Goal: Obtain resource: Obtain resource

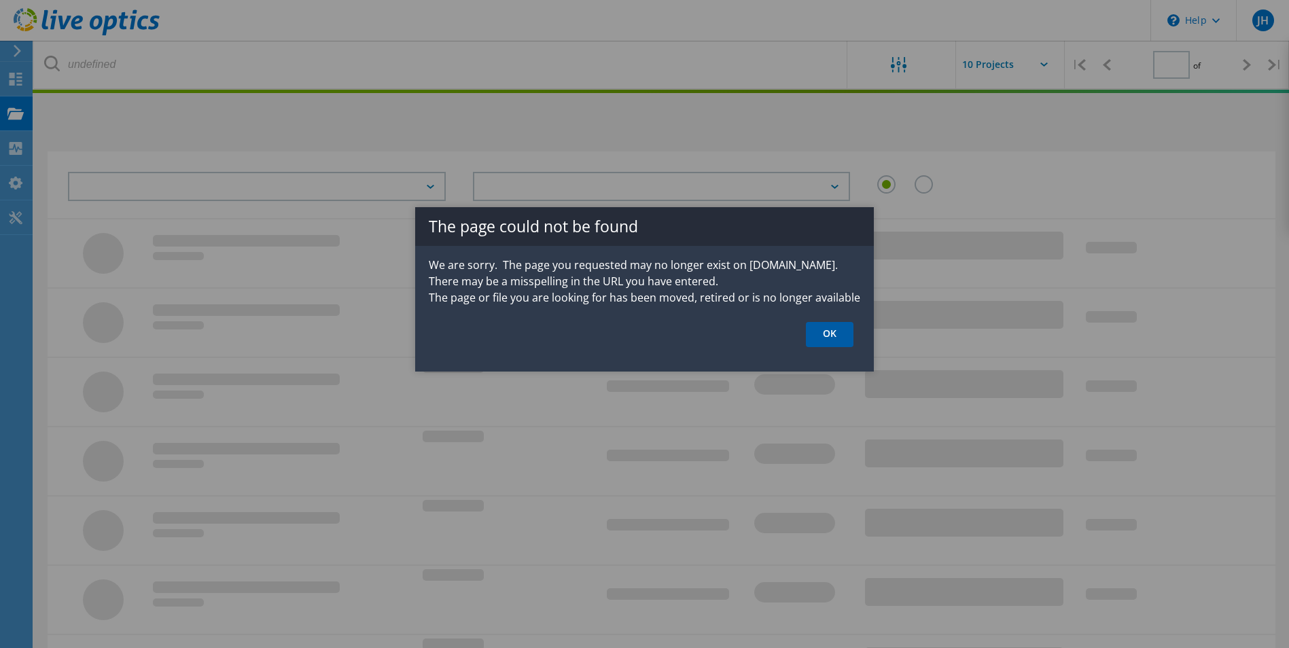
type input "1"
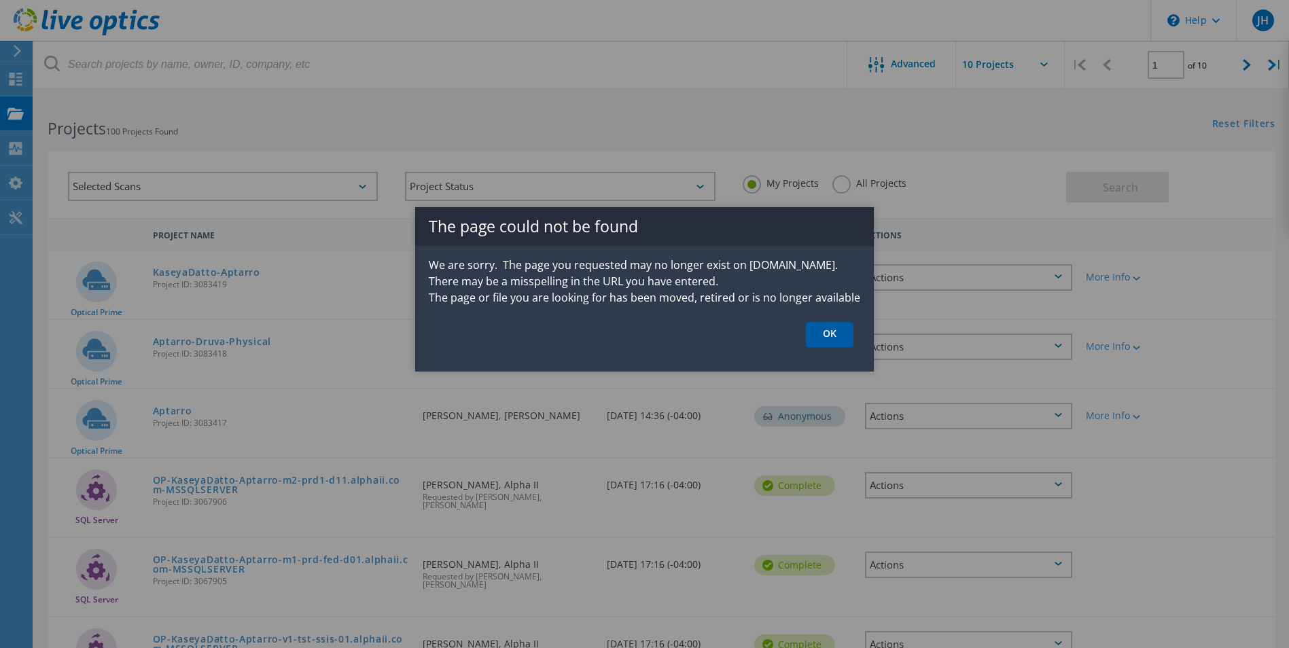
click at [844, 334] on link "OK" at bounding box center [830, 334] width 48 height 25
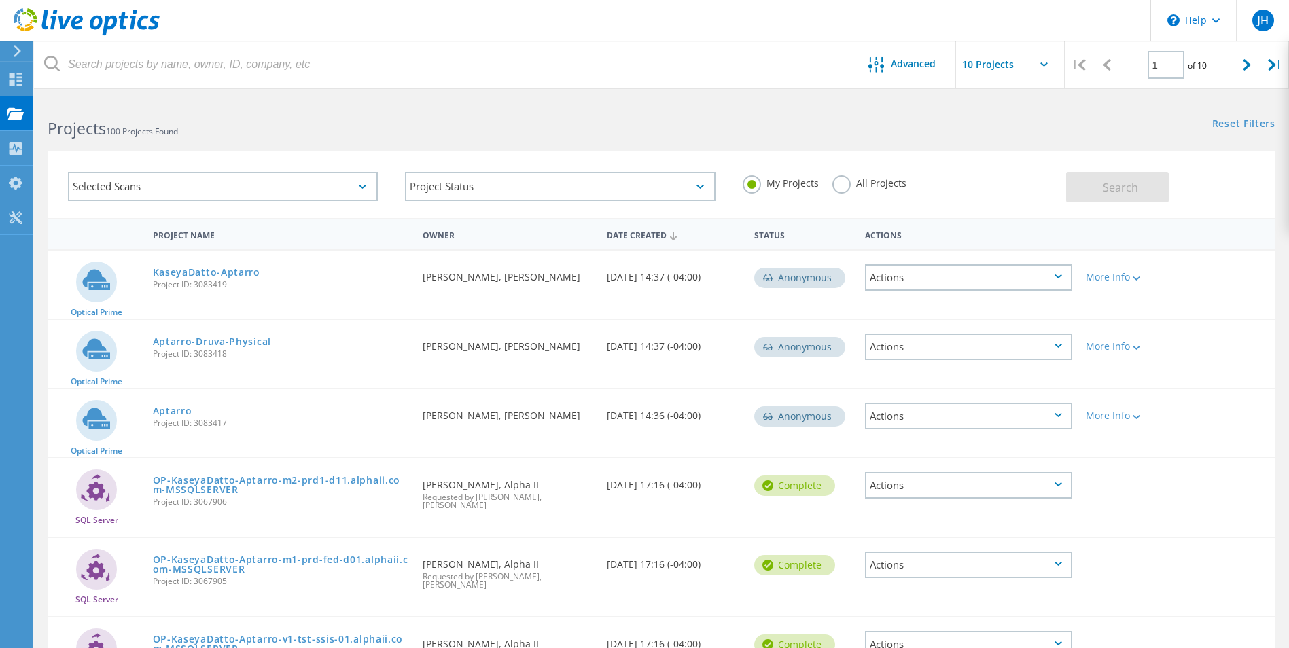
click at [927, 279] on div "Actions" at bounding box center [968, 277] width 207 height 26
click at [988, 158] on div "Selected Scans Project Status In Progress Complete Published Anonymous Archived…" at bounding box center [661, 184] width 1227 height 67
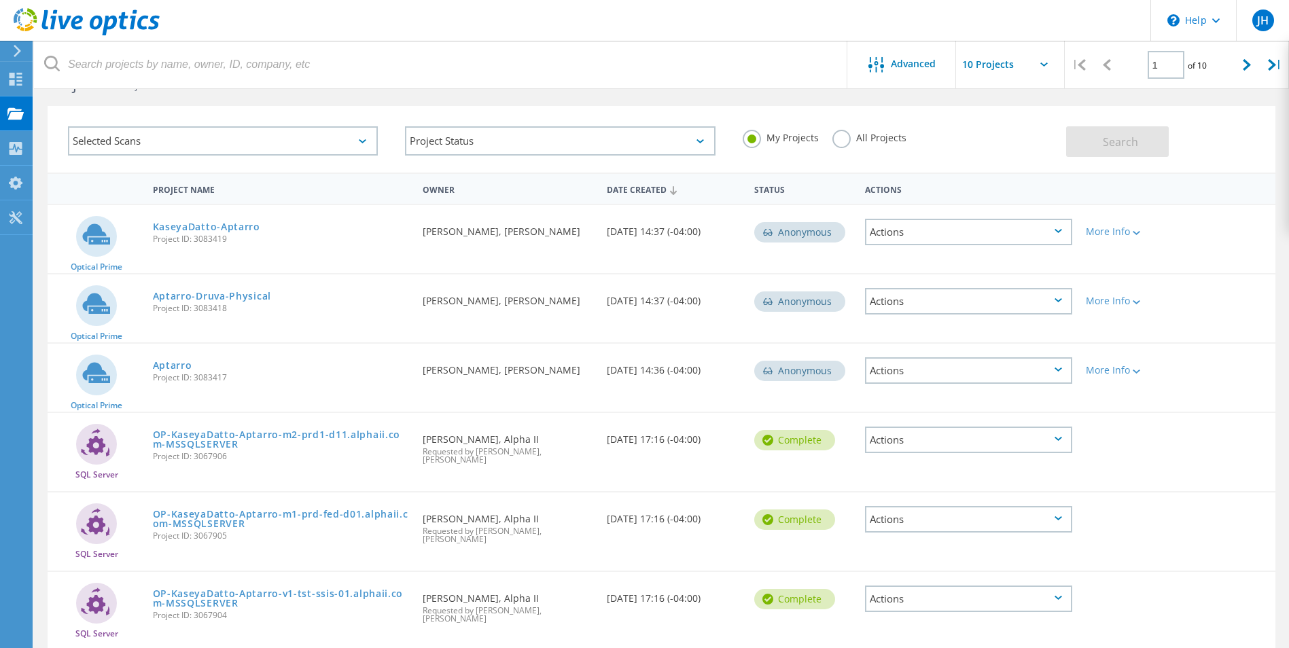
scroll to position [68, 0]
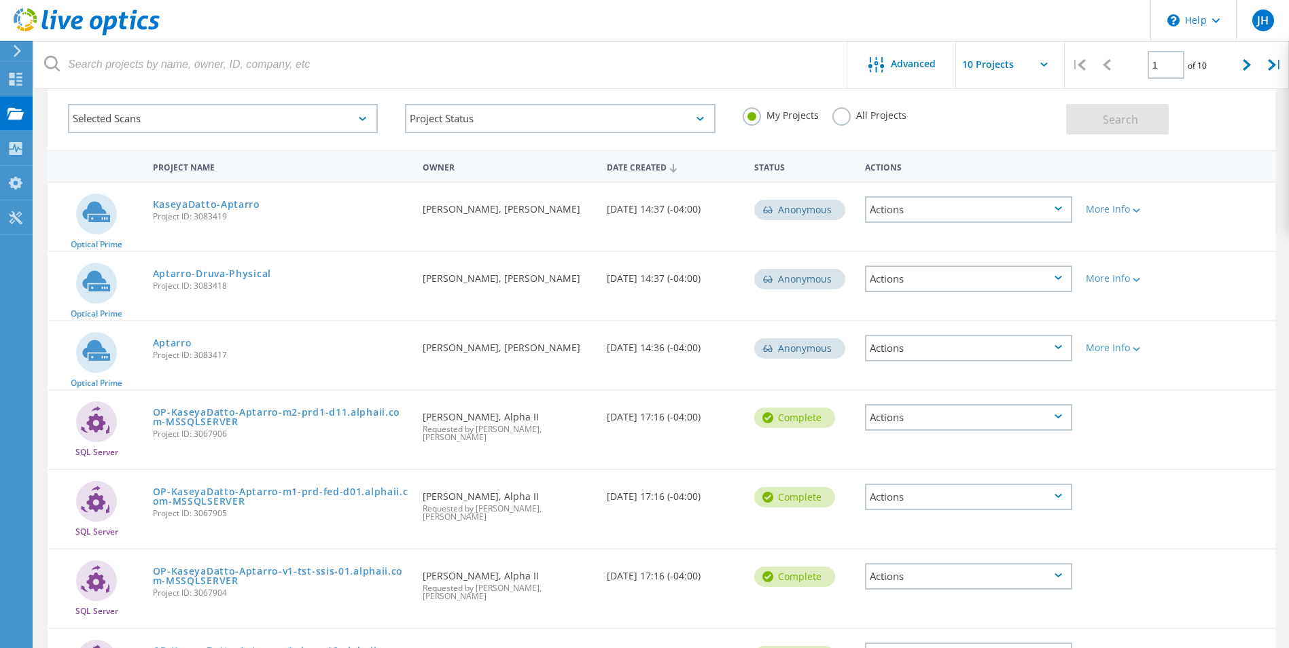
drag, startPoint x: 606, startPoint y: 213, endPoint x: 731, endPoint y: 216, distance: 125.0
click at [731, 216] on div "Date Created 10/07/2025, 14:37 (-04:00)" at bounding box center [673, 205] width 147 height 45
drag, startPoint x: 731, startPoint y: 216, endPoint x: 694, endPoint y: 232, distance: 40.1
click at [694, 232] on div "Optical Prime KaseyaDatto-Aptarro Project ID: 3083419 Requested By David Frid, …" at bounding box center [661, 217] width 1227 height 68
click at [1138, 217] on div "More Info" at bounding box center [1128, 205] width 98 height 45
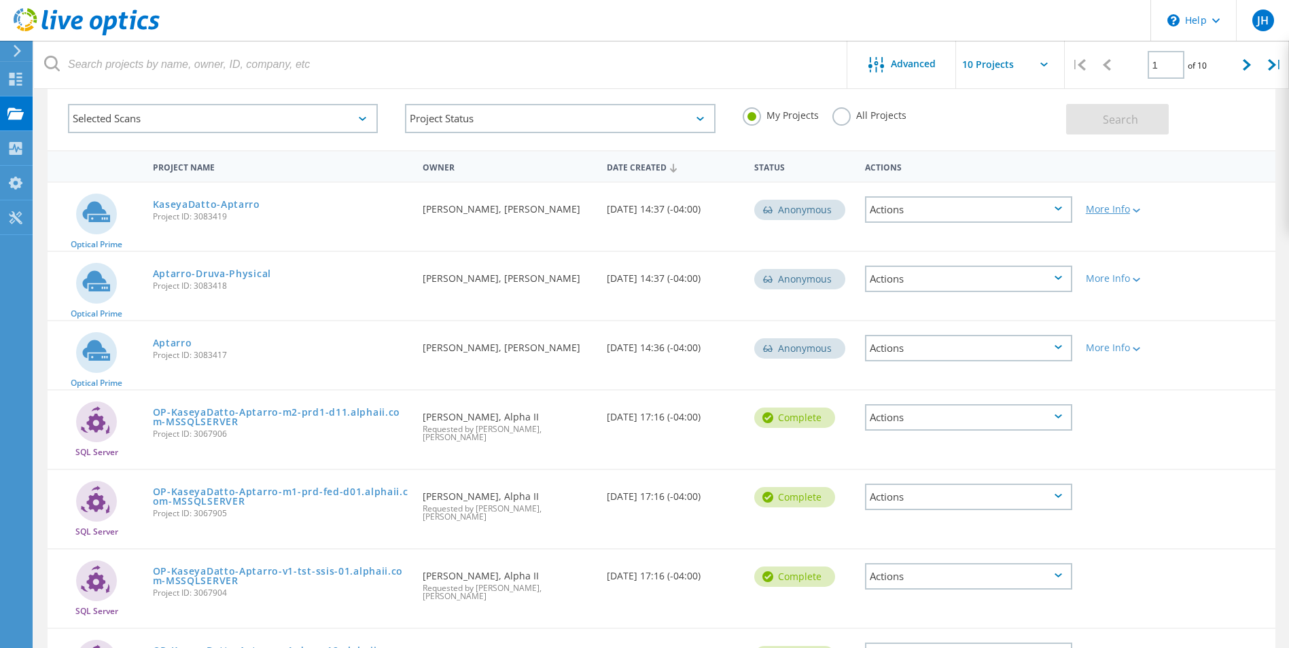
click at [1137, 207] on div at bounding box center [1135, 210] width 10 height 8
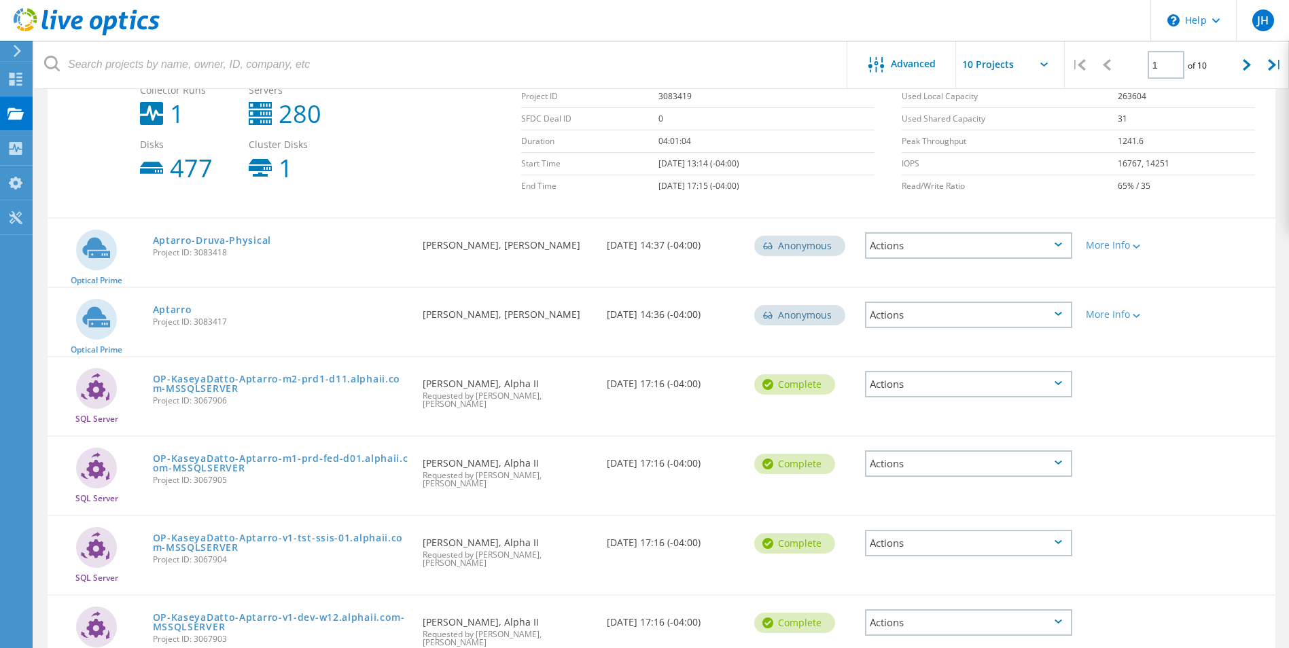
scroll to position [272, 0]
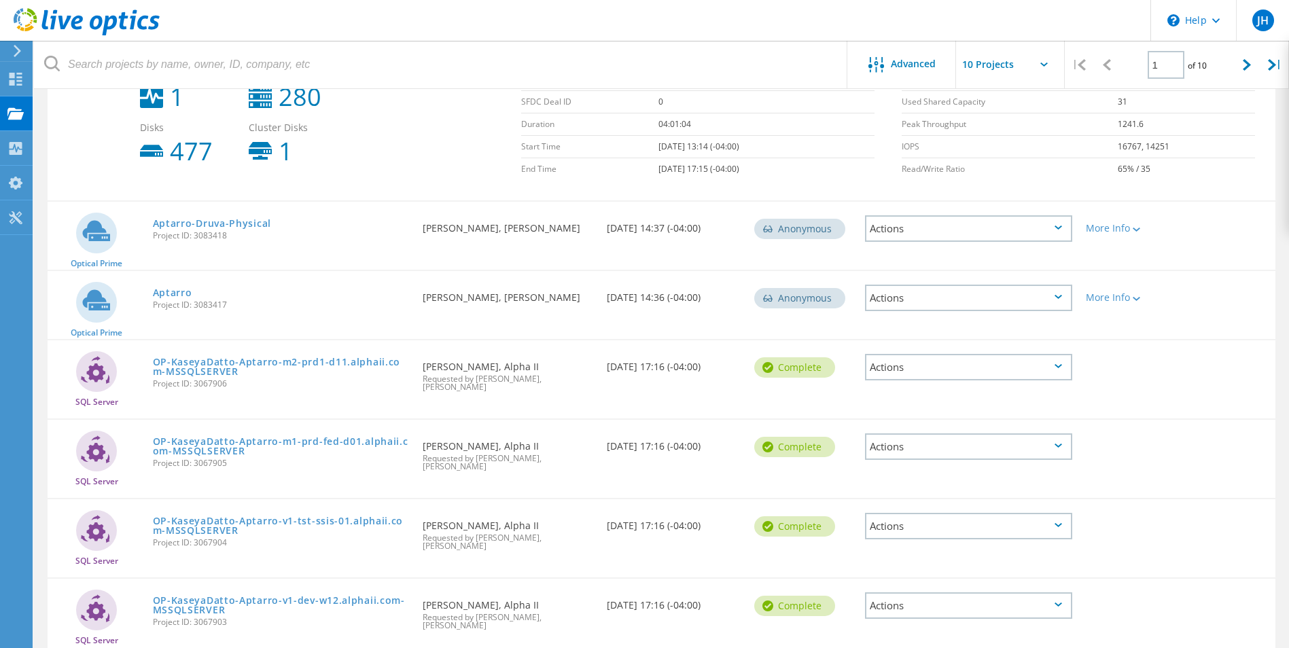
click at [540, 236] on div "Requested By David Frid, Kaseya-Datto" at bounding box center [508, 224] width 184 height 45
click at [170, 232] on span "Project ID: 3083418" at bounding box center [281, 236] width 257 height 8
click at [1106, 232] on div "More Info" at bounding box center [1127, 228] width 85 height 10
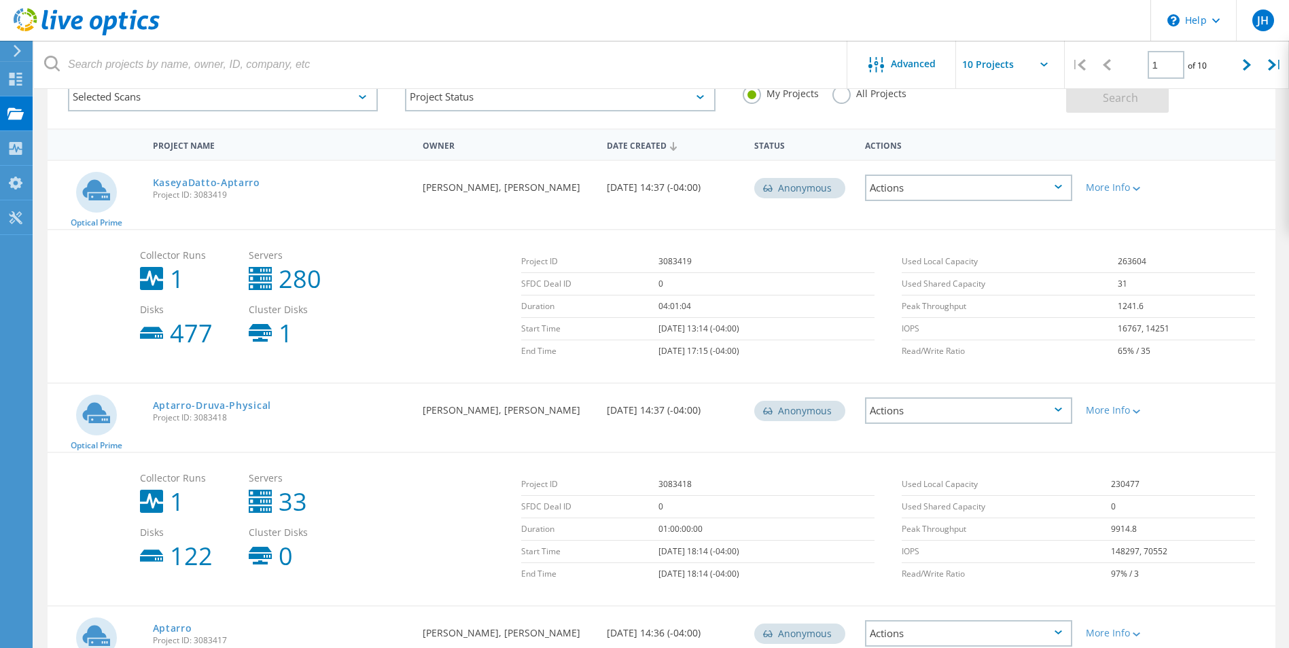
scroll to position [58, 0]
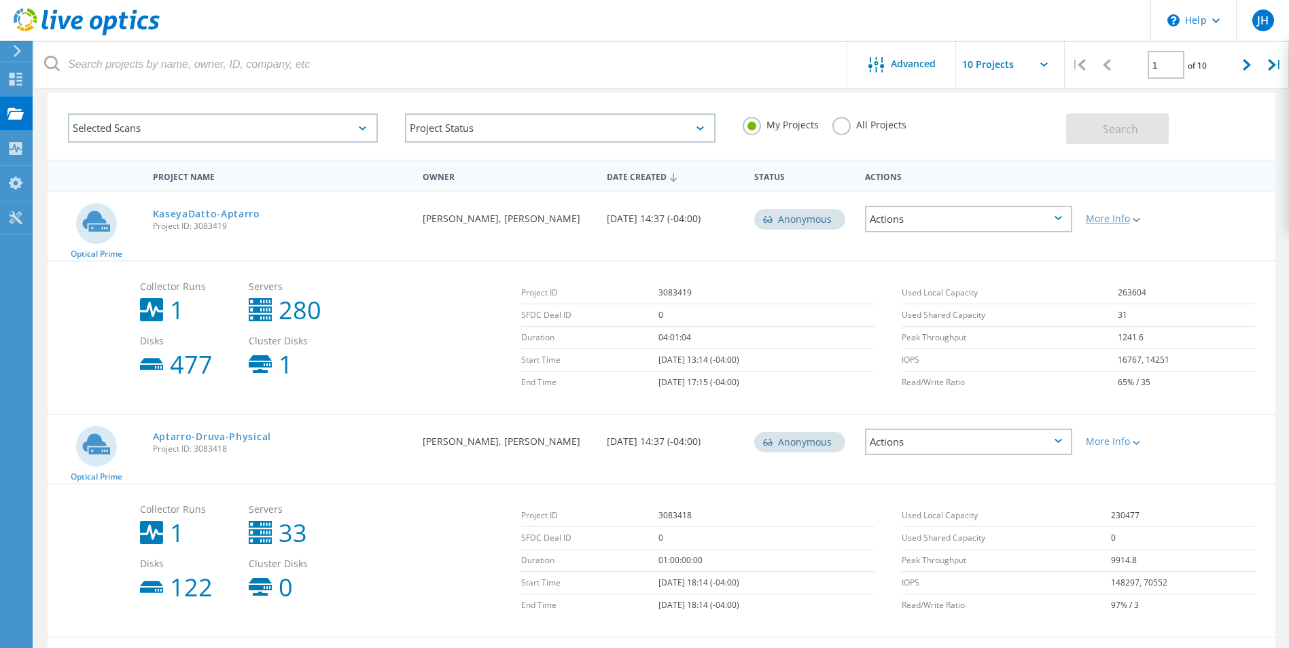
click at [1109, 217] on div "More Info" at bounding box center [1127, 219] width 85 height 10
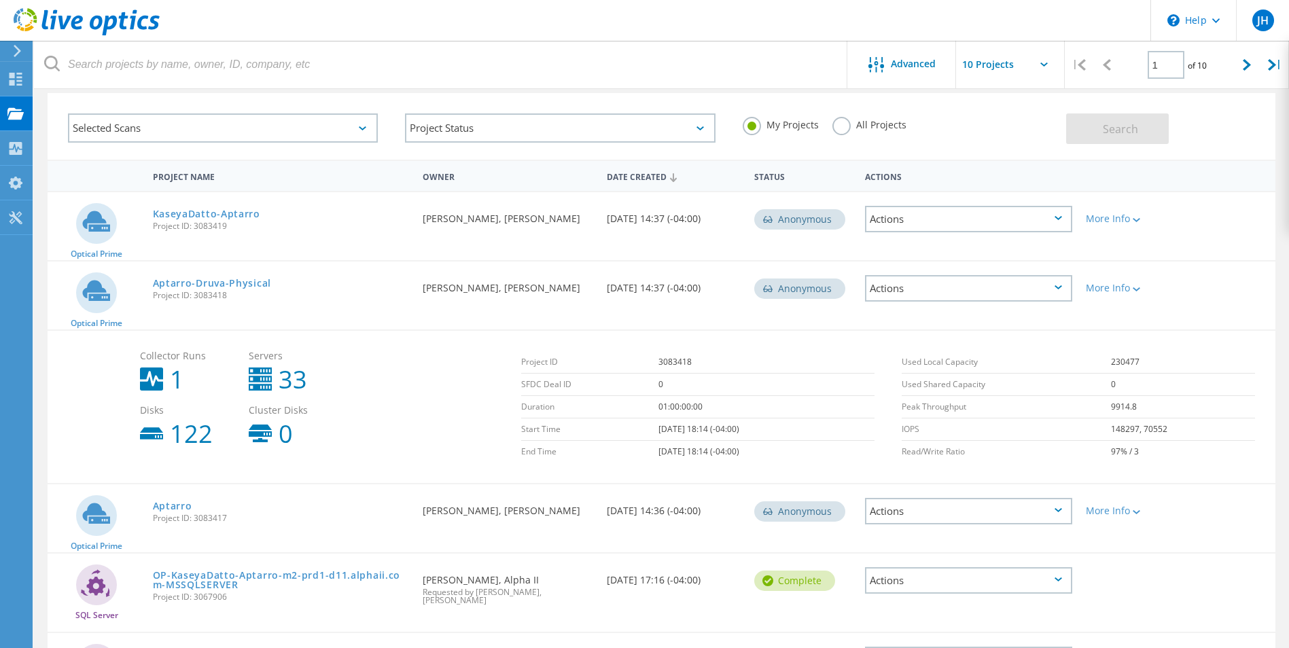
click at [950, 224] on div "Actions" at bounding box center [968, 219] width 207 height 26
click at [198, 184] on div "Project Name" at bounding box center [281, 175] width 270 height 25
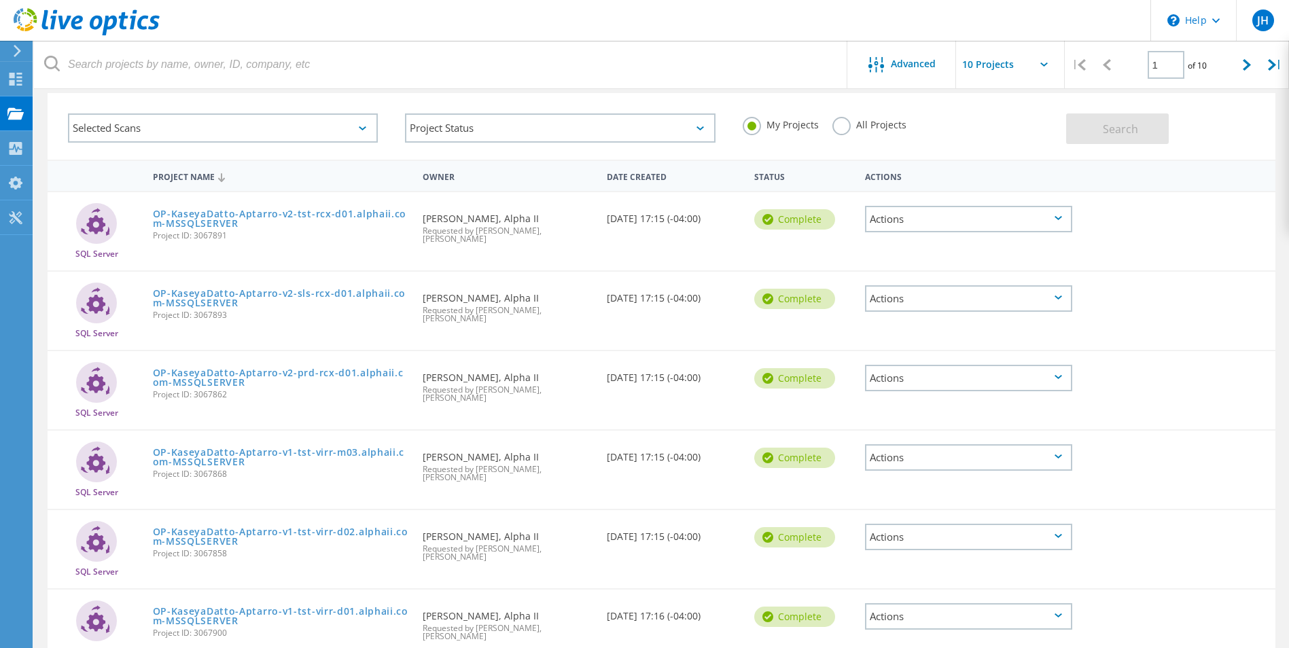
click at [222, 176] on use at bounding box center [221, 177] width 7 height 9
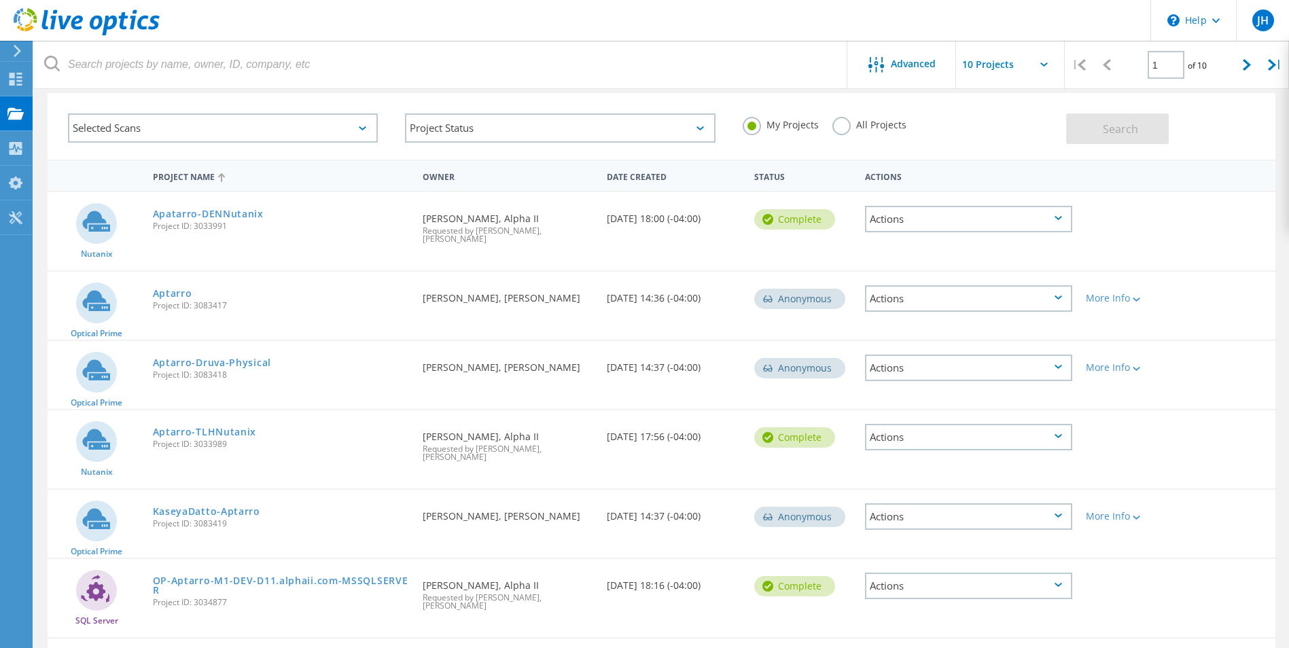
click at [222, 176] on use at bounding box center [221, 177] width 7 height 9
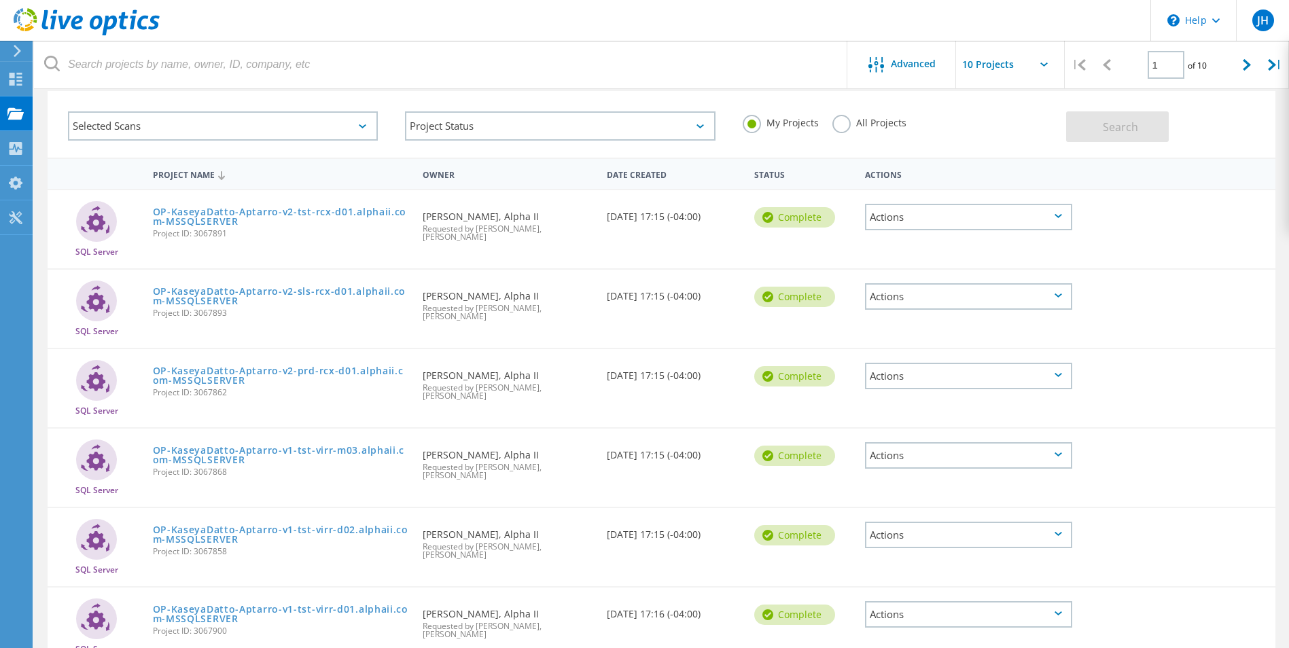
scroll to position [0, 0]
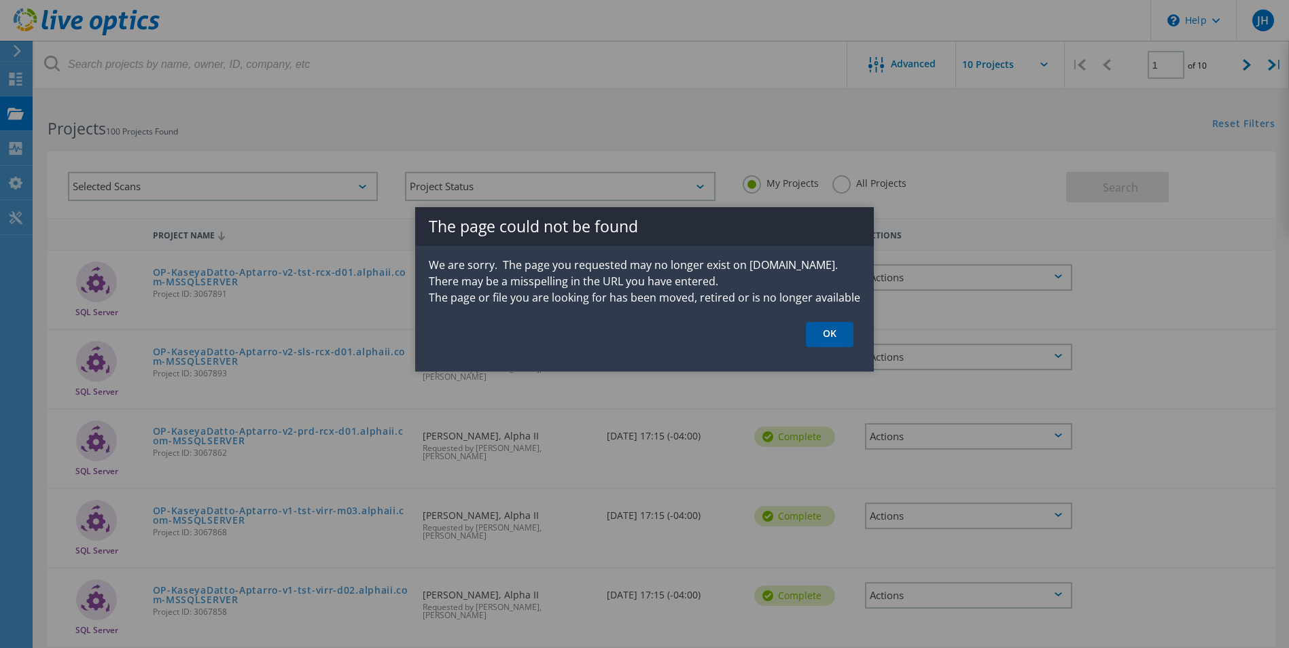
click at [834, 344] on link "OK" at bounding box center [830, 334] width 48 height 25
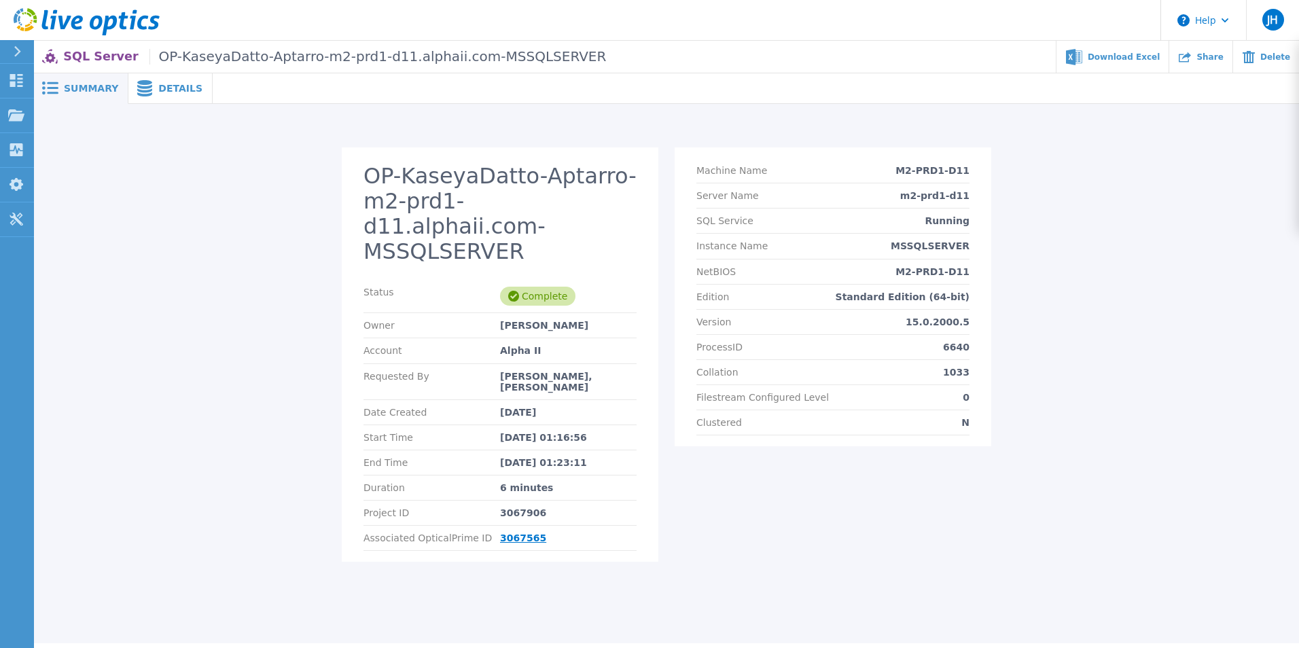
drag, startPoint x: 0, startPoint y: 0, endPoint x: 515, endPoint y: 503, distance: 719.6
click at [515, 533] on link "3067565" at bounding box center [523, 538] width 46 height 11
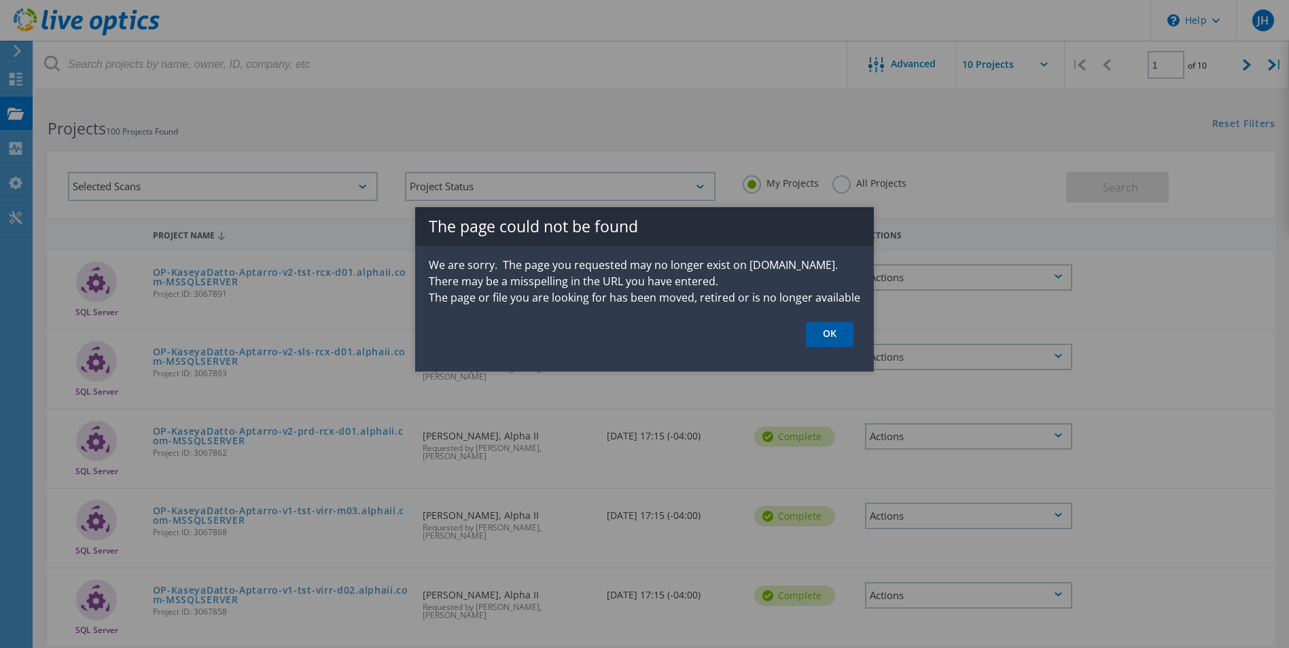
click at [829, 325] on link "OK" at bounding box center [830, 334] width 48 height 25
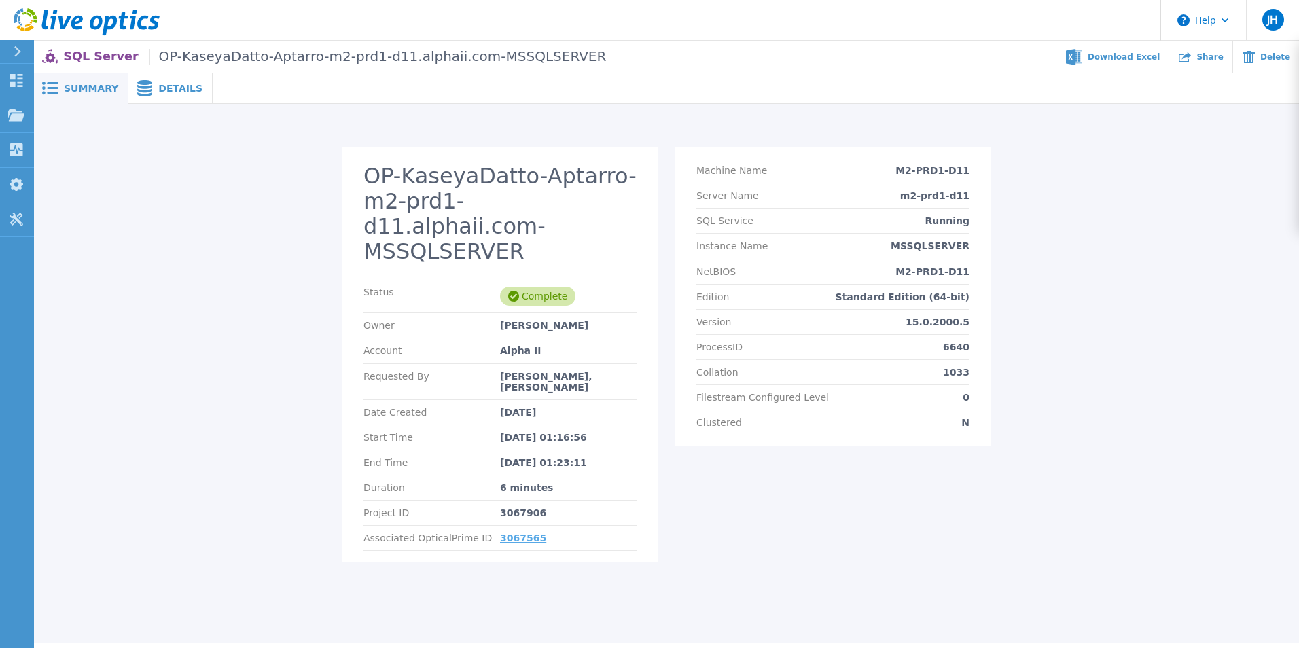
click at [524, 533] on link "3067565" at bounding box center [523, 538] width 46 height 11
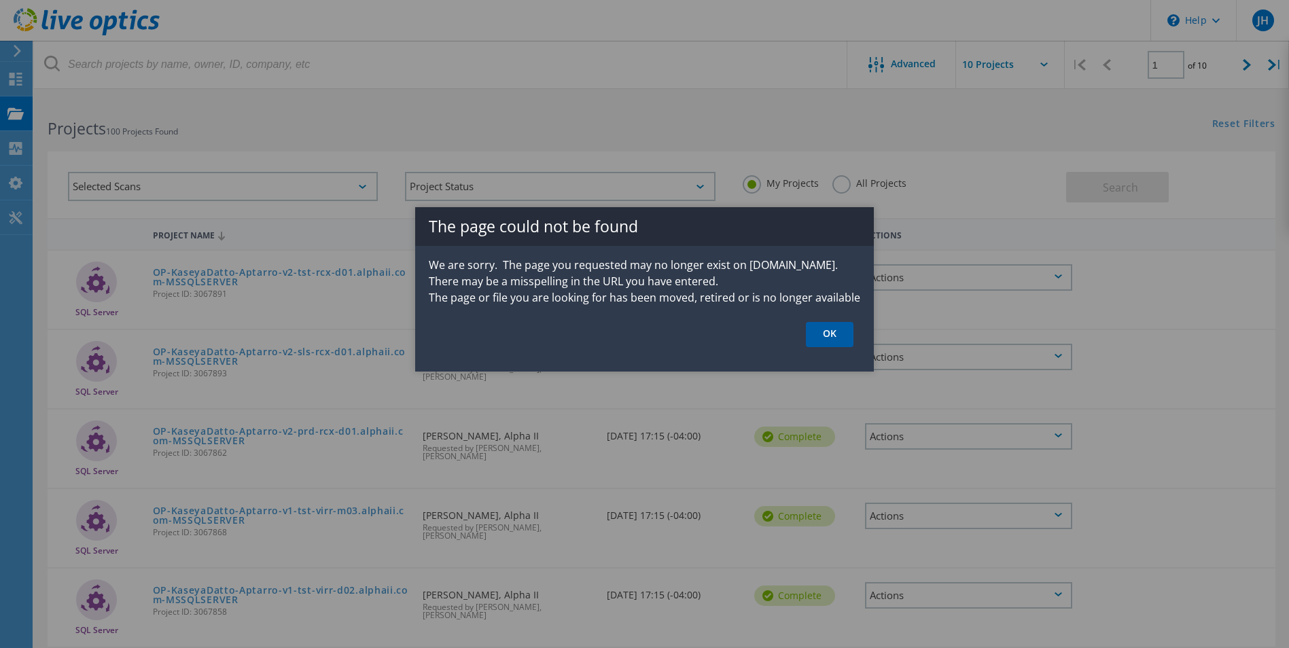
click at [820, 335] on link "OK" at bounding box center [830, 334] width 48 height 25
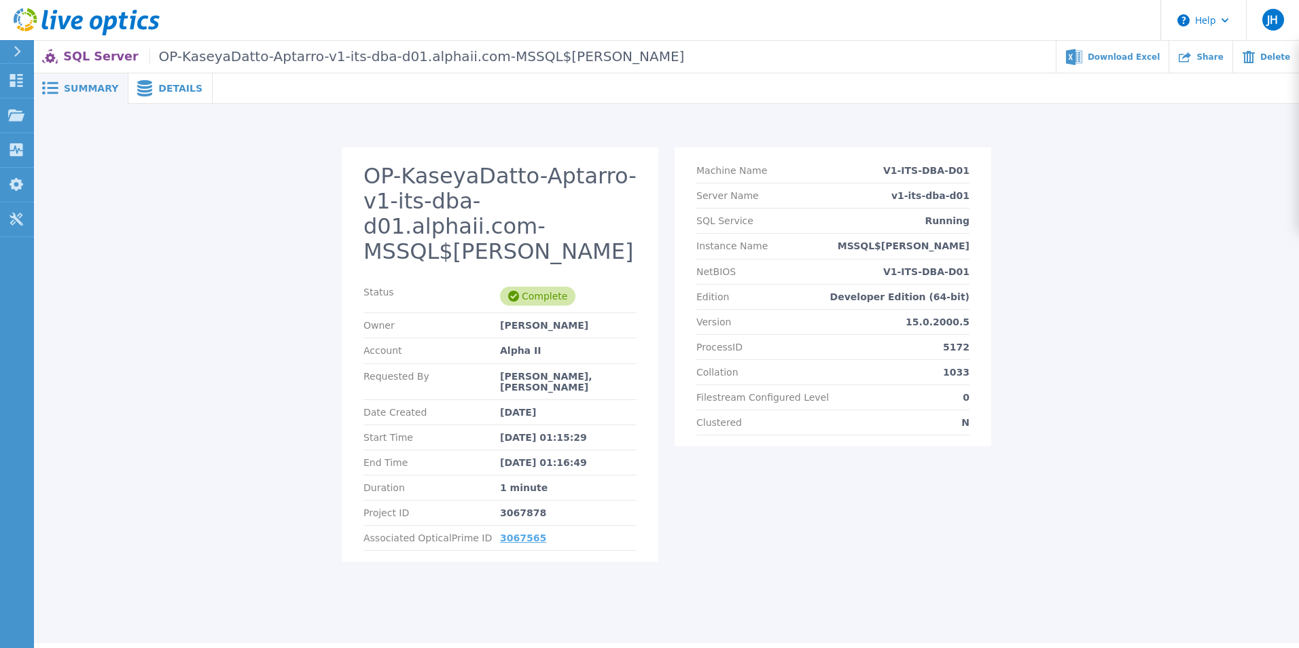
click at [510, 533] on link "3067565" at bounding box center [523, 538] width 46 height 11
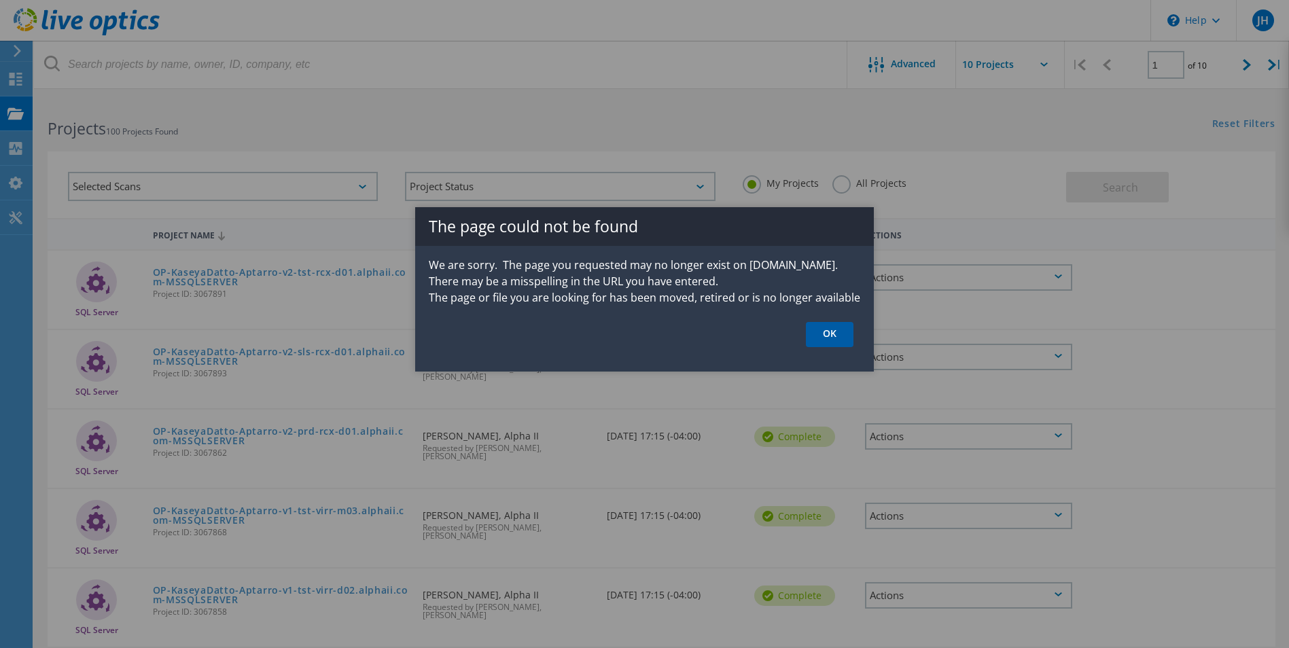
click at [827, 328] on link "OK" at bounding box center [830, 334] width 48 height 25
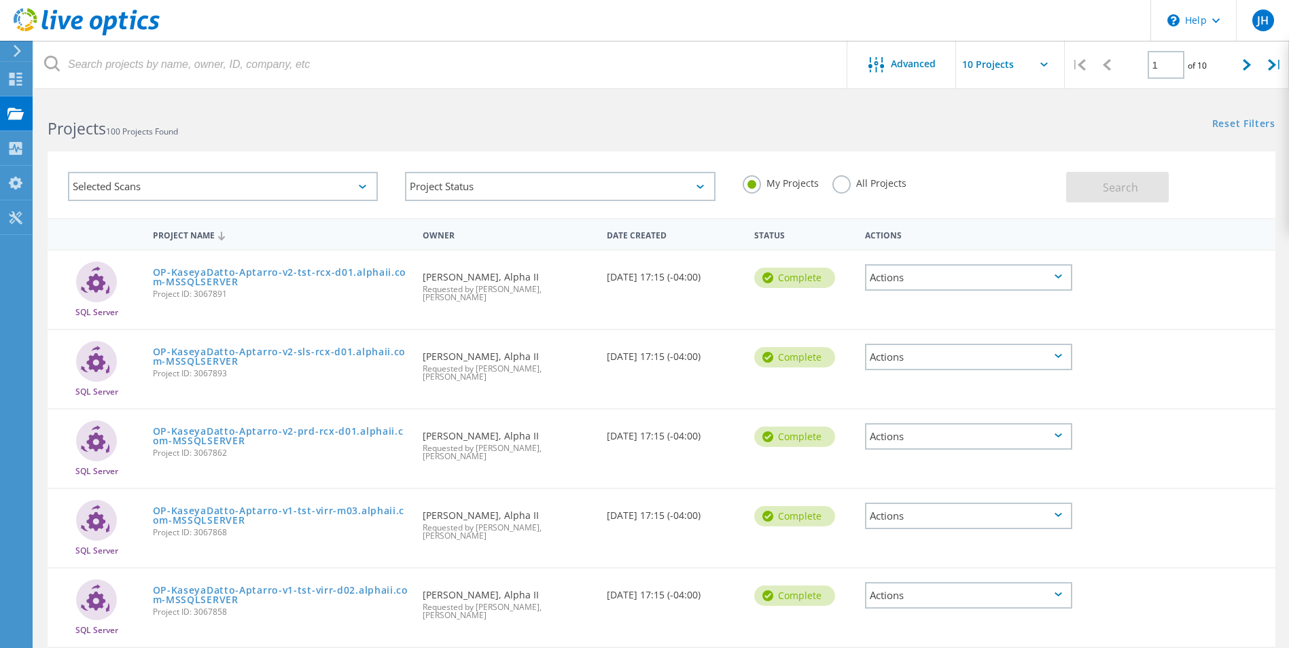
click at [482, 274] on div "Requested By [PERSON_NAME], Alpha II Requested by [PERSON_NAME], [PERSON_NAME]" at bounding box center [508, 283] width 184 height 65
click at [285, 273] on link "OP-KaseyaDatto-Aptarro-v2-tst-rcx-d01.alphaii.com-MSSQLSERVER" at bounding box center [281, 277] width 257 height 19
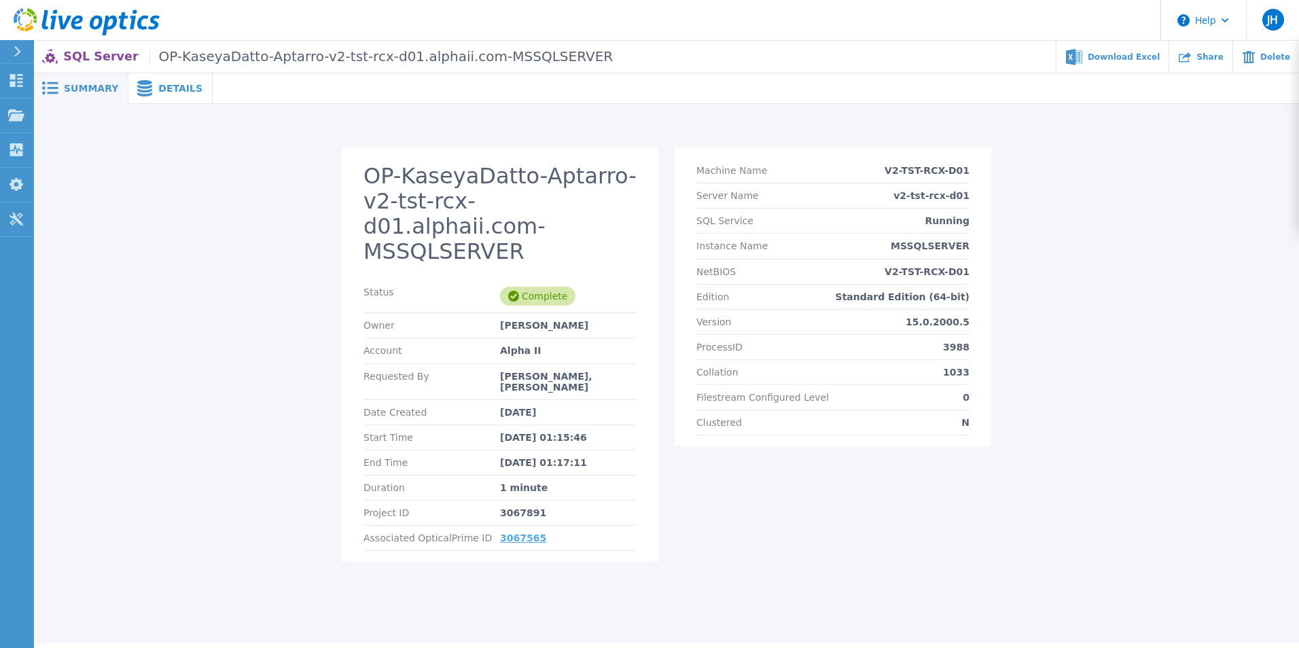
click at [520, 533] on link "3067565" at bounding box center [523, 538] width 46 height 11
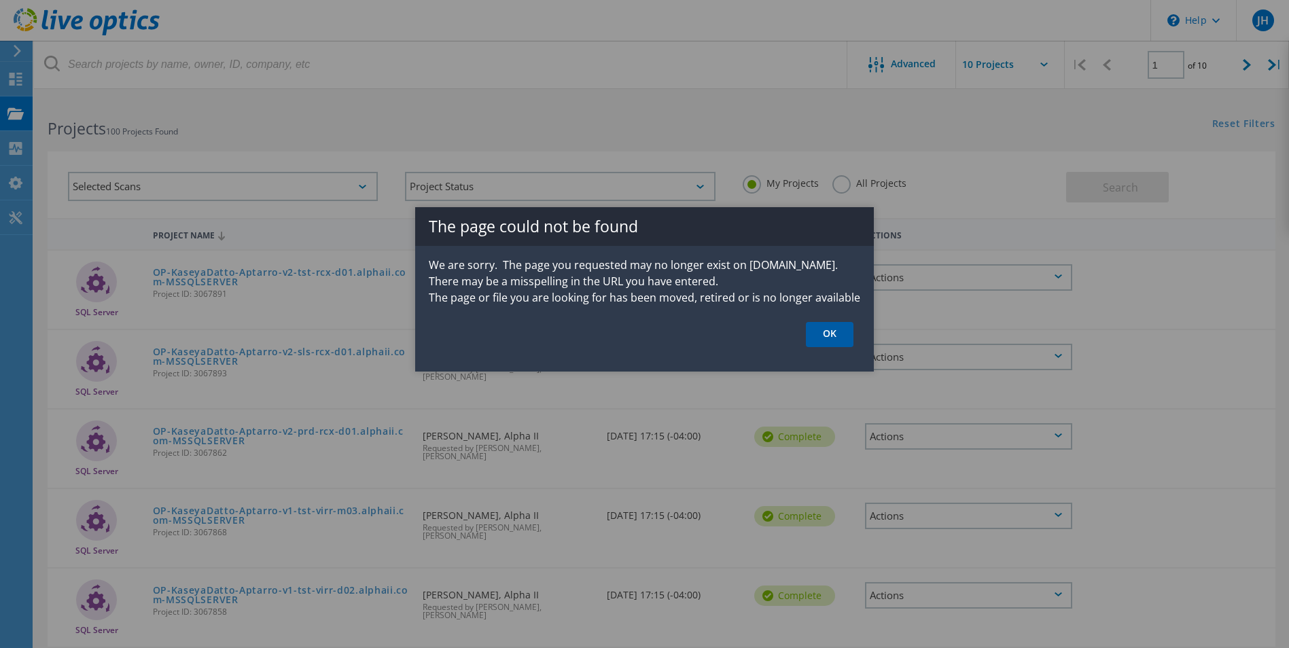
click at [834, 338] on link "OK" at bounding box center [830, 334] width 48 height 25
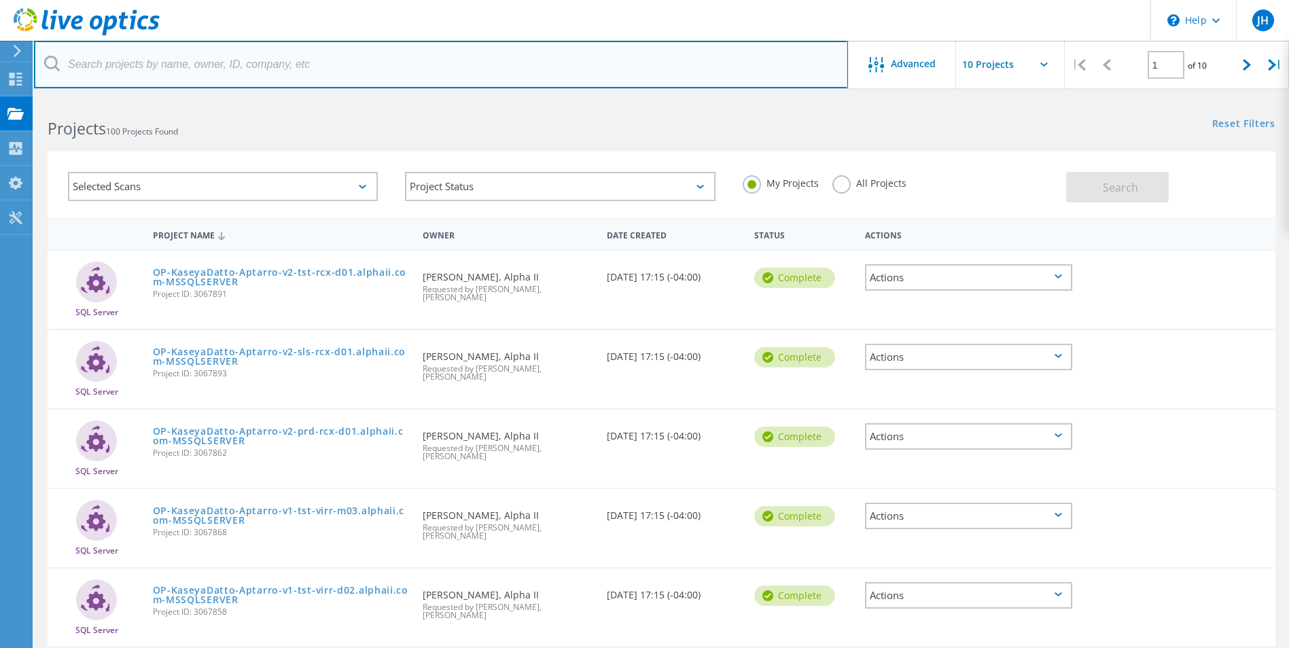
click at [239, 73] on input "text" at bounding box center [441, 65] width 814 height 48
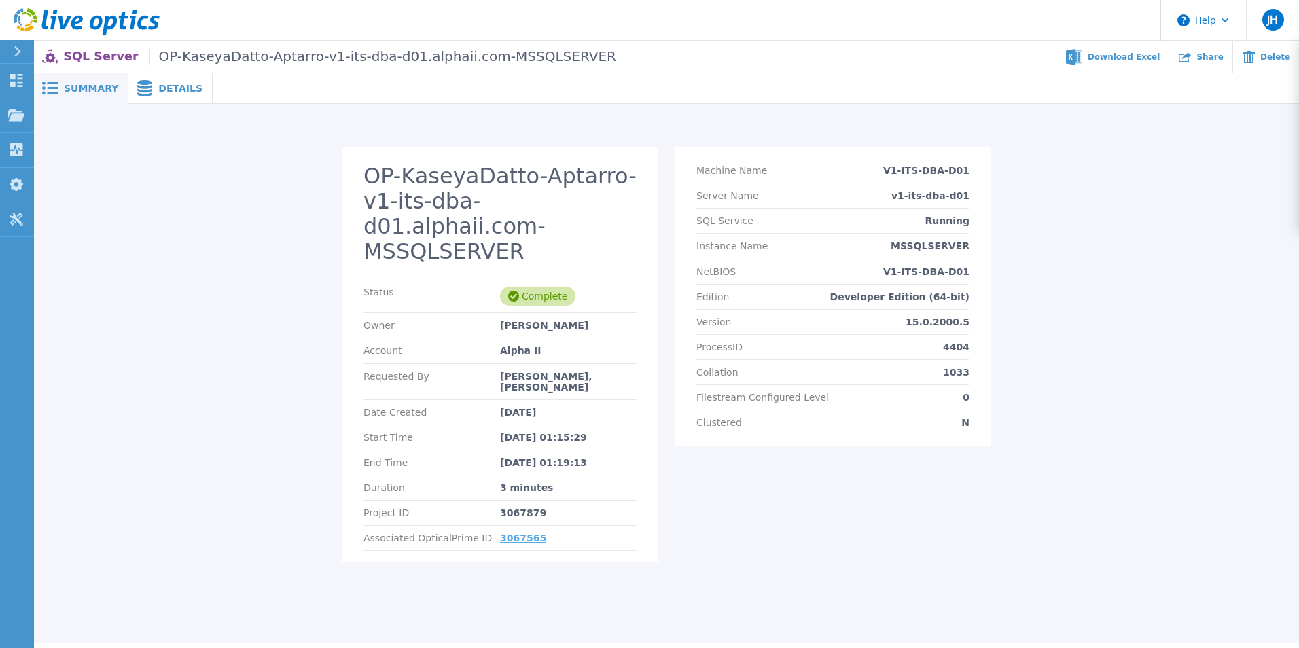
click at [520, 533] on link "3067565" at bounding box center [523, 538] width 46 height 11
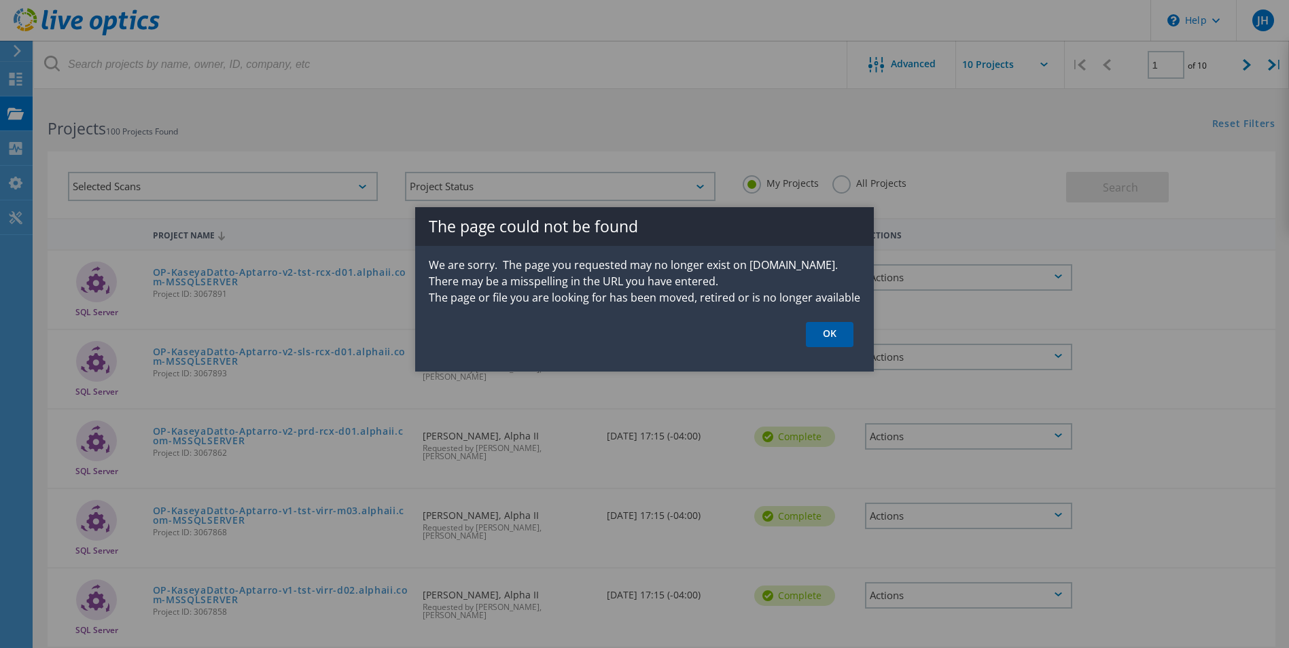
click at [826, 335] on link "OK" at bounding box center [830, 334] width 48 height 25
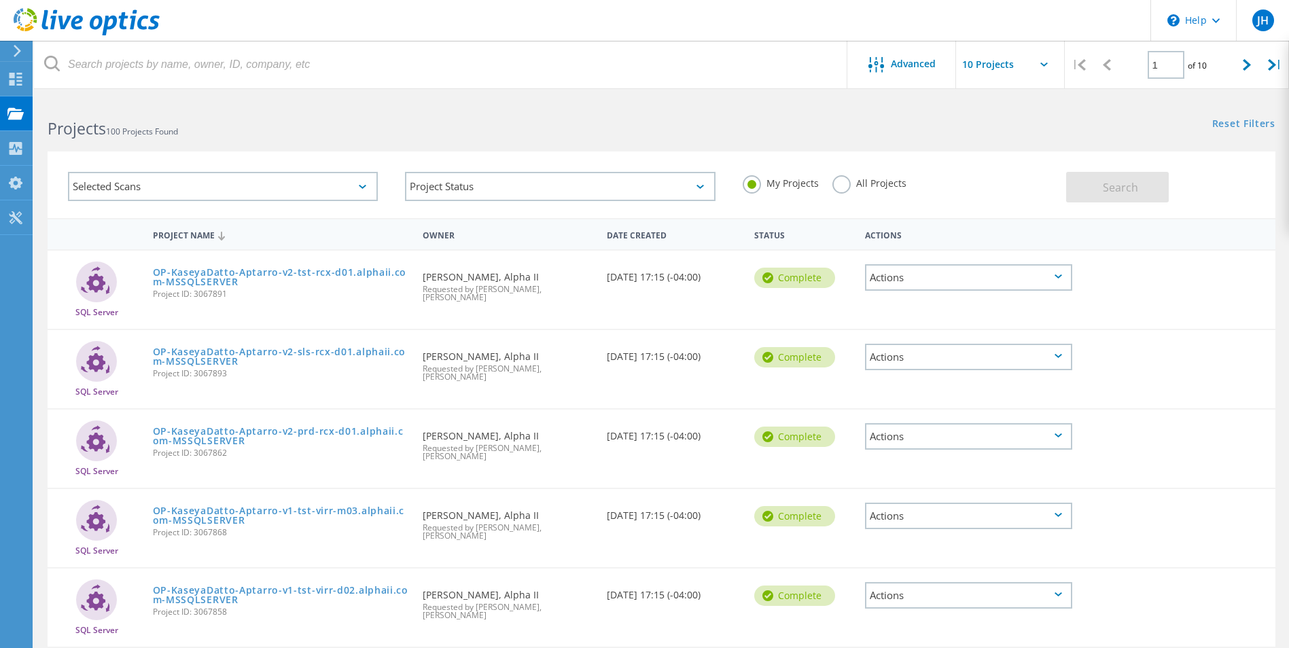
click at [897, 277] on div "Actions" at bounding box center [968, 277] width 207 height 26
click at [895, 263] on div "Download XLSX" at bounding box center [968, 267] width 204 height 21
click at [463, 270] on div "Requested By Clint McGarity, Alpha II Requested by Chris Sorota, Kaseya-Datto" at bounding box center [508, 283] width 184 height 65
click at [464, 274] on div "Requested By Clint McGarity, Alpha II Requested by Chris Sorota, Kaseya-Datto" at bounding box center [508, 283] width 184 height 65
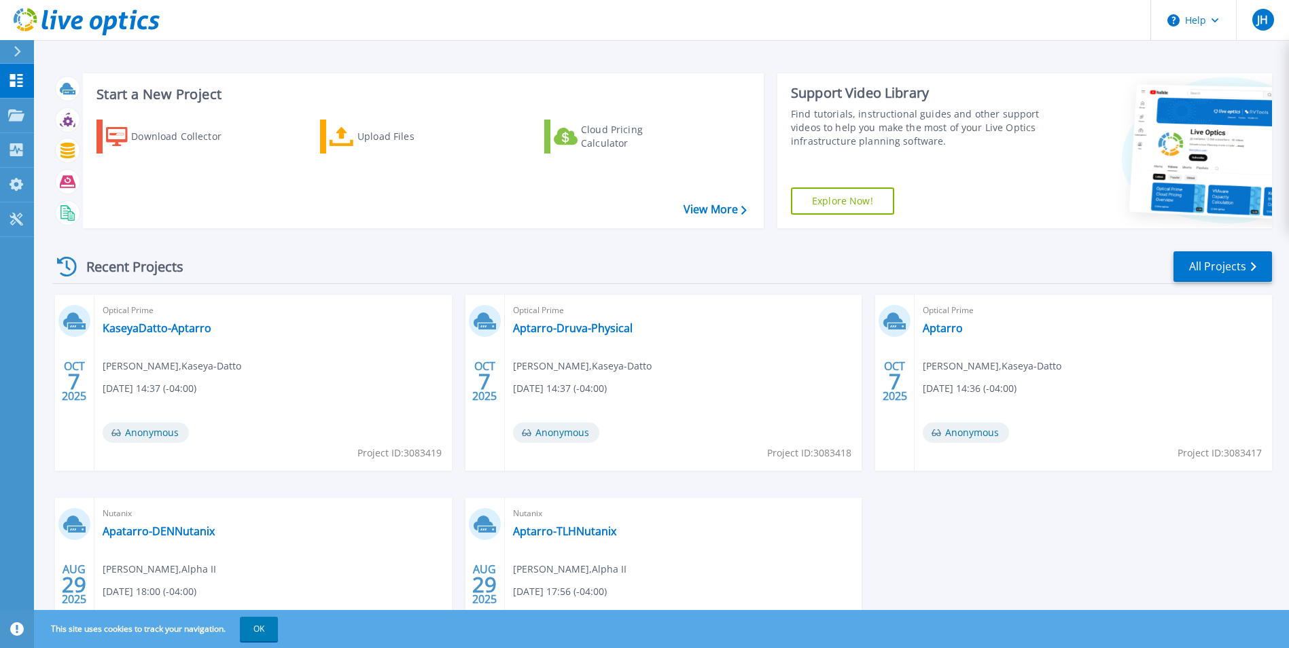
drag, startPoint x: 456, startPoint y: 259, endPoint x: 398, endPoint y: 248, distance: 58.9
drag, startPoint x: 398, startPoint y: 248, endPoint x: 371, endPoint y: 249, distance: 27.2
drag, startPoint x: 371, startPoint y: 249, endPoint x: 350, endPoint y: 249, distance: 21.1
drag, startPoint x: 350, startPoint y: 249, endPoint x: 329, endPoint y: 247, distance: 20.4
drag, startPoint x: 329, startPoint y: 247, endPoint x: 321, endPoint y: 247, distance: 8.2
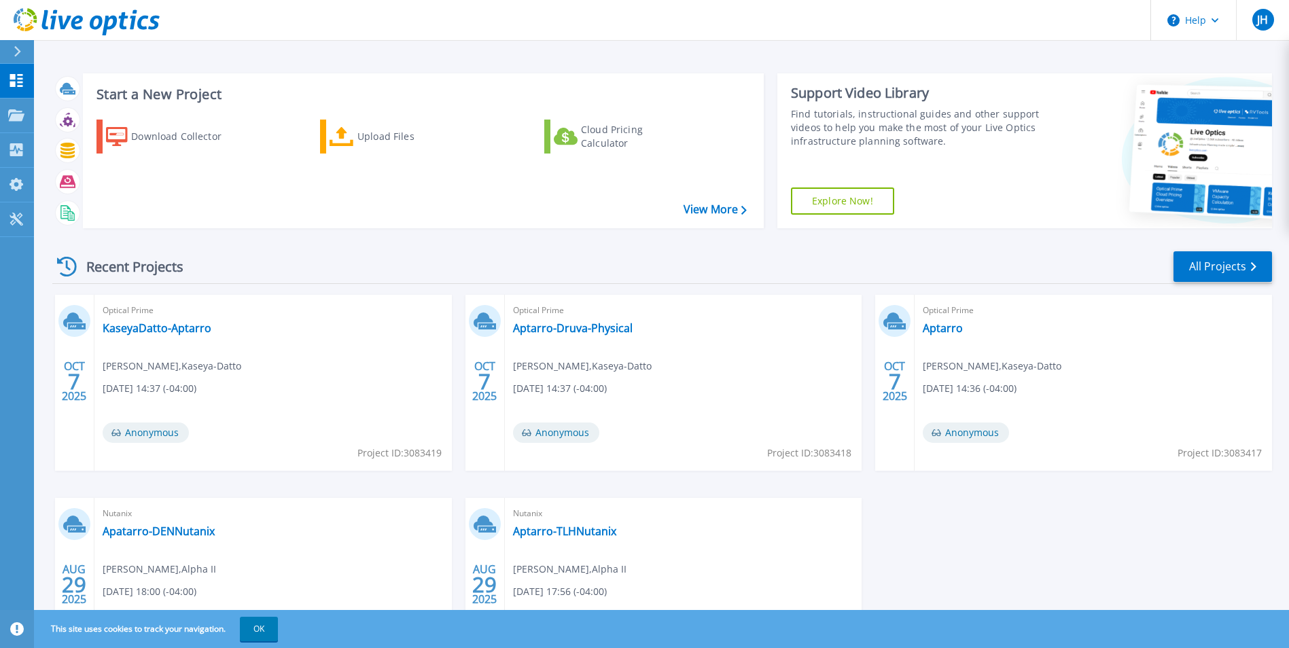
drag, startPoint x: 321, startPoint y: 247, endPoint x: 298, endPoint y: 247, distance: 23.1
drag, startPoint x: 298, startPoint y: 247, endPoint x: 260, endPoint y: 243, distance: 38.3
drag, startPoint x: 260, startPoint y: 243, endPoint x: 223, endPoint y: 243, distance: 37.4
drag, startPoint x: 223, startPoint y: 243, endPoint x: 201, endPoint y: 241, distance: 21.8
click at [201, 241] on div "Recent Projects All Projects OCT 7 2025 Optical Prime KaseyaDatto-Aptarro David…" at bounding box center [661, 475] width 1219 height 473
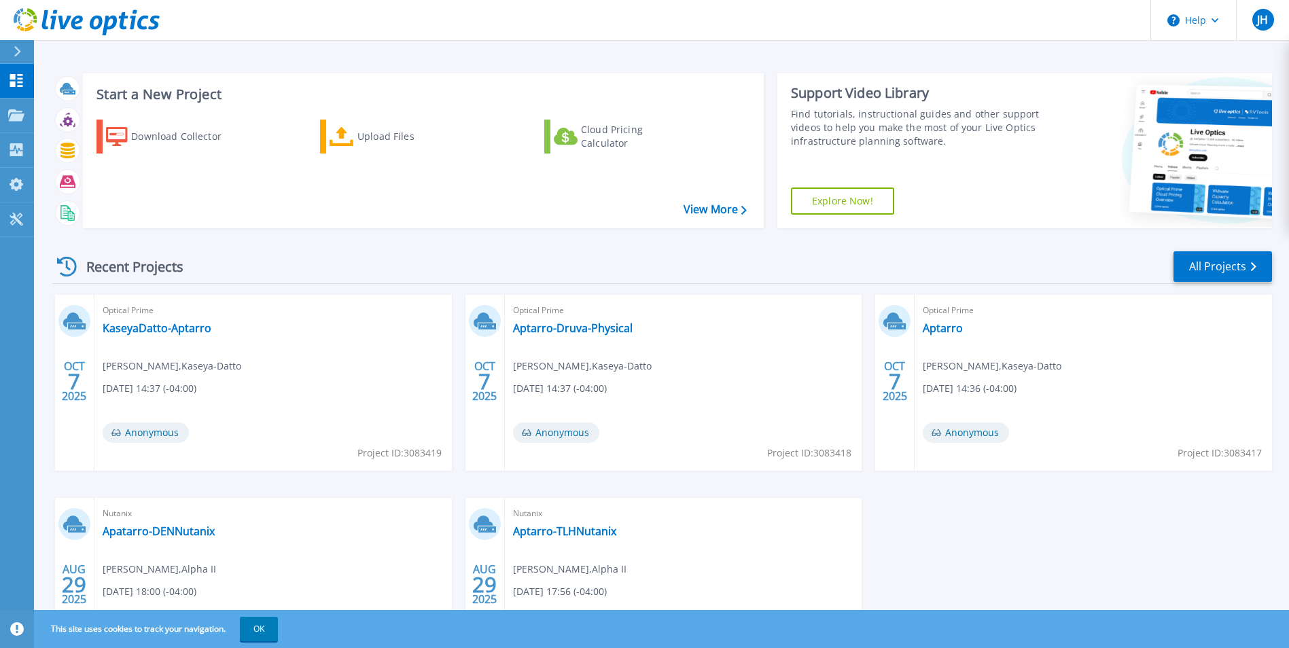
drag, startPoint x: 561, startPoint y: 271, endPoint x: 524, endPoint y: 255, distance: 39.9
drag, startPoint x: 524, startPoint y: 255, endPoint x: 486, endPoint y: 255, distance: 38.0
drag, startPoint x: 486, startPoint y: 255, endPoint x: 462, endPoint y: 252, distance: 24.7
drag, startPoint x: 462, startPoint y: 252, endPoint x: 390, endPoint y: 276, distance: 75.8
drag, startPoint x: 390, startPoint y: 276, endPoint x: 283, endPoint y: 258, distance: 108.8
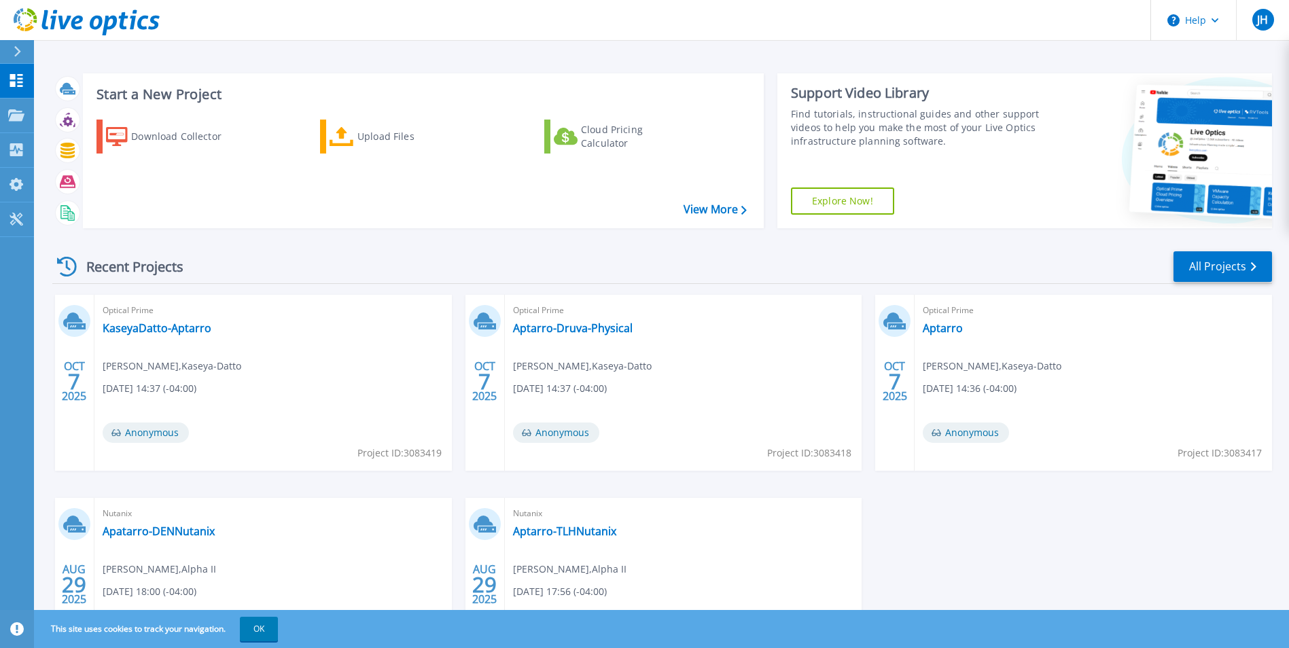
click at [283, 258] on div "Recent Projects All Projects" at bounding box center [661, 267] width 1219 height 34
drag, startPoint x: 401, startPoint y: 231, endPoint x: 351, endPoint y: 234, distance: 51.0
drag, startPoint x: 351, startPoint y: 234, endPoint x: 300, endPoint y: 248, distance: 52.3
drag, startPoint x: 300, startPoint y: 248, endPoint x: 277, endPoint y: 249, distance: 23.1
click at [277, 249] on div "Recent Projects All Projects OCT 7 2025 Optical Prime KaseyaDatto-Aptarro David…" at bounding box center [661, 475] width 1219 height 473
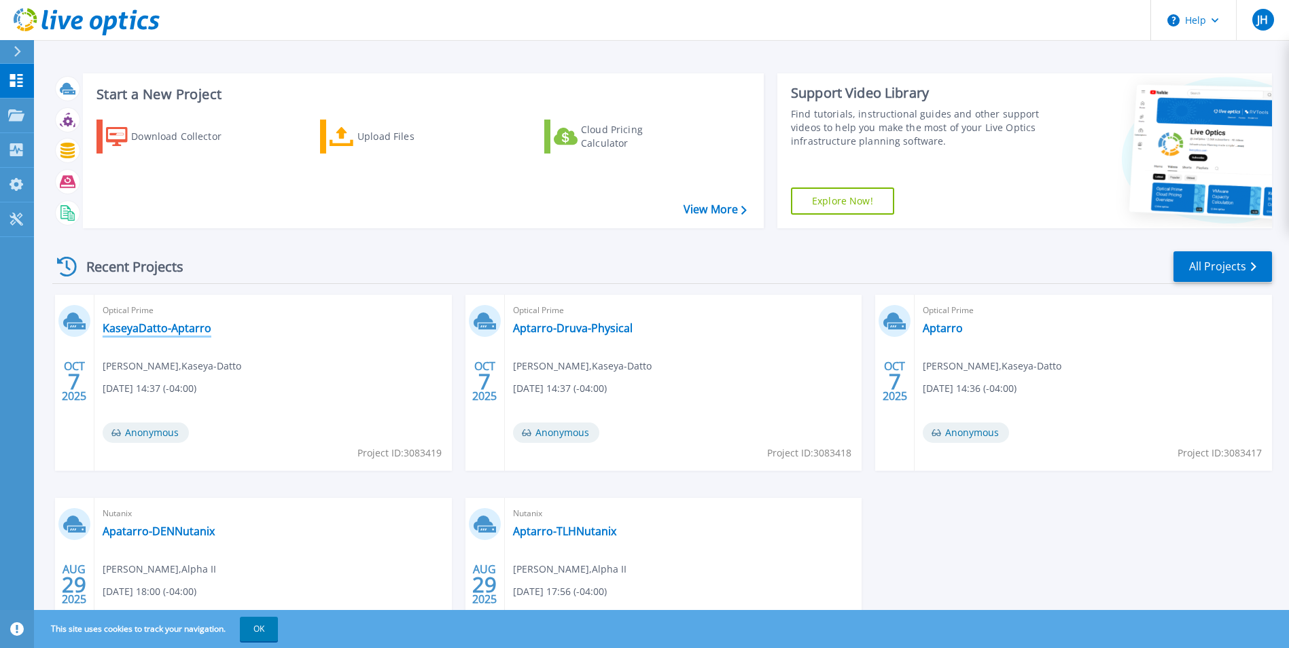
scroll to position [68, 0]
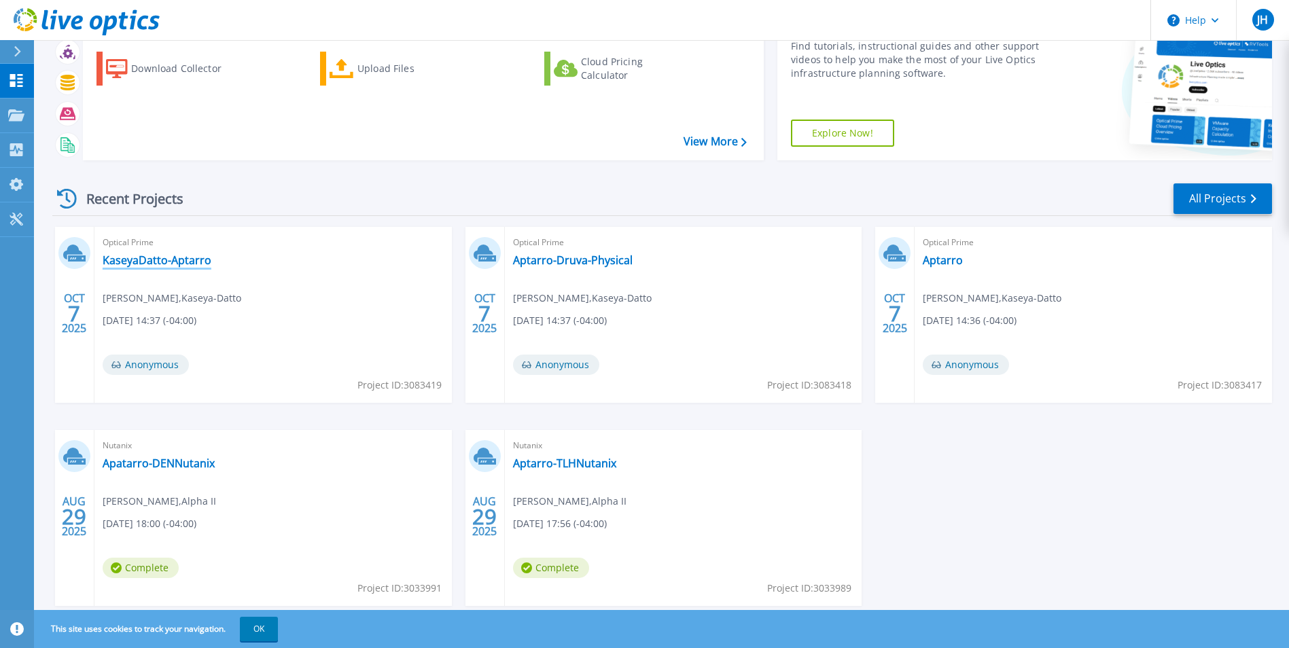
click at [199, 261] on link "KaseyaDatto-Aptarro" at bounding box center [157, 260] width 109 height 14
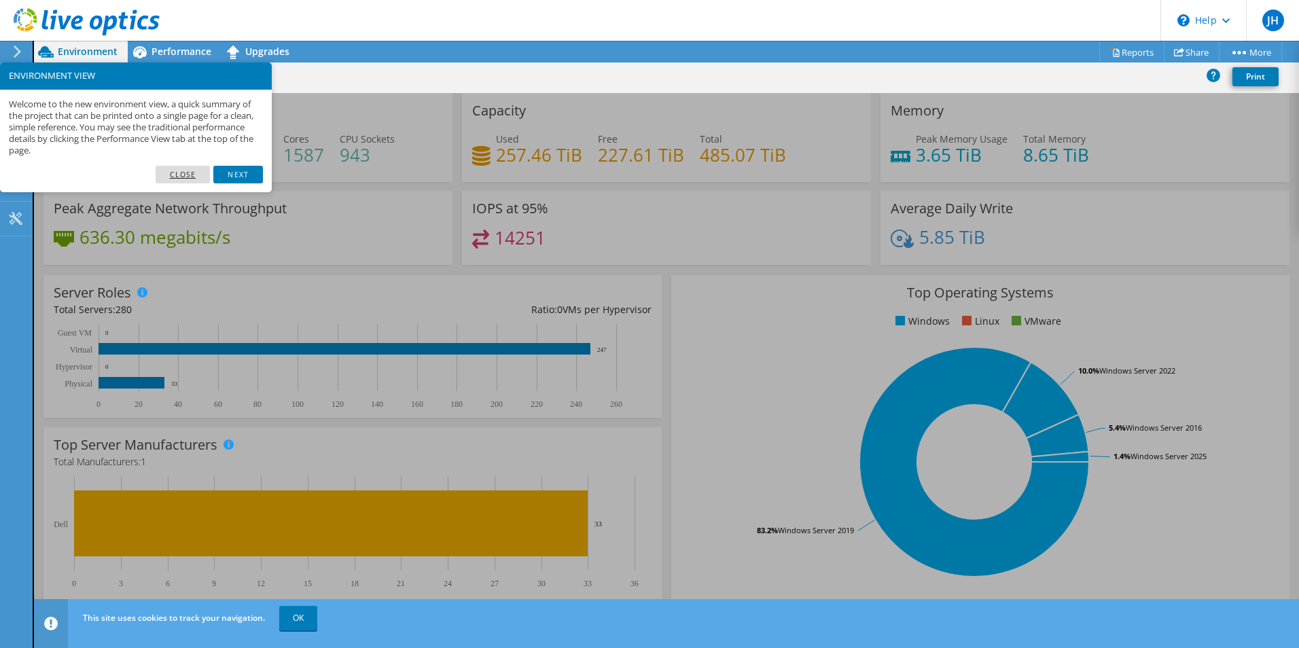
click at [192, 171] on link "Close" at bounding box center [183, 175] width 55 height 18
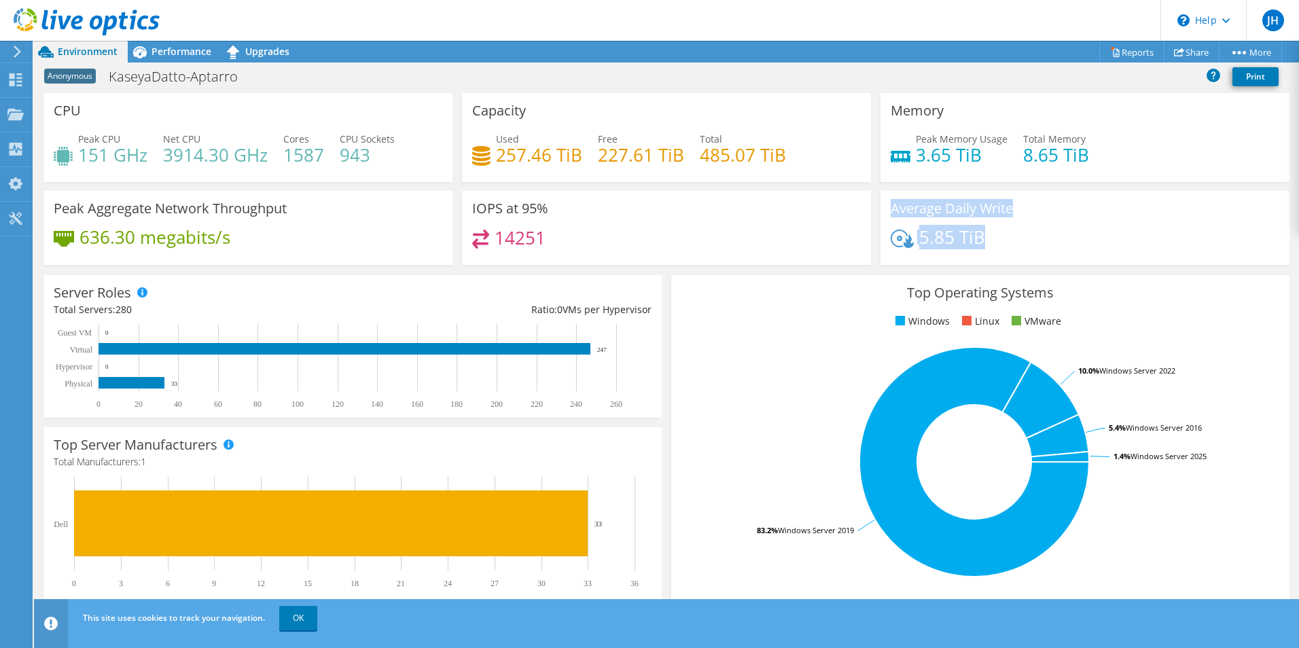
drag, startPoint x: 984, startPoint y: 243, endPoint x: 877, endPoint y: 206, distance: 113.4
click at [880, 206] on div "Average Daily Write 5.85 TiB" at bounding box center [1084, 228] width 409 height 74
drag, startPoint x: 877, startPoint y: 206, endPoint x: 885, endPoint y: 207, distance: 8.3
click at [891, 207] on h3 "Average Daily Write" at bounding box center [952, 208] width 122 height 15
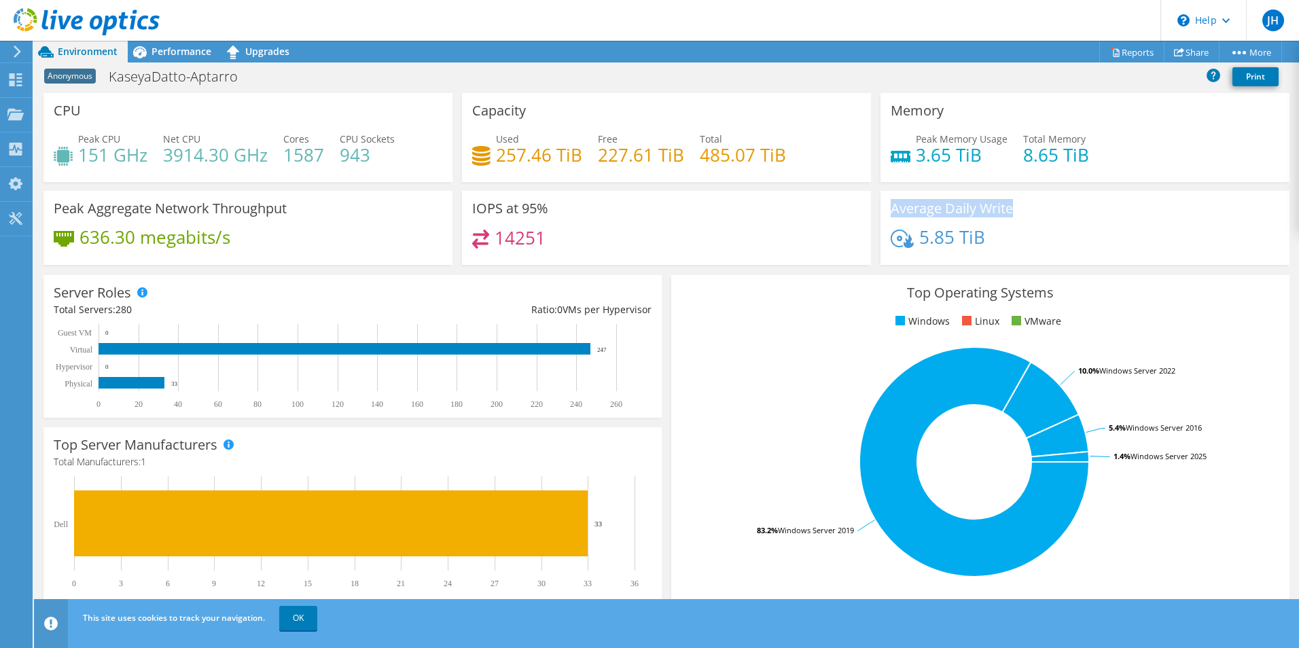
click at [891, 207] on h3 "Average Daily Write" at bounding box center [952, 208] width 122 height 15
click at [891, 213] on h3 "Average Daily Write" at bounding box center [952, 208] width 122 height 15
click at [533, 162] on h4 "257.46 TiB" at bounding box center [539, 154] width 86 height 15
drag, startPoint x: 533, startPoint y: 163, endPoint x: 516, endPoint y: 119, distance: 47.6
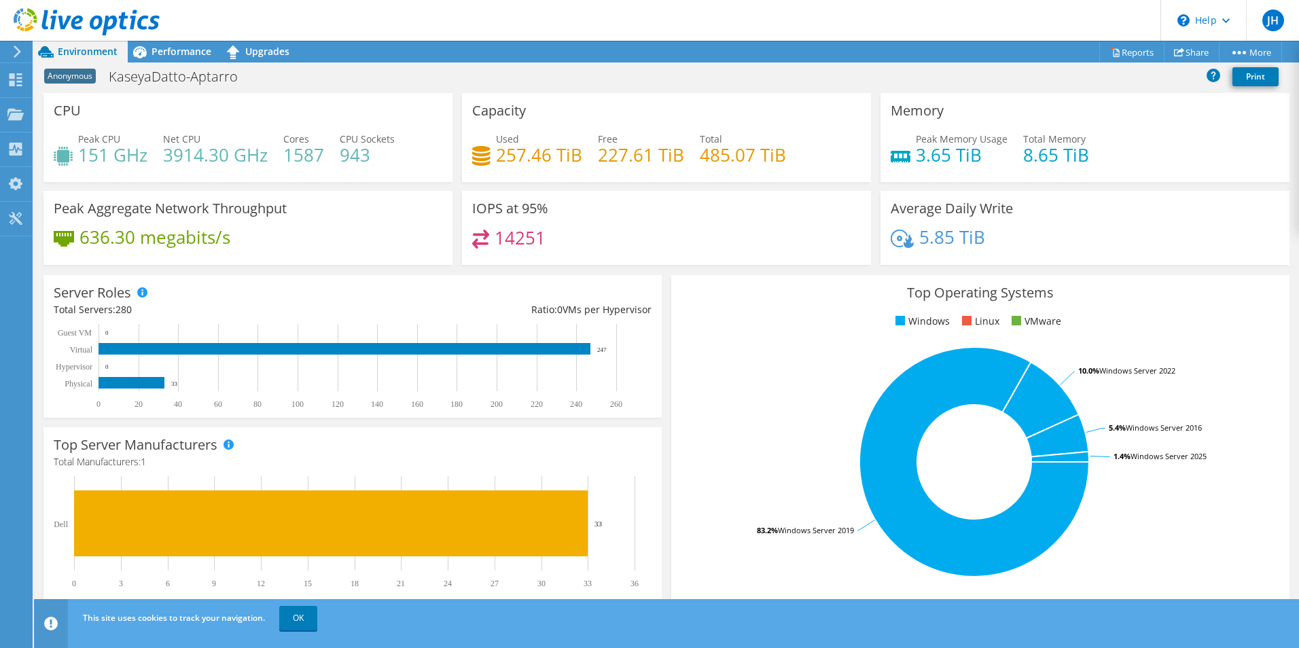
click at [516, 118] on h3 "Capacity" at bounding box center [499, 110] width 54 height 15
drag, startPoint x: 516, startPoint y: 119, endPoint x: 478, endPoint y: 136, distance: 41.7
click at [485, 136] on div "Used 257.46 TiB" at bounding box center [527, 147] width 110 height 31
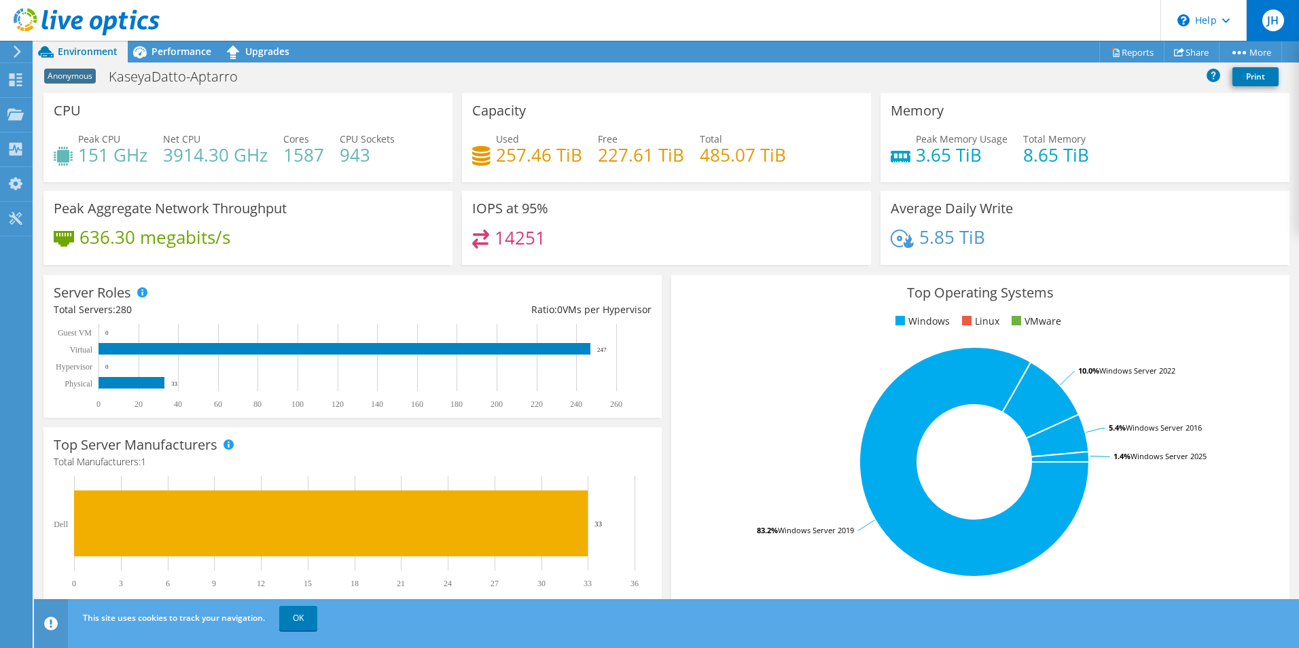
click at [1263, 15] on span "JH" at bounding box center [1273, 21] width 22 height 22
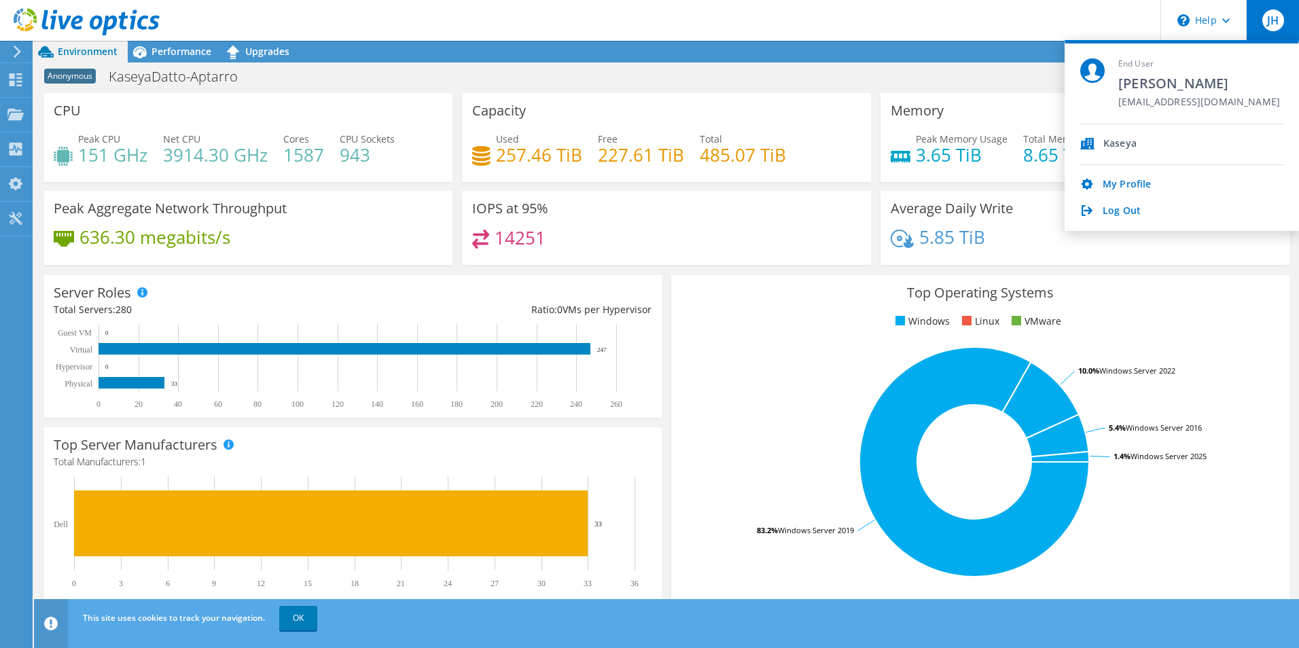
click at [1065, 23] on header "JH End User Jonathan Hunt-Augustine jhunt@unitrends.com Kaseya My Profile Log O…" at bounding box center [649, 20] width 1299 height 41
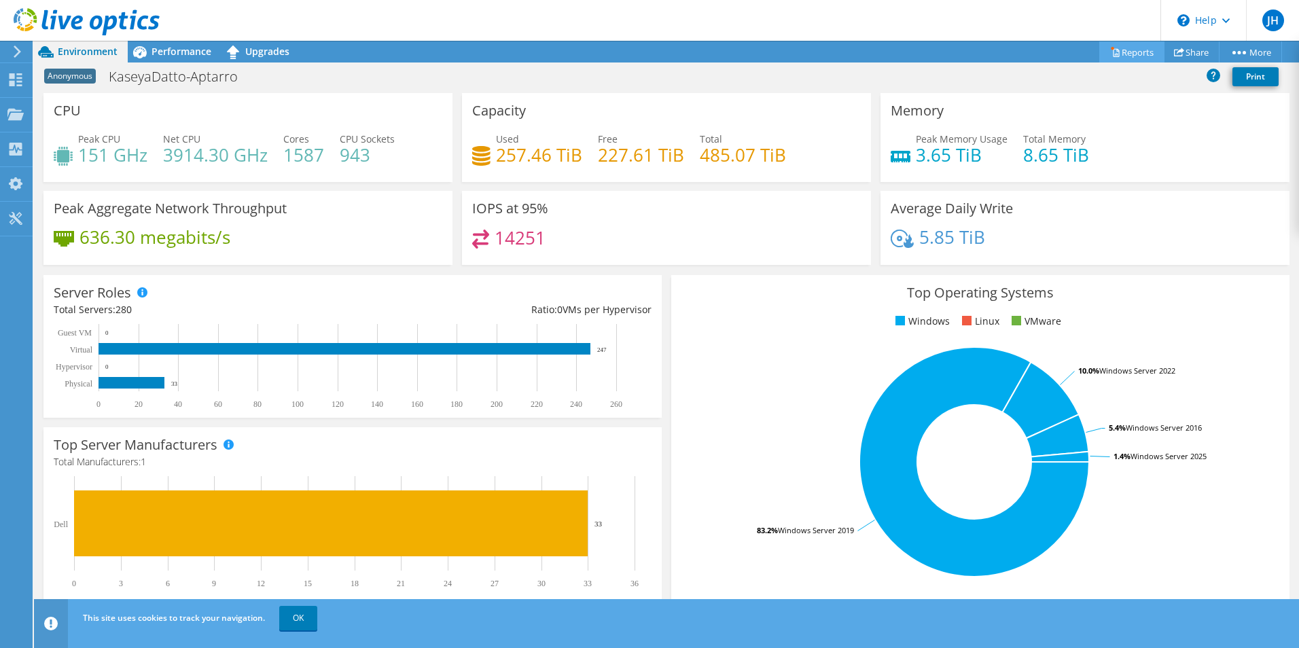
click at [1134, 50] on link "Reports" at bounding box center [1131, 51] width 65 height 21
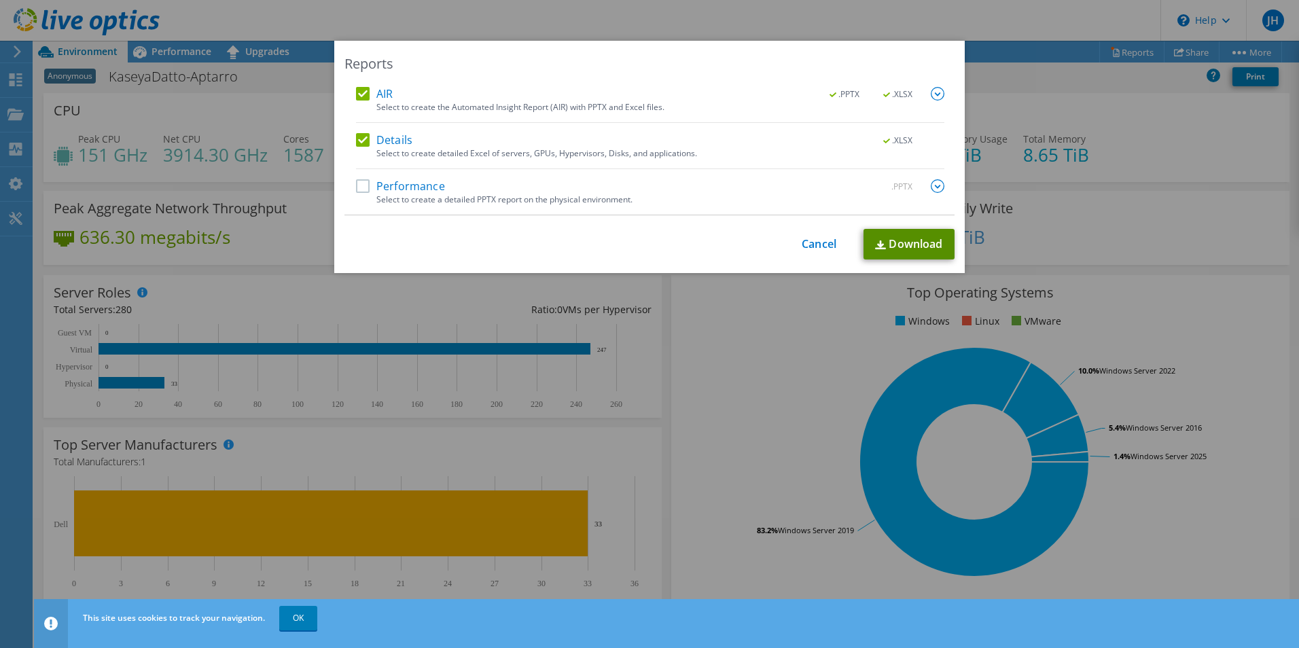
click at [910, 243] on link "Download" at bounding box center [908, 244] width 91 height 31
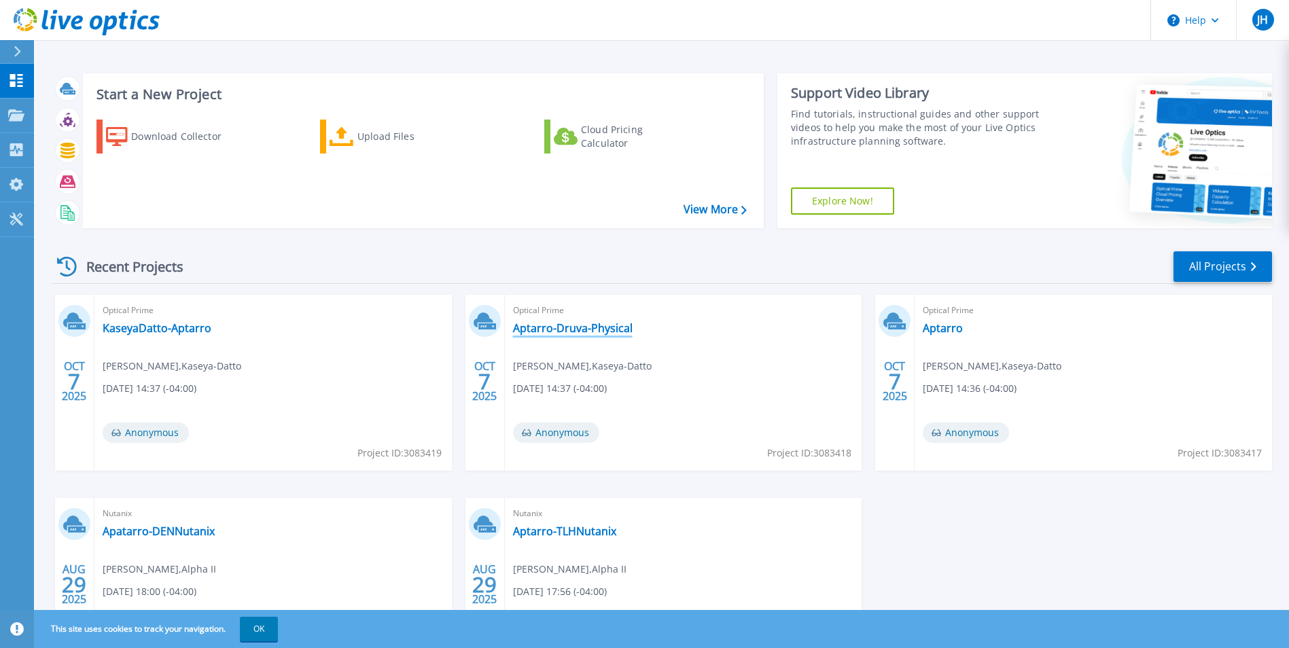
click at [583, 325] on link "Aptarro-Druva-Physical" at bounding box center [573, 328] width 120 height 14
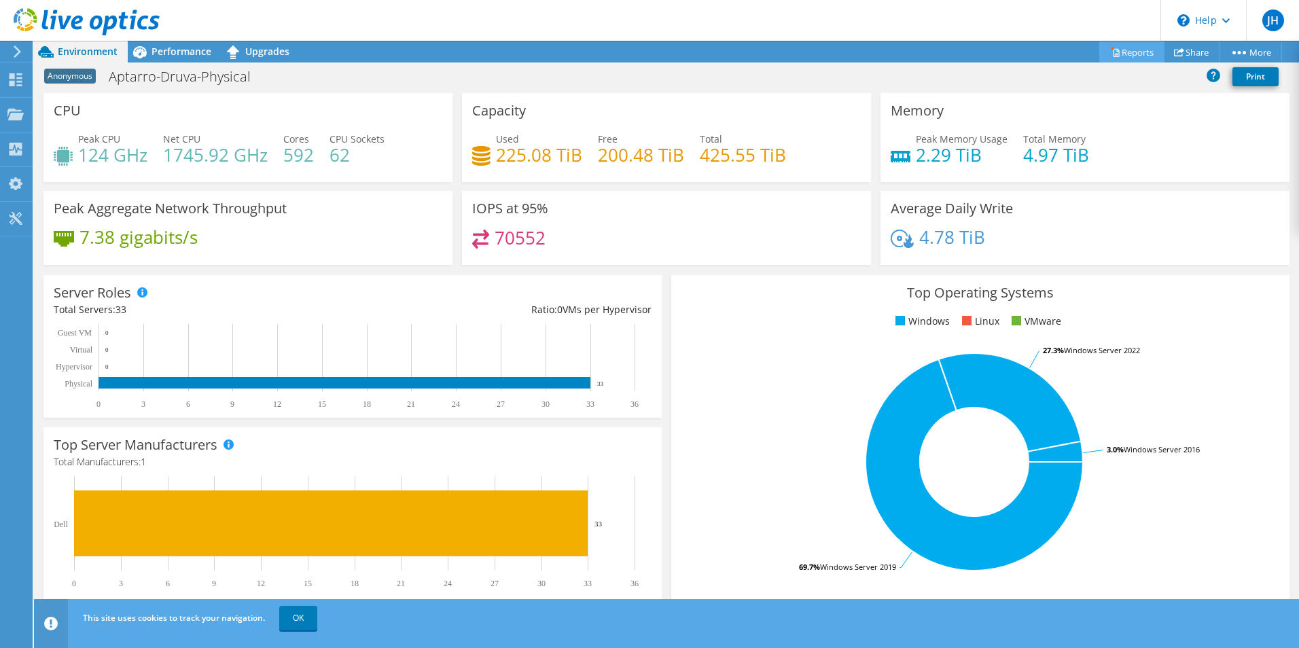
click at [1117, 48] on link "Reports" at bounding box center [1131, 51] width 65 height 21
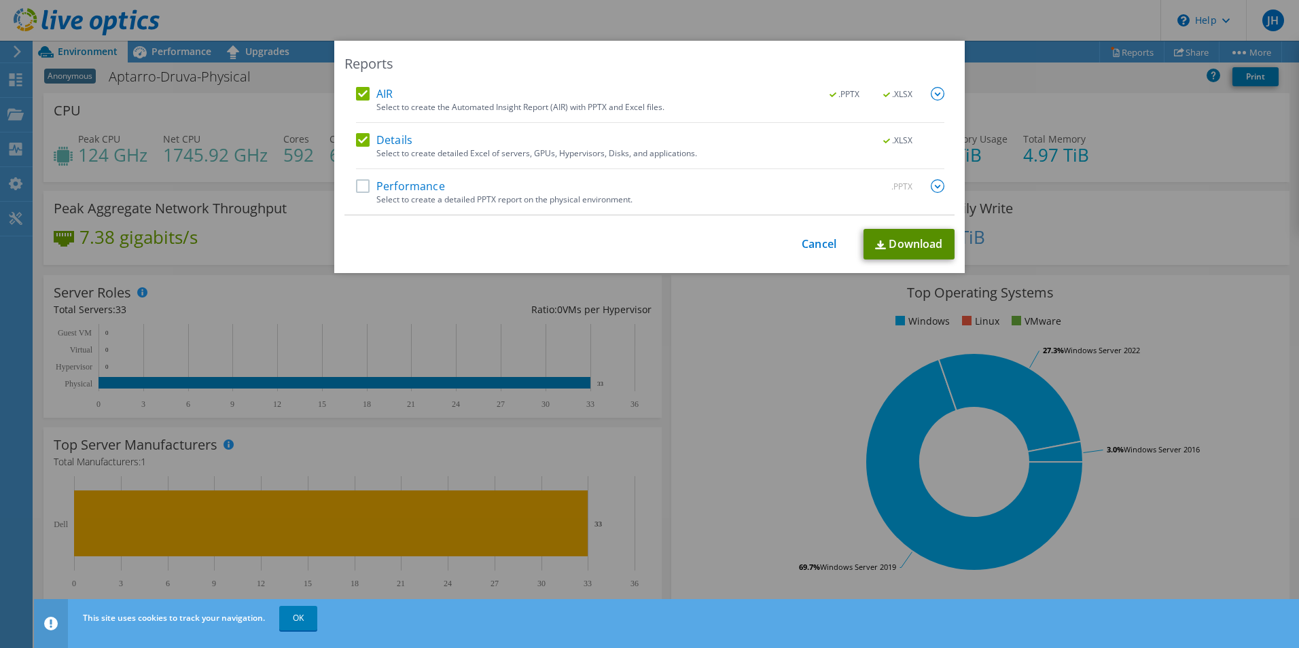
click at [903, 246] on link "Download" at bounding box center [908, 244] width 91 height 31
click at [691, 399] on div "Reports AIR .PPTX .XLSX Select to create the Automated Insight Report (AIR) wit…" at bounding box center [649, 324] width 1299 height 567
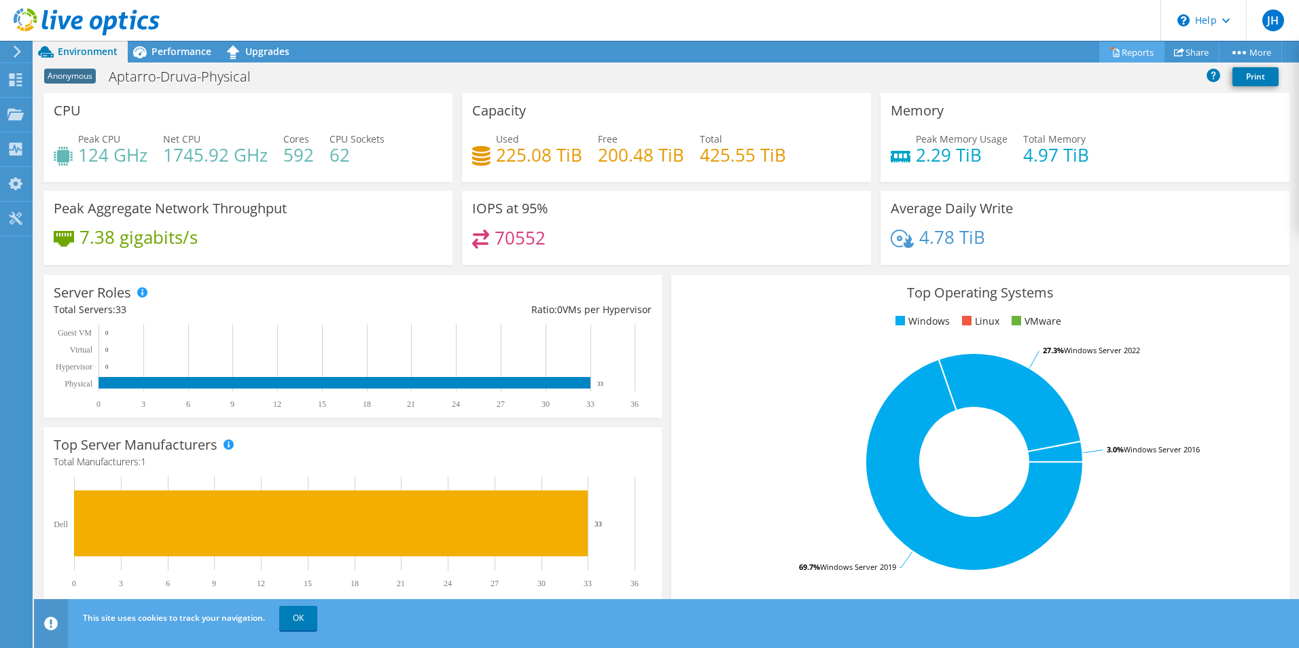
click at [1132, 46] on link "Reports" at bounding box center [1131, 51] width 65 height 21
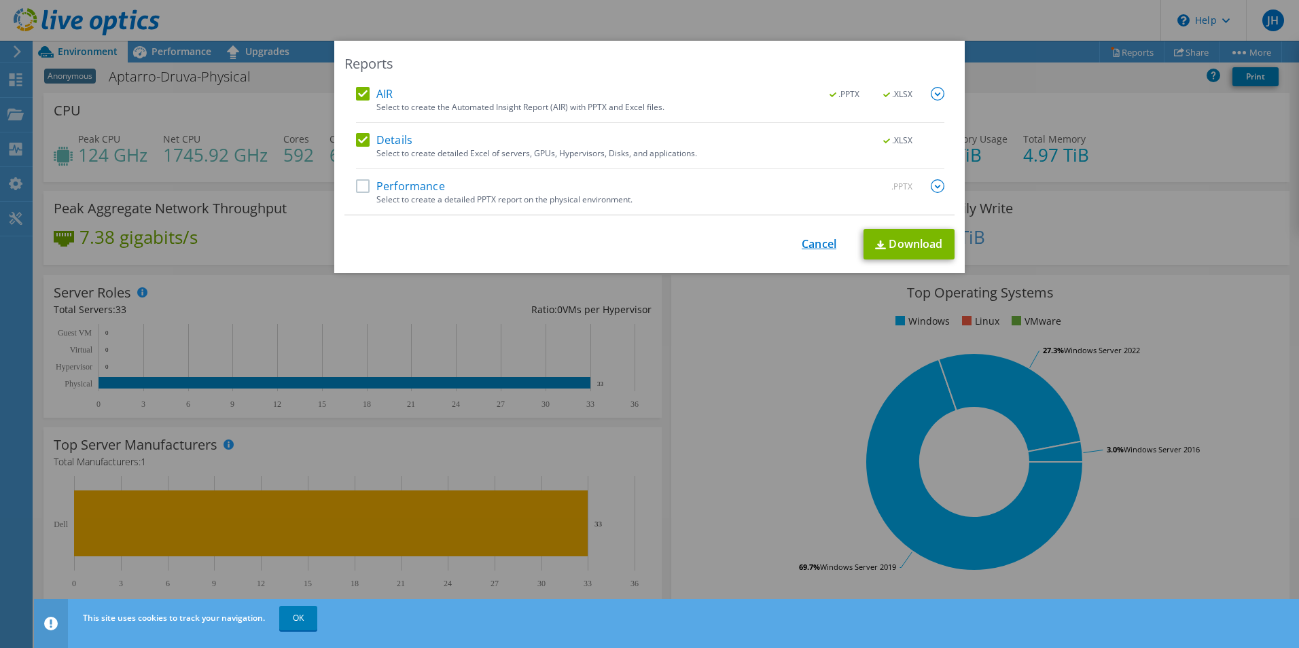
click at [821, 244] on link "Cancel" at bounding box center [819, 244] width 35 height 13
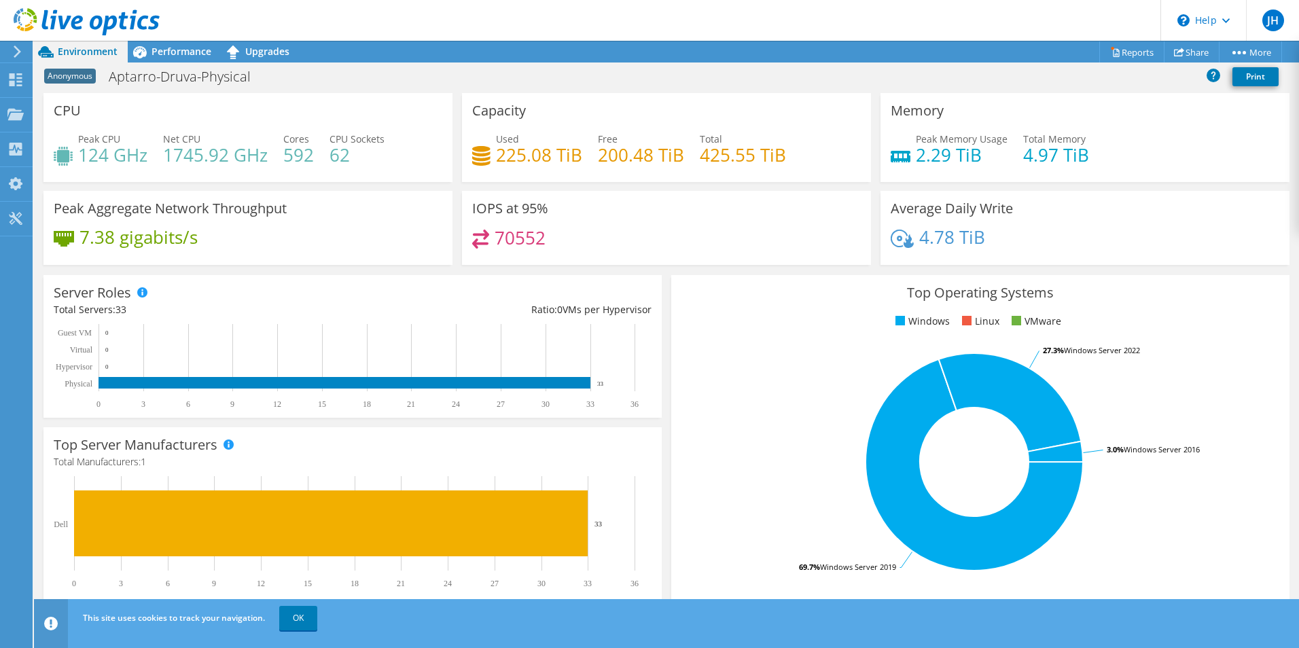
click at [24, 17] on icon at bounding box center [87, 22] width 146 height 28
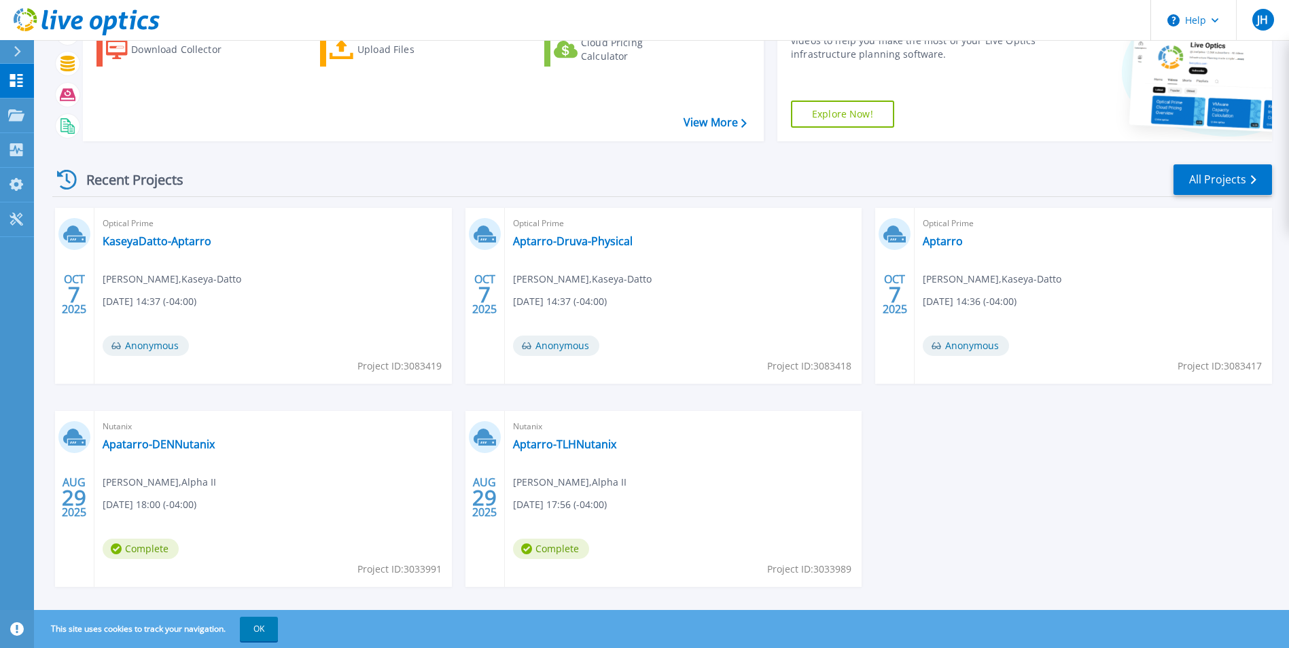
scroll to position [105, 0]
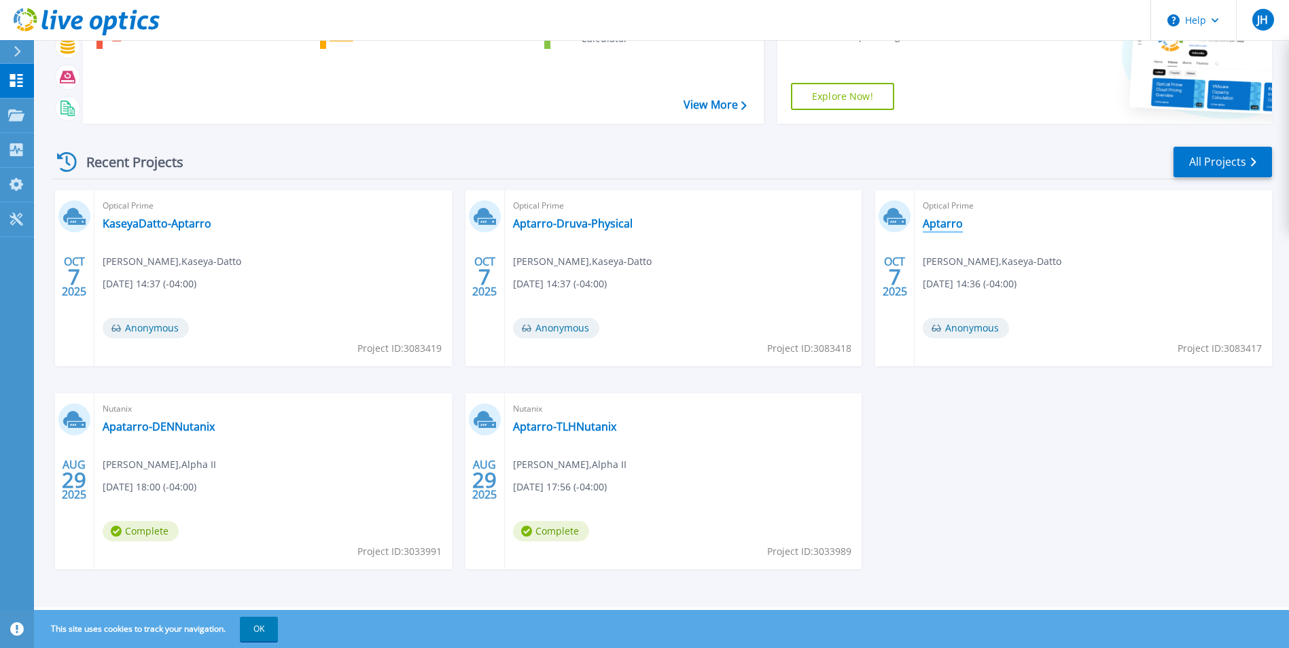
click at [948, 224] on link "Aptarro" at bounding box center [942, 224] width 40 height 14
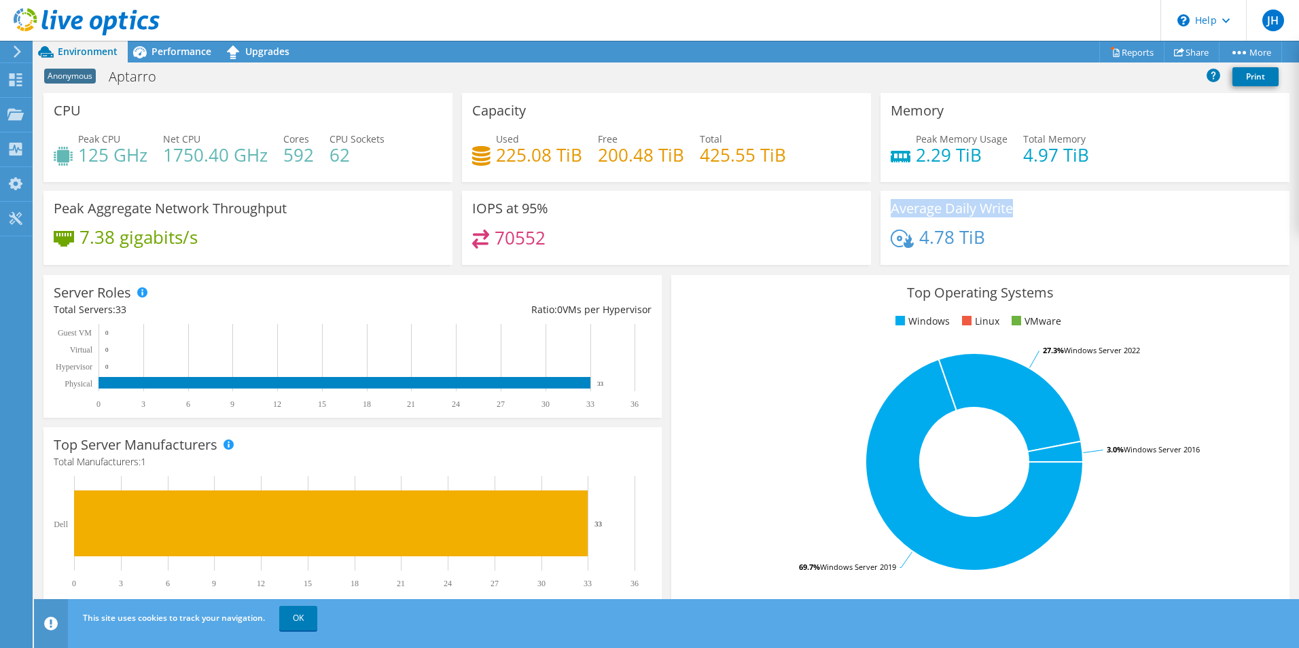
drag, startPoint x: 1022, startPoint y: 210, endPoint x: 878, endPoint y: 210, distance: 144.7
click at [880, 210] on div "Average Daily Write 4.78 TiB" at bounding box center [1084, 228] width 409 height 74
drag, startPoint x: 878, startPoint y: 210, endPoint x: 931, endPoint y: 217, distance: 54.2
click at [931, 217] on div "Average Daily Write 4.78 TiB" at bounding box center [1084, 228] width 409 height 74
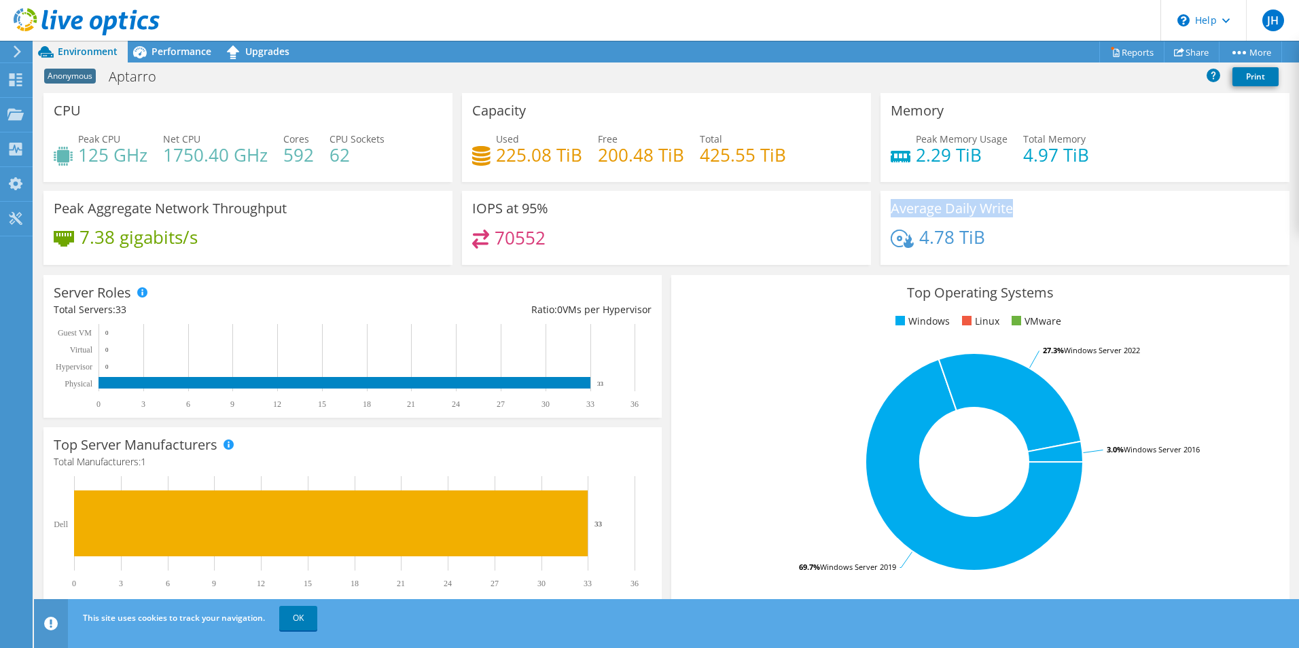
click at [931, 217] on div "Average Daily Write 4.78 TiB" at bounding box center [1084, 228] width 409 height 74
drag, startPoint x: 931, startPoint y: 217, endPoint x: 797, endPoint y: 239, distance: 135.6
click at [797, 239] on div "70552" at bounding box center [666, 244] width 389 height 29
click at [1133, 50] on link "Reports" at bounding box center [1131, 51] width 65 height 21
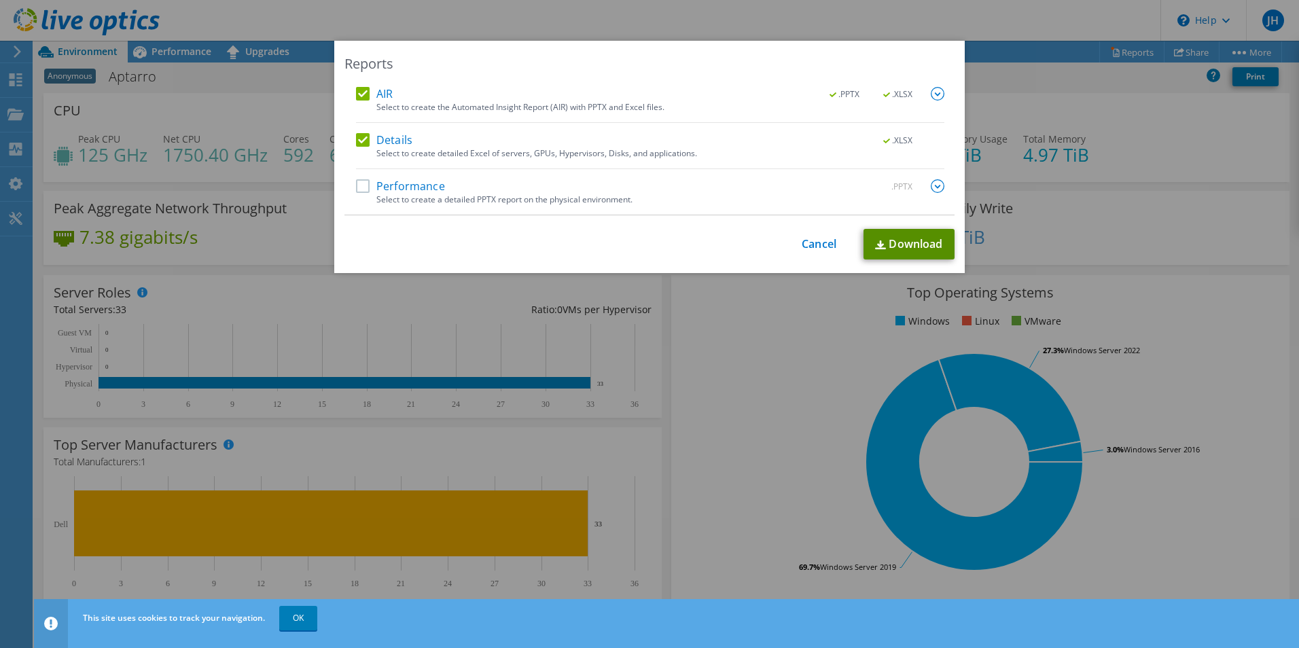
click at [935, 240] on link "Download" at bounding box center [908, 244] width 91 height 31
click at [879, 251] on link "Download" at bounding box center [908, 244] width 91 height 31
click at [291, 168] on div "Reports AIR .PPTX .XLSX Select to create the Automated Insight Report (AIR) wit…" at bounding box center [649, 324] width 1299 height 567
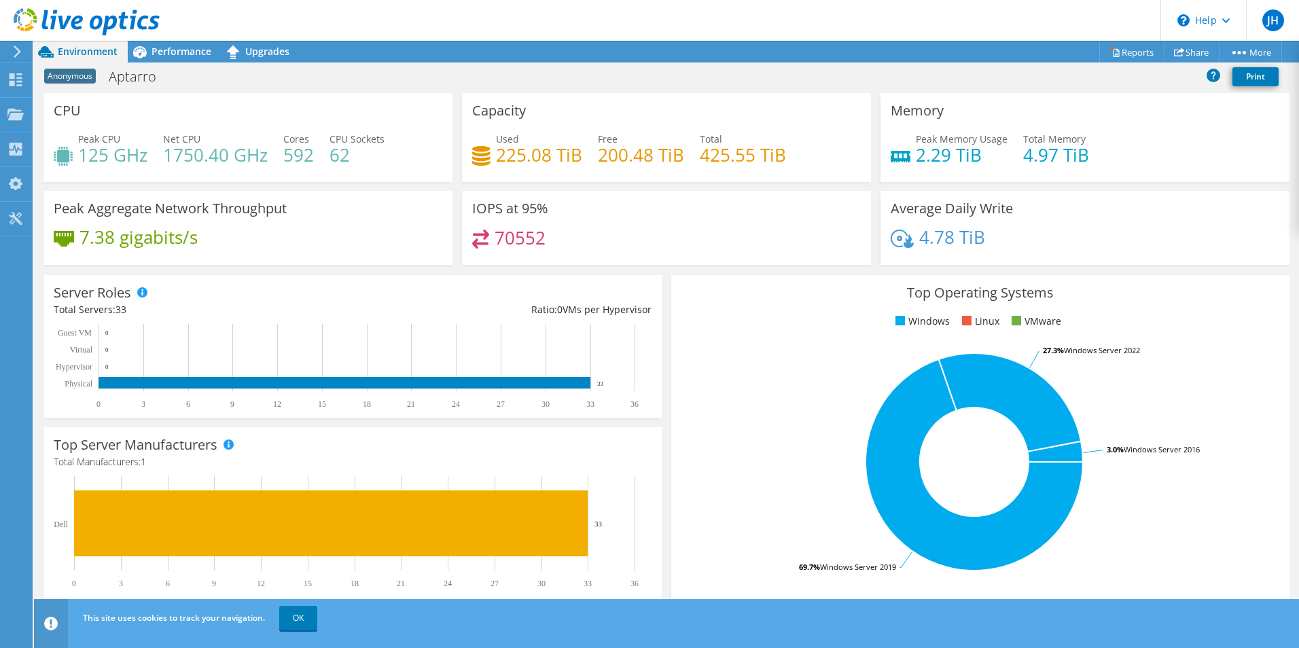
click at [63, 24] on icon at bounding box center [87, 22] width 146 height 28
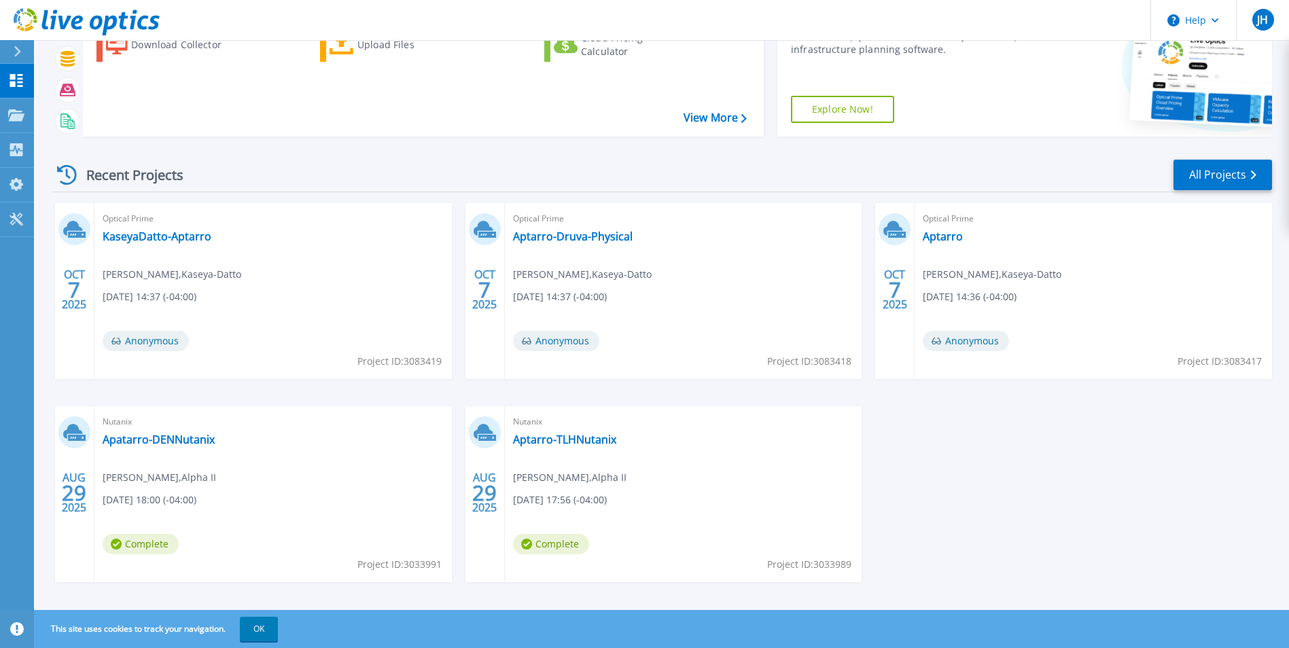
scroll to position [105, 0]
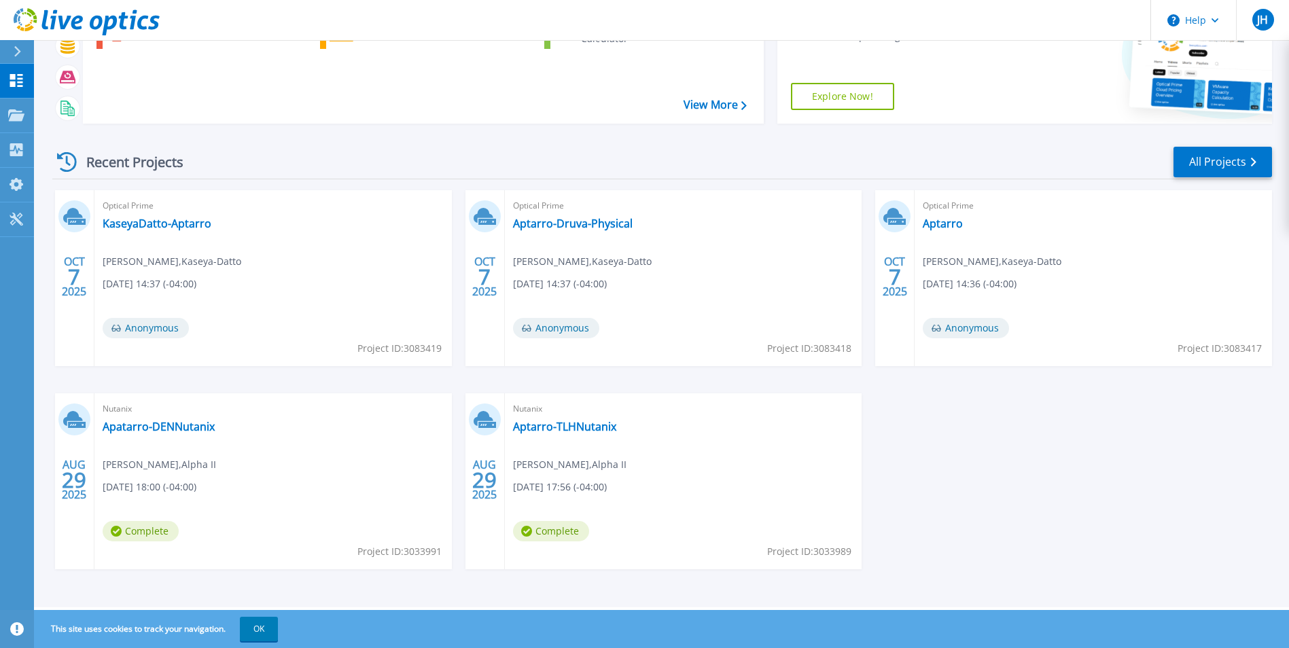
drag, startPoint x: 1032, startPoint y: 458, endPoint x: 970, endPoint y: 458, distance: 61.8
drag, startPoint x: 970, startPoint y: 458, endPoint x: 952, endPoint y: 475, distance: 24.5
drag, startPoint x: 952, startPoint y: 475, endPoint x: 939, endPoint y: 518, distance: 44.9
drag, startPoint x: 939, startPoint y: 518, endPoint x: 930, endPoint y: 543, distance: 26.6
drag, startPoint x: 930, startPoint y: 543, endPoint x: 920, endPoint y: 569, distance: 27.8
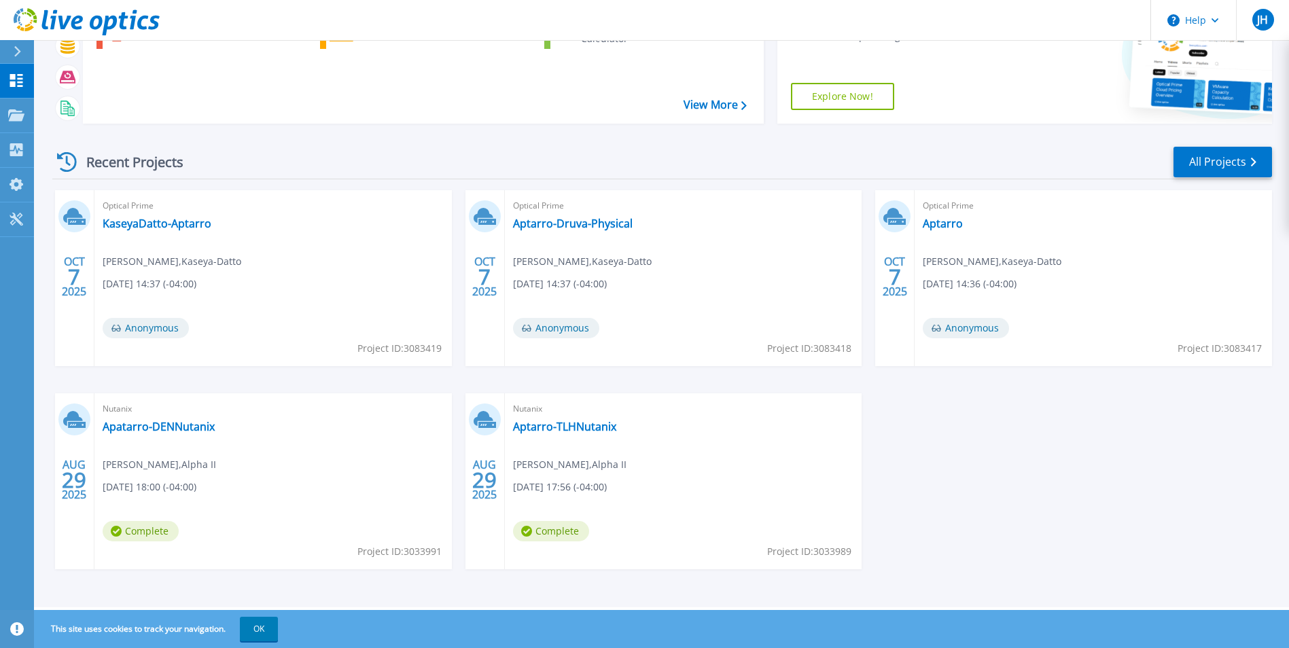
drag, startPoint x: 920, startPoint y: 569, endPoint x: 873, endPoint y: 542, distance: 53.8
drag, startPoint x: 873, startPoint y: 542, endPoint x: 1200, endPoint y: 478, distance: 333.0
drag, startPoint x: 1200, startPoint y: 478, endPoint x: 1039, endPoint y: 501, distance: 162.7
drag, startPoint x: 1039, startPoint y: 501, endPoint x: 918, endPoint y: 512, distance: 121.4
drag, startPoint x: 918, startPoint y: 512, endPoint x: 874, endPoint y: 394, distance: 125.9
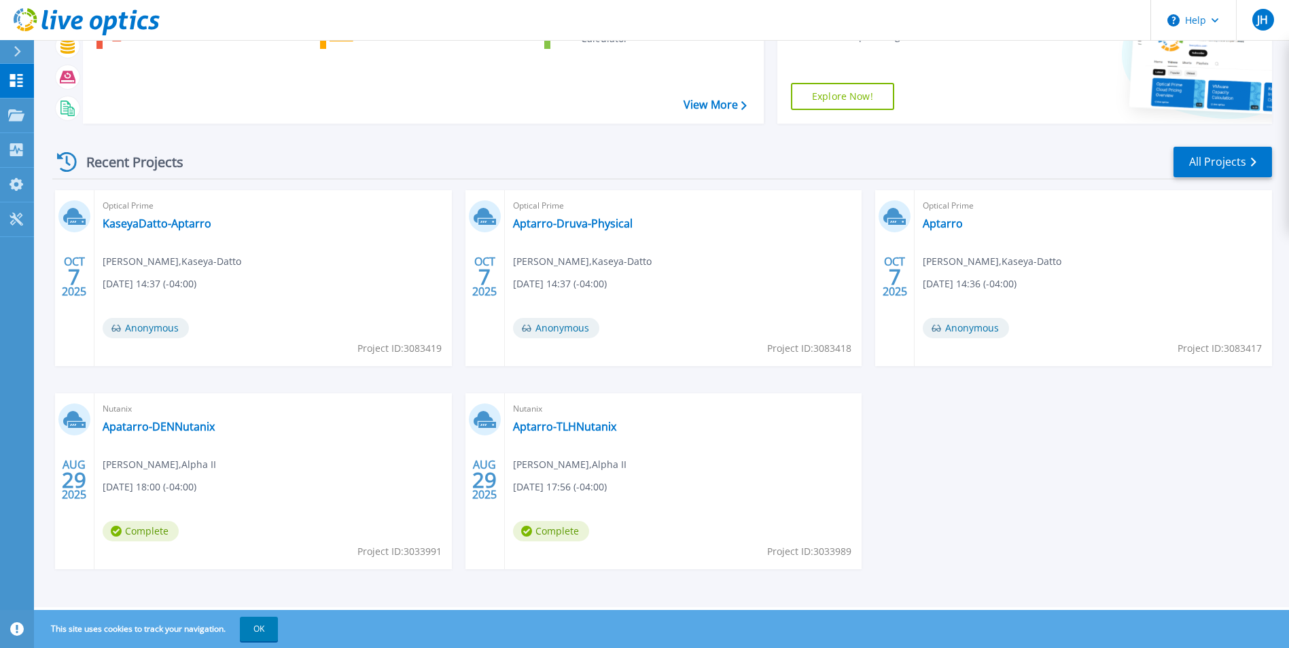
click at [874, 394] on div "OCT 7 2025 Optical Prime KaseyaDatto-Aptarro David Frid , Kaseya-Datto 10/07/20…" at bounding box center [656, 393] width 1230 height 406
drag, startPoint x: 852, startPoint y: 387, endPoint x: 1159, endPoint y: 397, distance: 306.5
drag, startPoint x: 1159, startPoint y: 397, endPoint x: 1041, endPoint y: 402, distance: 117.6
drag, startPoint x: 1041, startPoint y: 402, endPoint x: 1002, endPoint y: 422, distance: 44.0
drag, startPoint x: 1002, startPoint y: 422, endPoint x: 975, endPoint y: 433, distance: 29.5
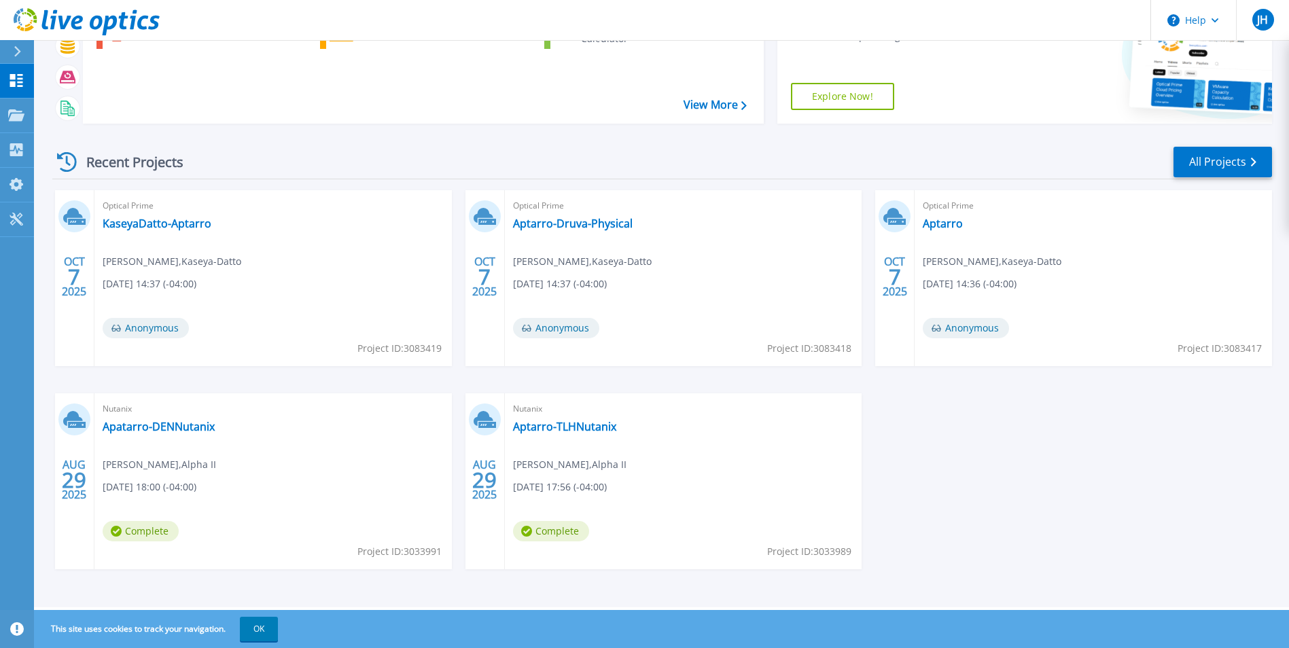
drag, startPoint x: 975, startPoint y: 433, endPoint x: 927, endPoint y: 450, distance: 50.3
drag, startPoint x: 927, startPoint y: 450, endPoint x: 939, endPoint y: 505, distance: 57.0
drag, startPoint x: 939, startPoint y: 505, endPoint x: 944, endPoint y: 544, distance: 39.0
click at [944, 544] on div "OCT 7 2025 Optical Prime KaseyaDatto-Aptarro David Frid , Kaseya-Datto 10/07/20…" at bounding box center [656, 393] width 1230 height 406
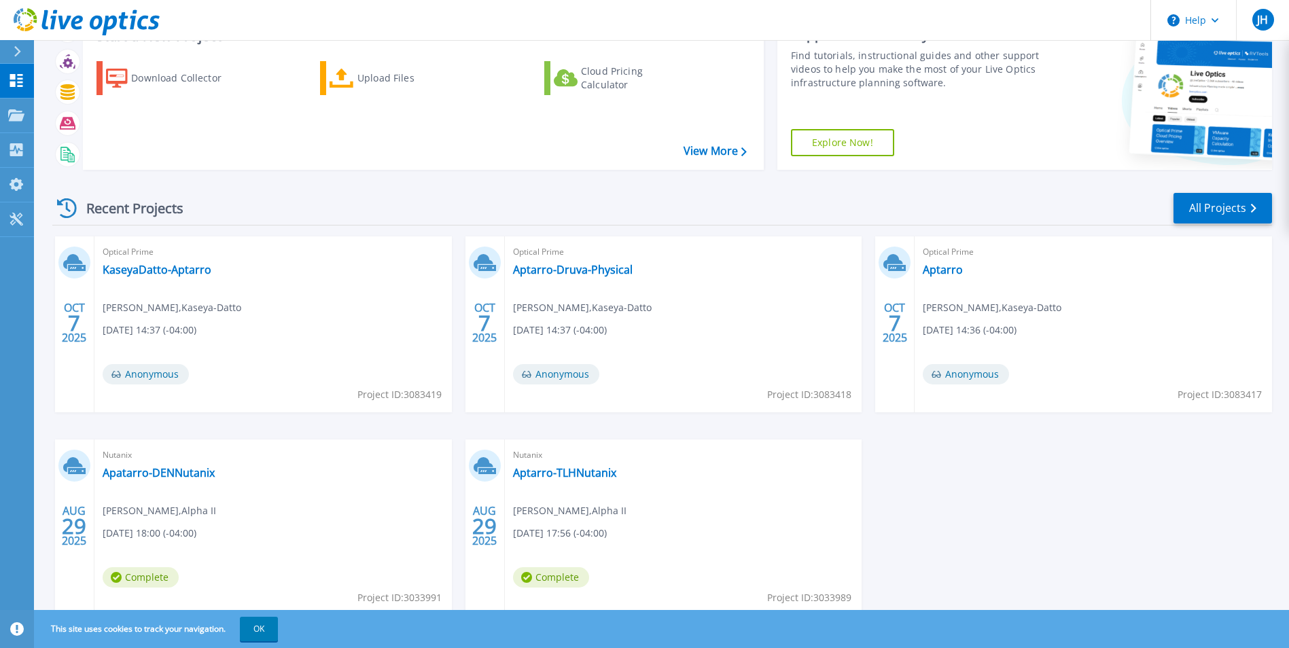
scroll to position [0, 0]
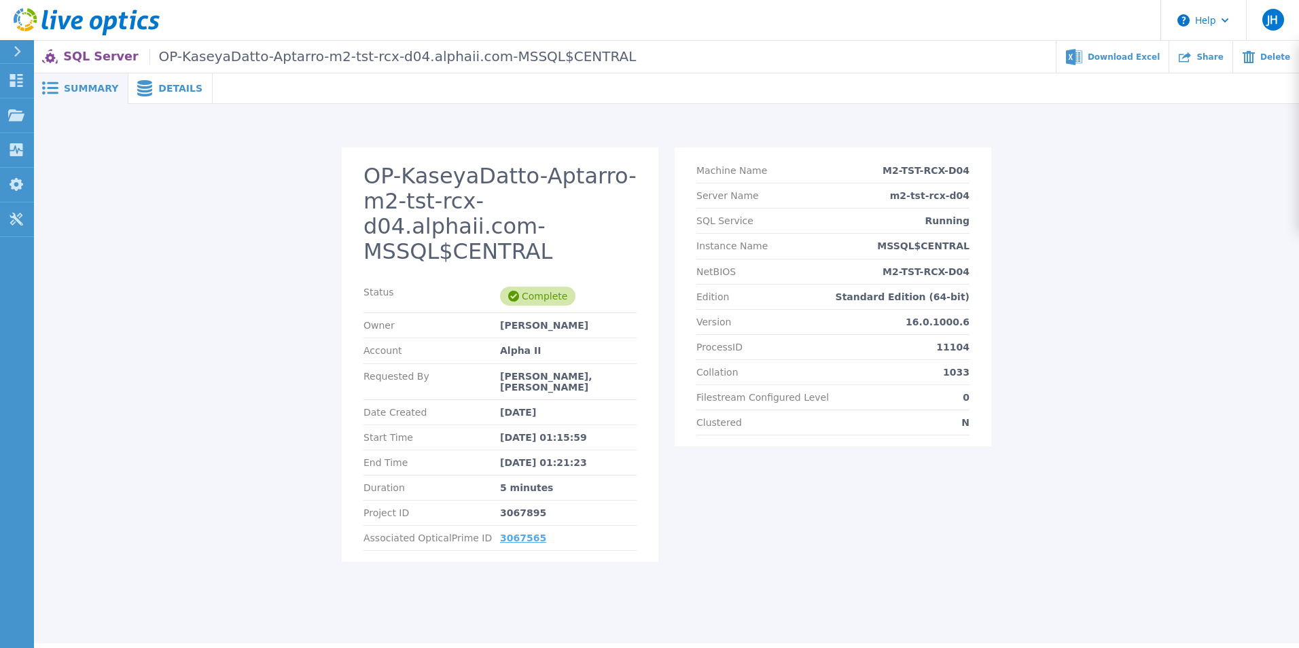
click at [520, 533] on link "3067565" at bounding box center [523, 538] width 46 height 11
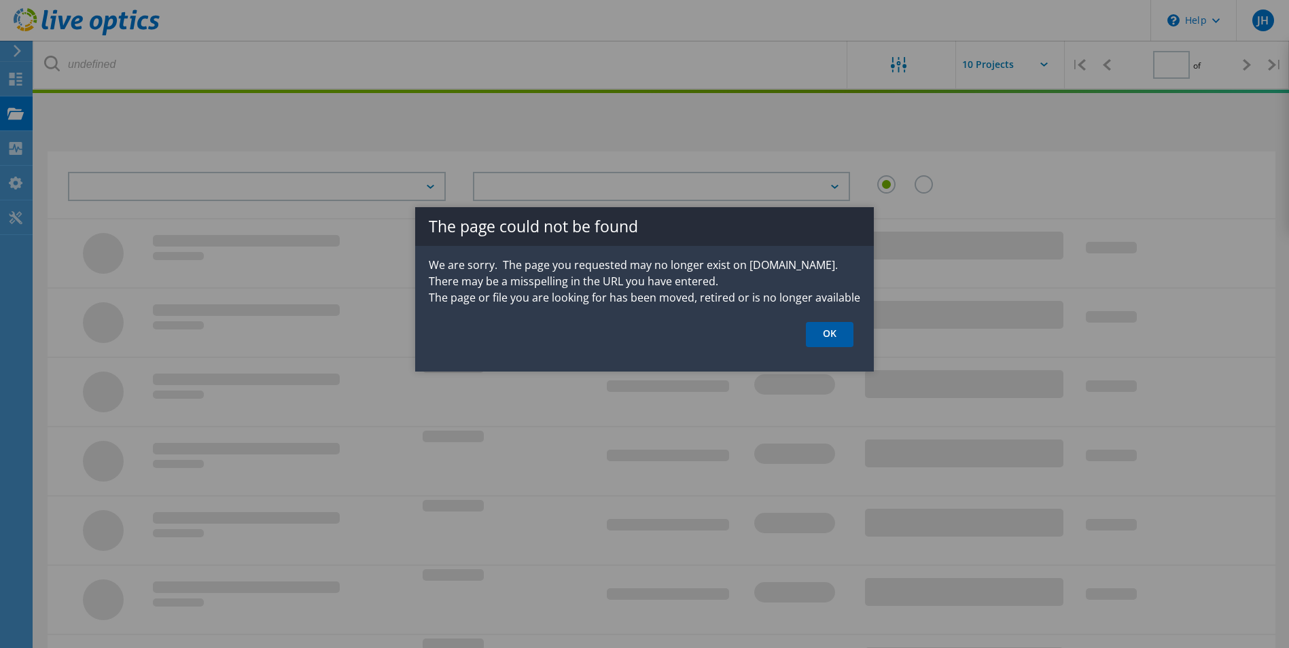
type input "1"
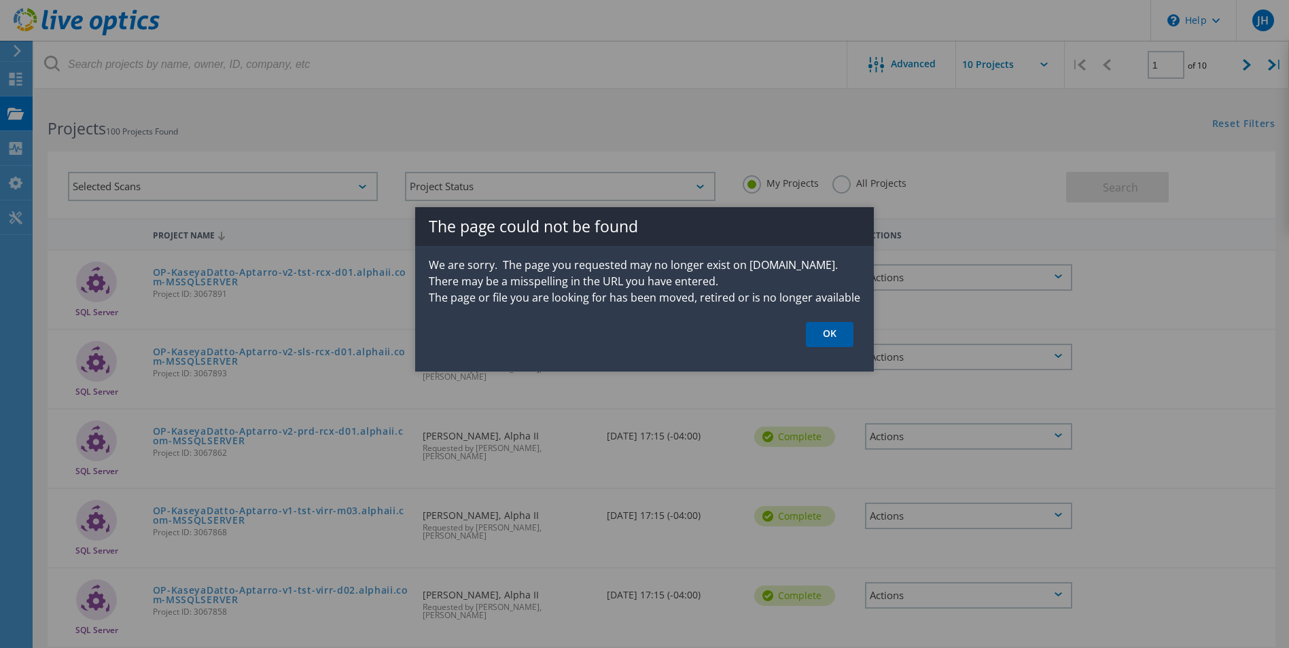
click at [836, 334] on link "OK" at bounding box center [830, 334] width 48 height 25
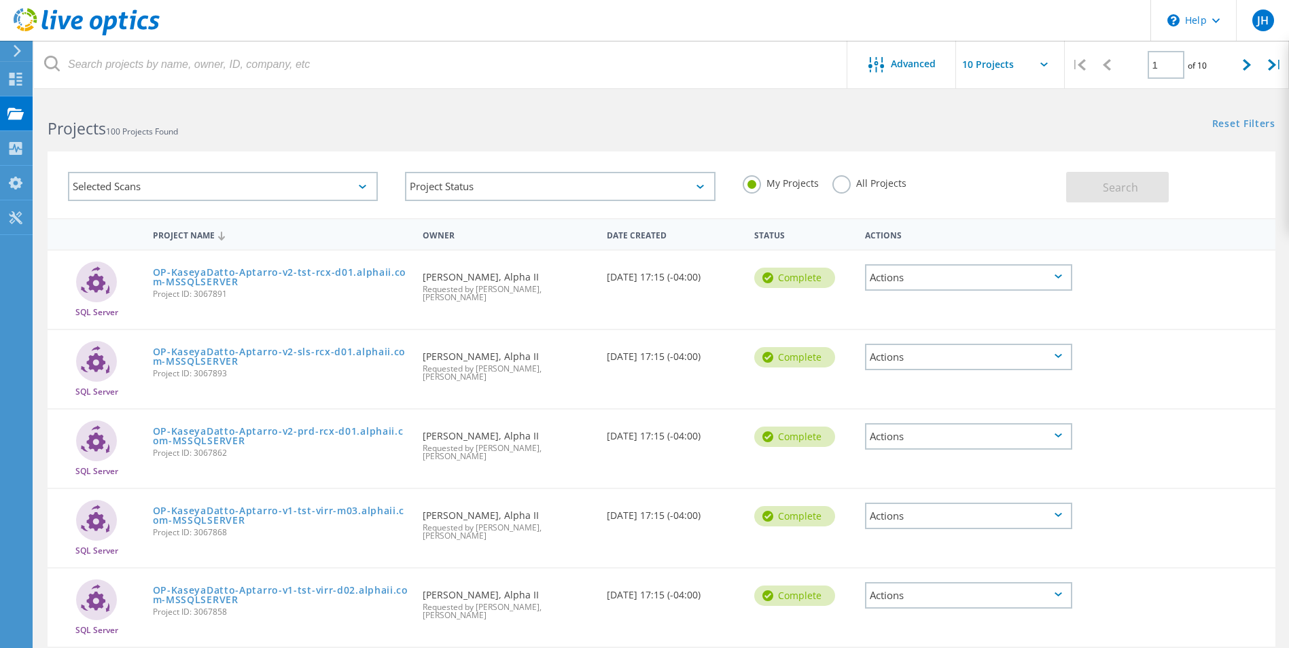
drag, startPoint x: 1186, startPoint y: 330, endPoint x: 1151, endPoint y: 299, distance: 46.7
drag, startPoint x: 1151, startPoint y: 299, endPoint x: 1126, endPoint y: 264, distance: 43.7
drag, startPoint x: 1126, startPoint y: 264, endPoint x: 1109, endPoint y: 253, distance: 19.6
click at [1109, 253] on div at bounding box center [1128, 268] width 98 height 35
click at [243, 427] on link "OP-KaseyaDatto-Aptarro-v2-prd-rcx-d01.alphaii.com-MSSQLSERVER" at bounding box center [281, 436] width 257 height 19
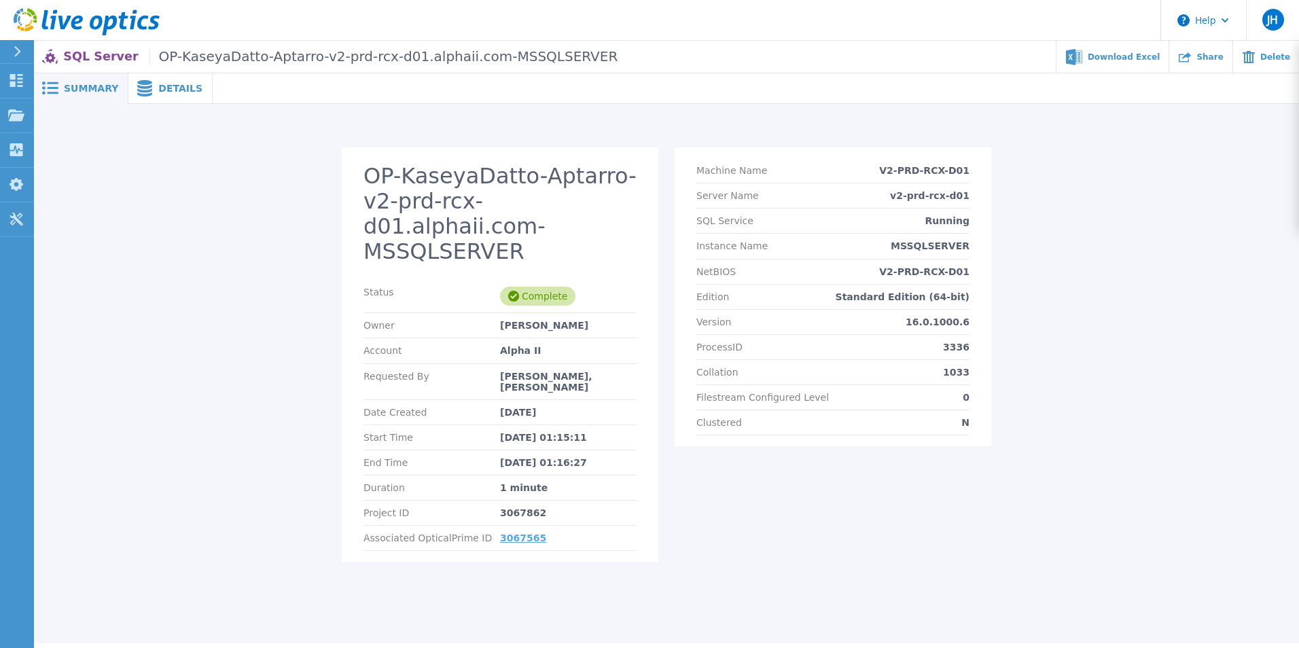
click at [522, 533] on link "3067565" at bounding box center [523, 538] width 46 height 11
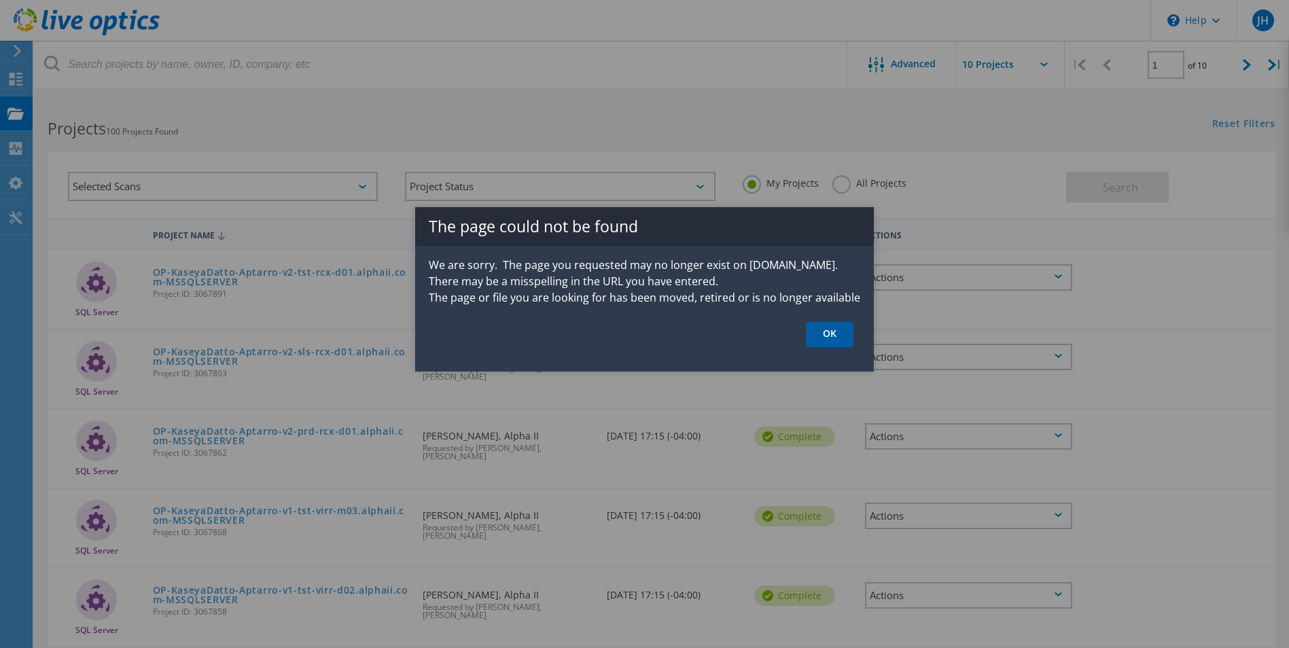
click at [821, 337] on link "OK" at bounding box center [830, 334] width 48 height 25
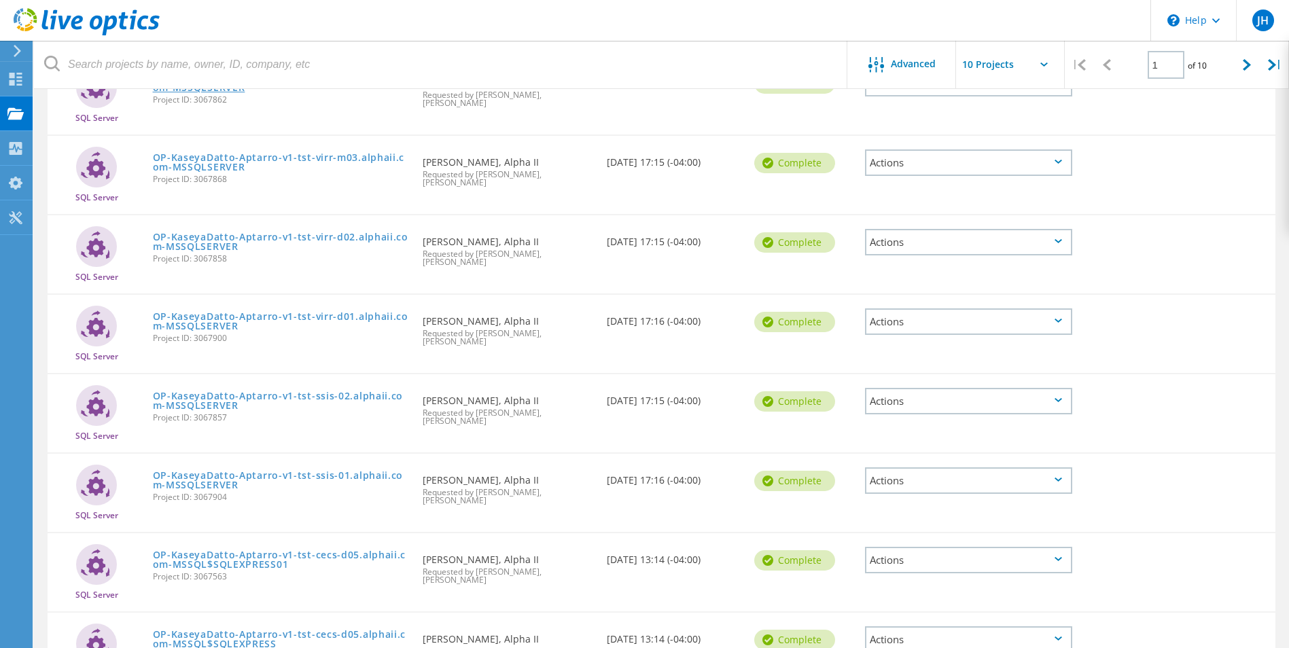
scroll to position [369, 0]
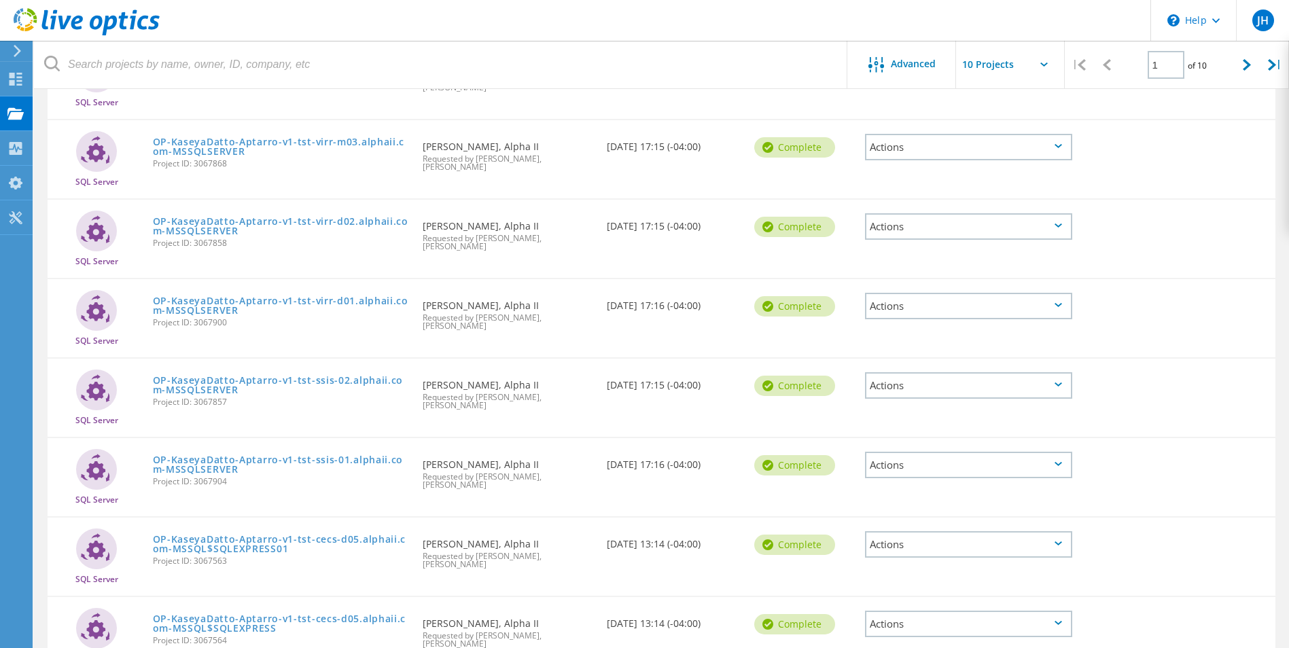
click at [495, 393] on span "Requested by Chris Sorota, Kaseya-Datto" at bounding box center [508, 401] width 170 height 16
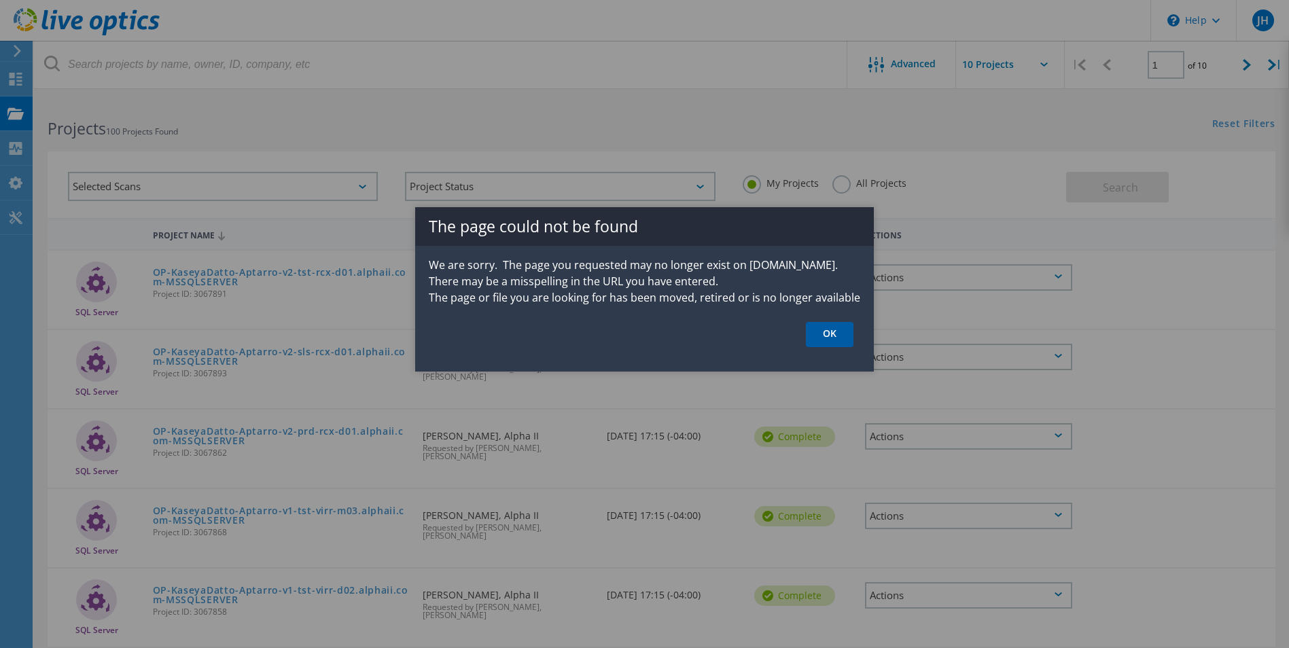
scroll to position [317, 0]
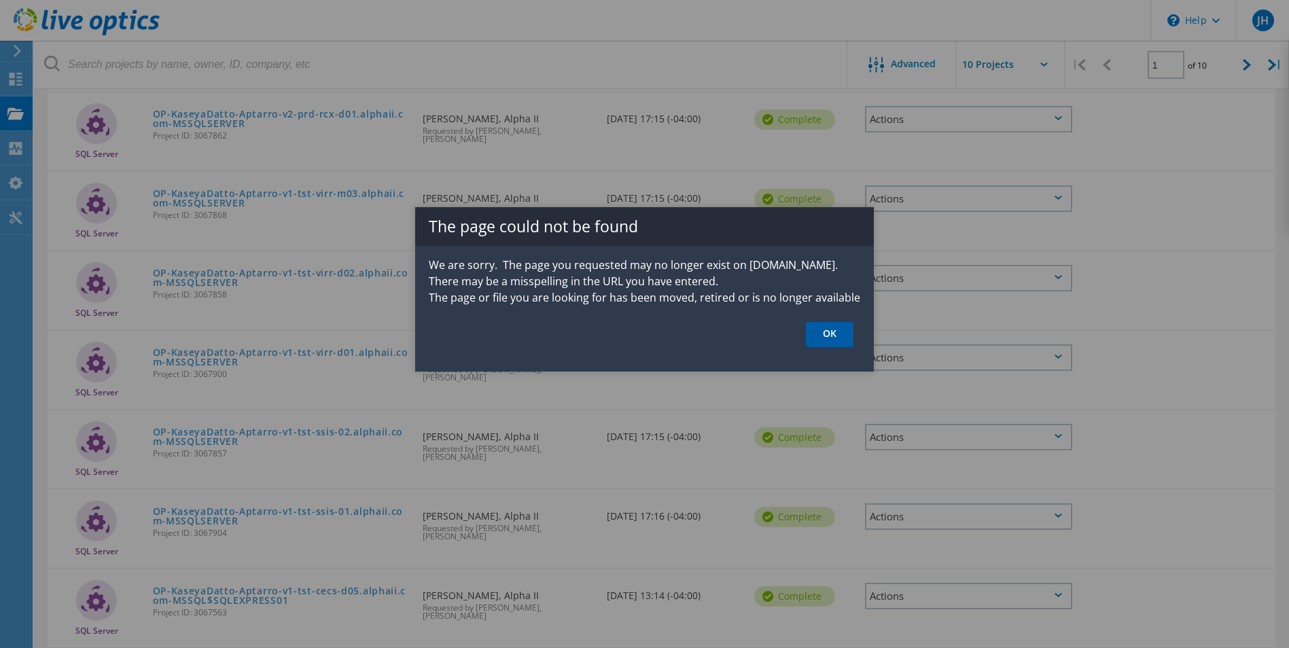
click at [821, 334] on link "OK" at bounding box center [830, 334] width 48 height 25
click at [825, 334] on link "OK" at bounding box center [830, 334] width 48 height 25
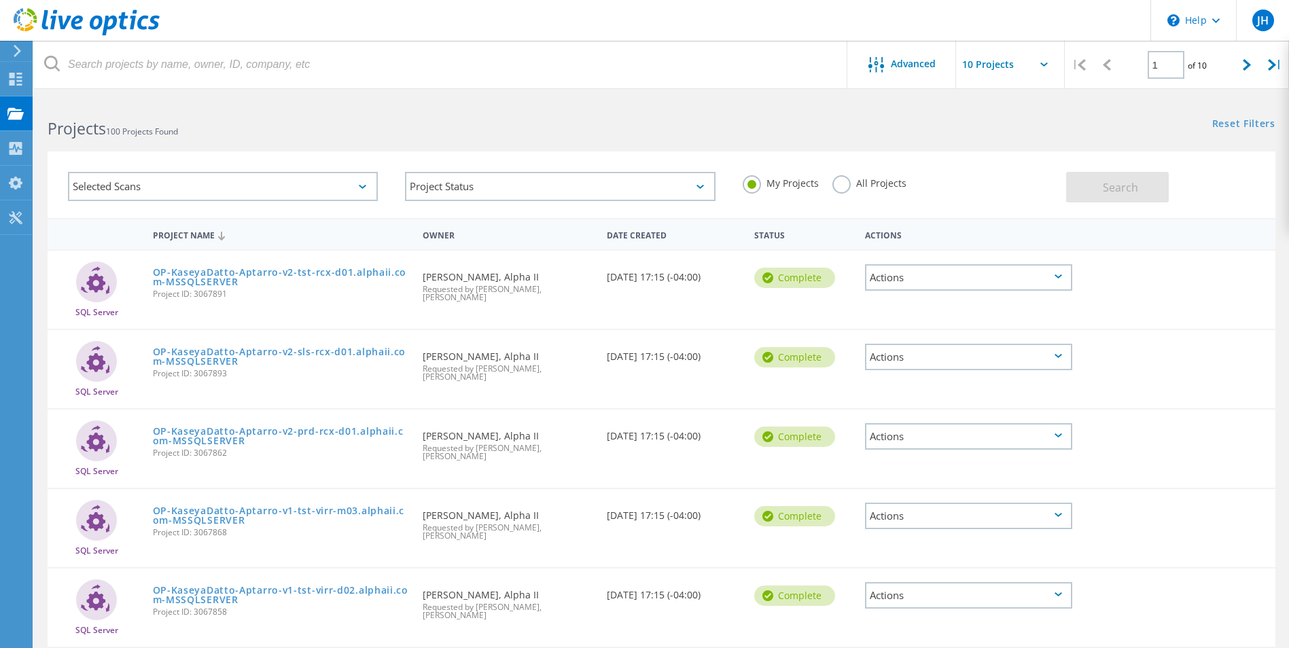
click at [73, 22] on use at bounding box center [87, 21] width 146 height 27
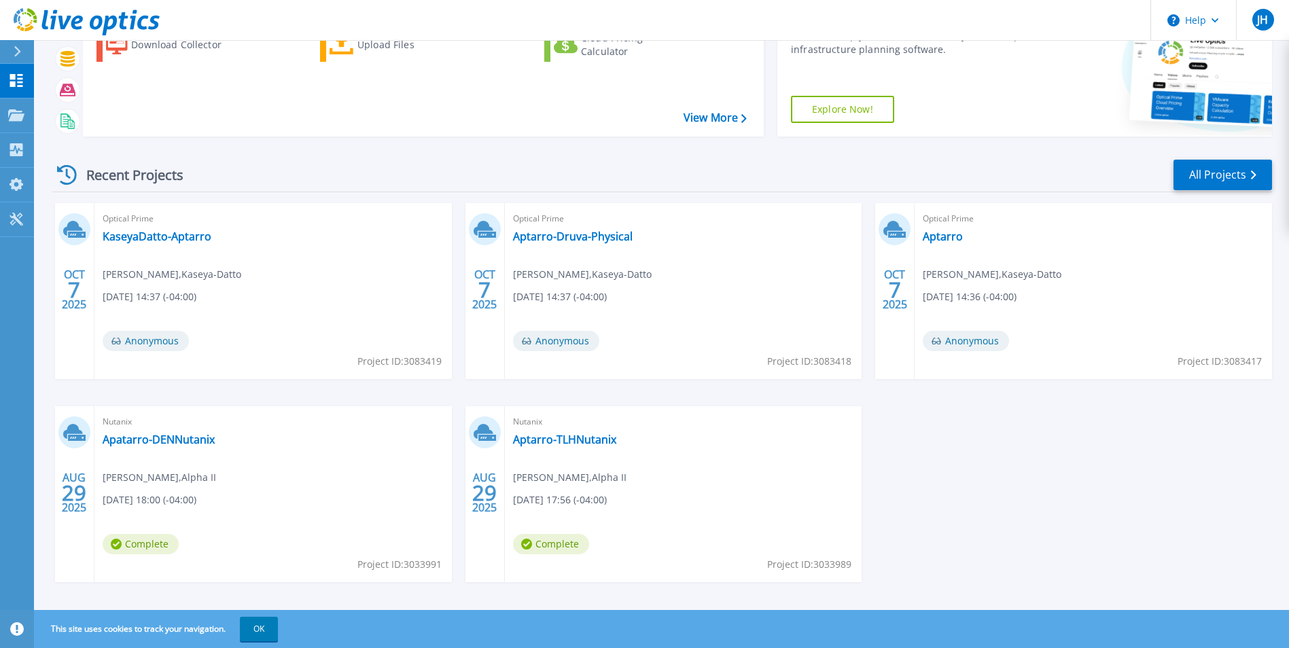
scroll to position [105, 0]
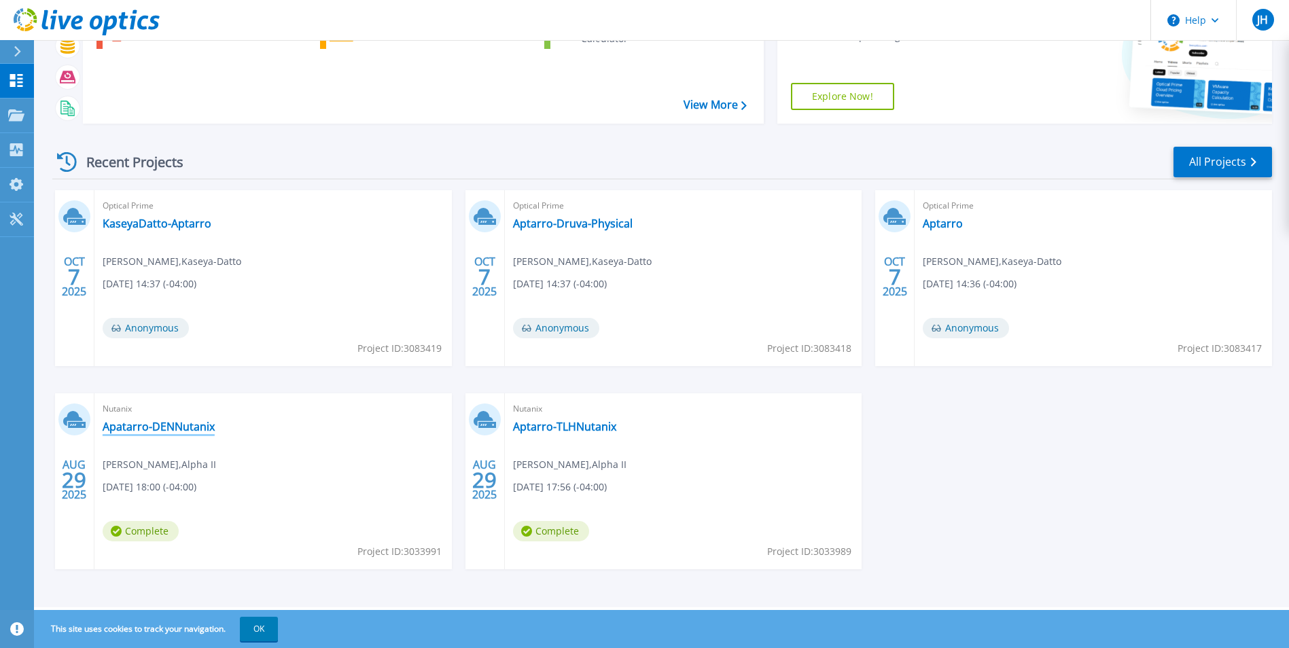
click at [192, 427] on link "Apatarro-DENNutanix" at bounding box center [159, 427] width 112 height 14
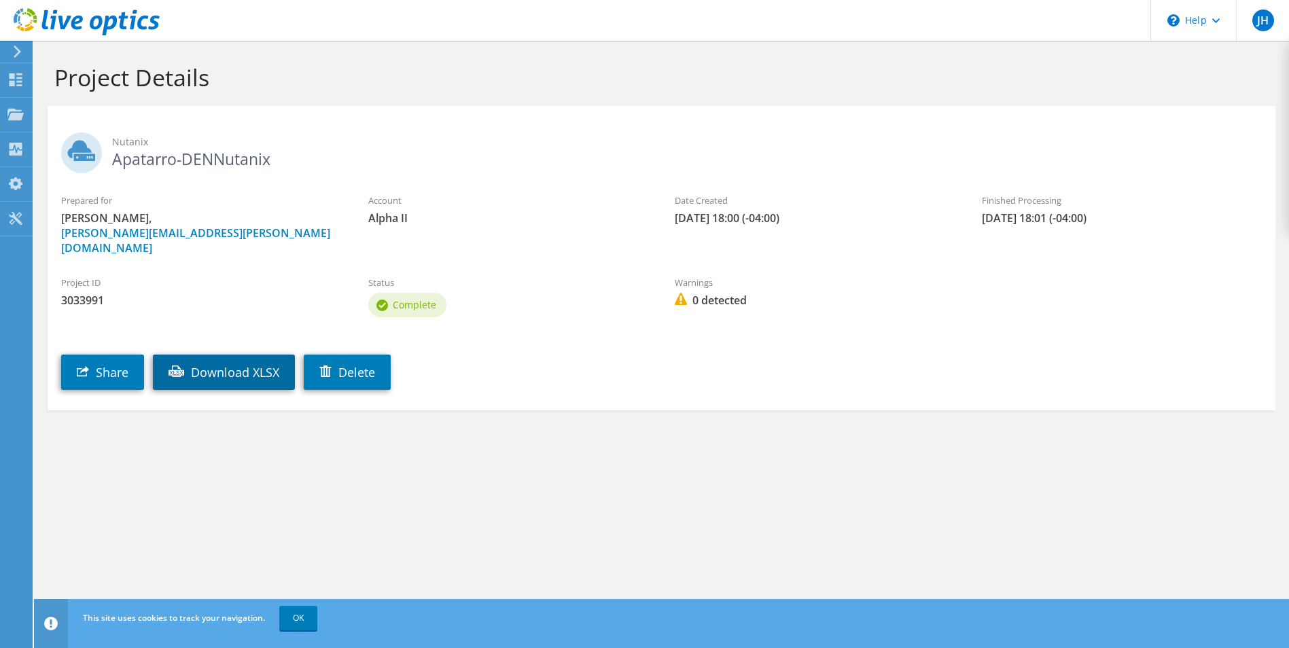
click at [249, 363] on link "Download XLSX" at bounding box center [224, 372] width 142 height 35
click at [77, 26] on icon at bounding box center [87, 22] width 146 height 28
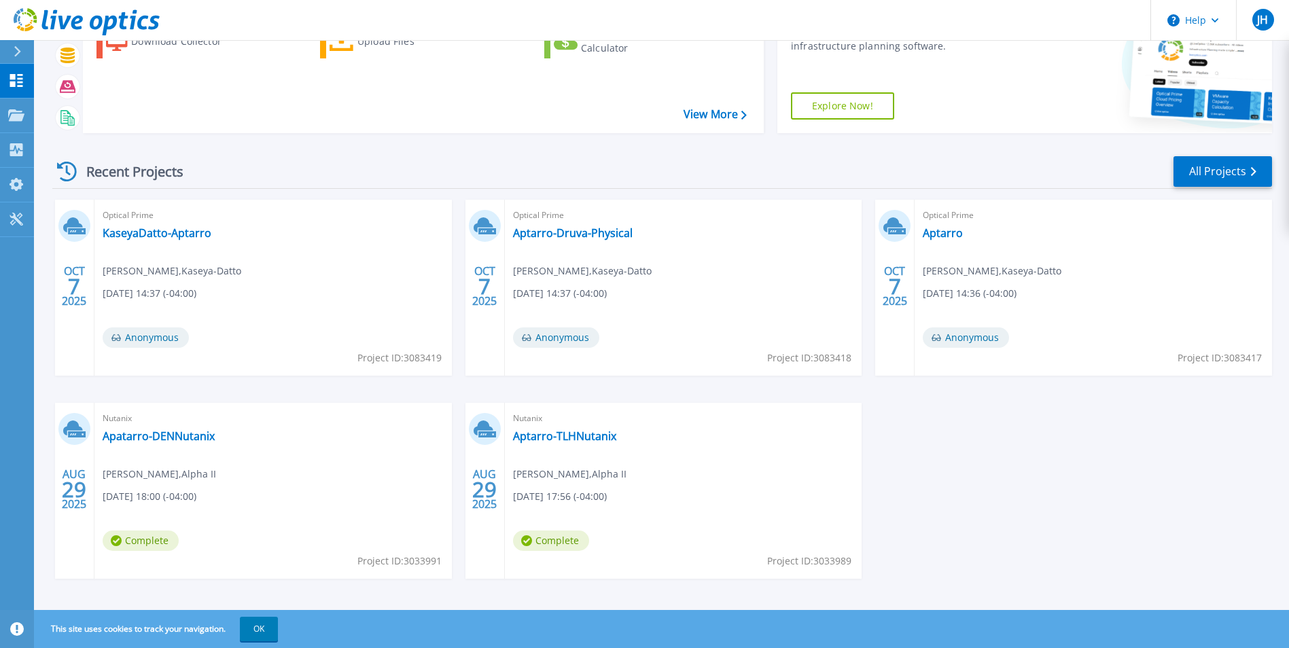
scroll to position [105, 0]
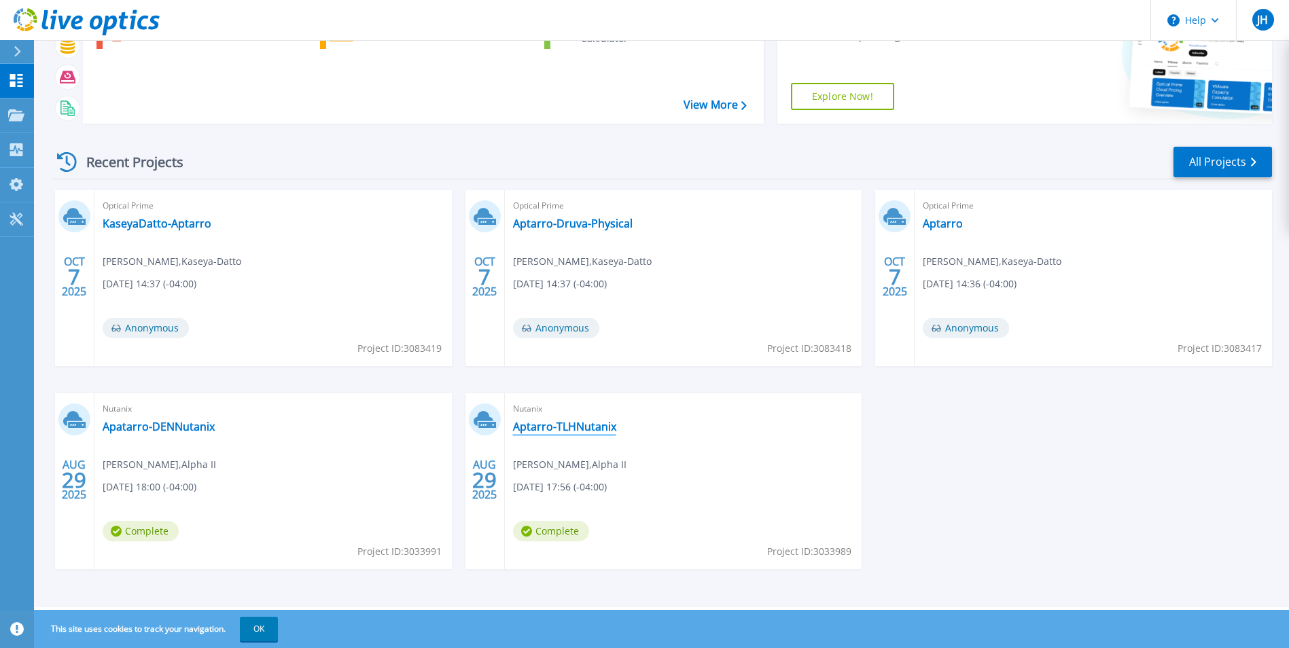
click at [557, 429] on link "Aptarro-TLHNutanix" at bounding box center [564, 427] width 103 height 14
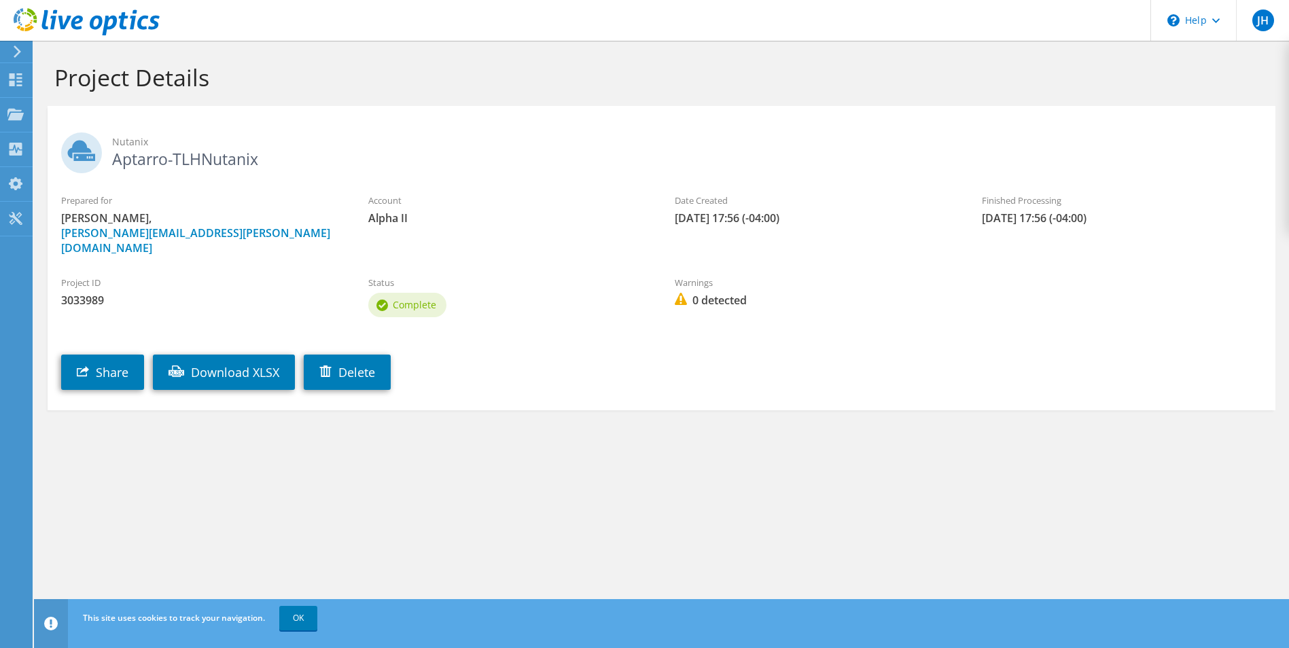
click at [230, 359] on link "Download XLSX" at bounding box center [224, 372] width 142 height 35
